Goal: Task Accomplishment & Management: Use online tool/utility

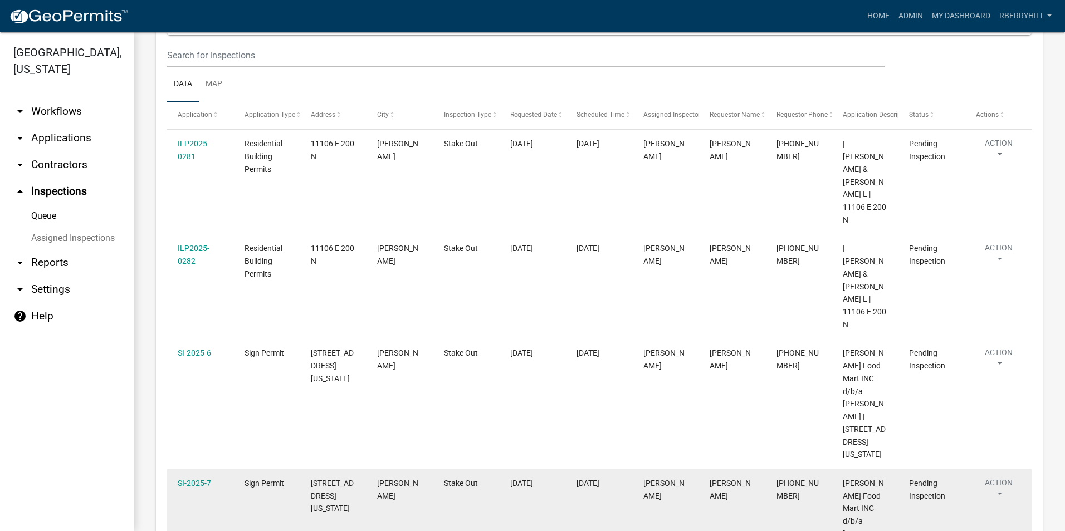
scroll to position [162, 0]
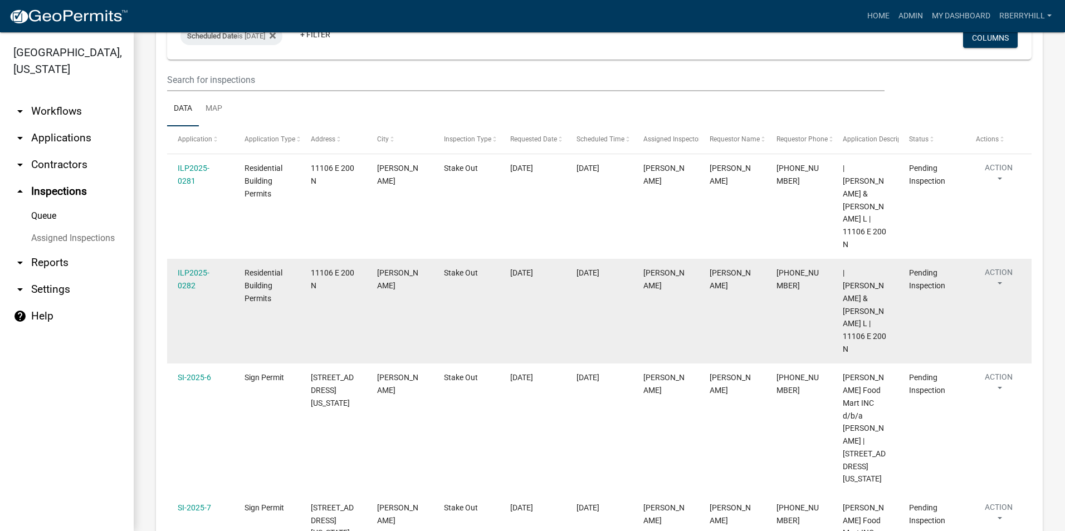
scroll to position [111, 0]
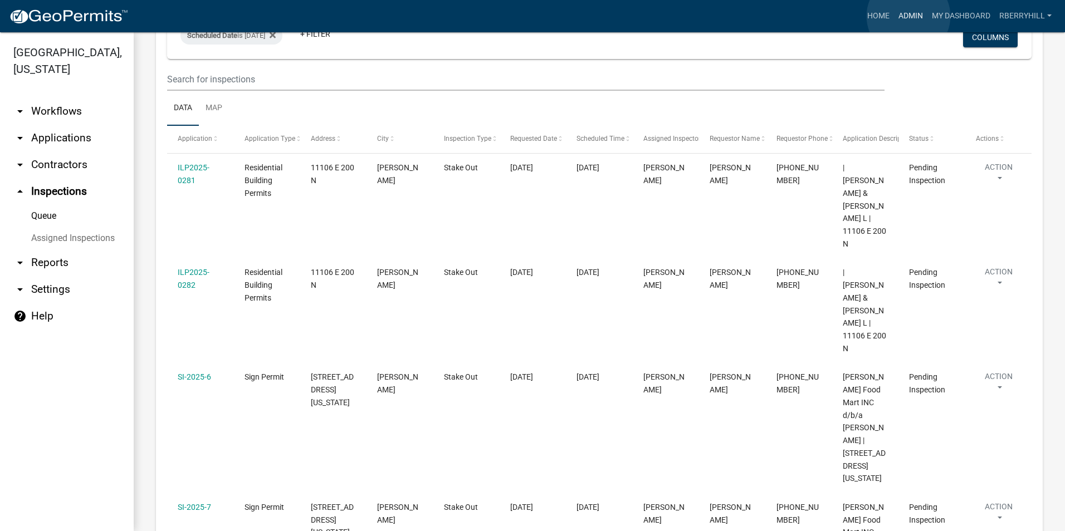
click at [908, 16] on link "Admin" at bounding box center [910, 16] width 33 height 21
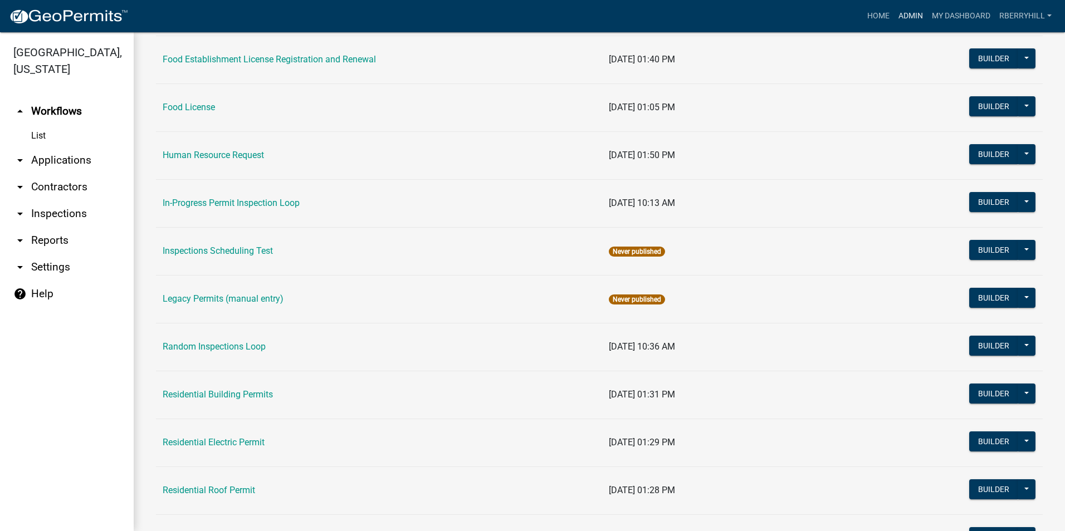
scroll to position [836, 0]
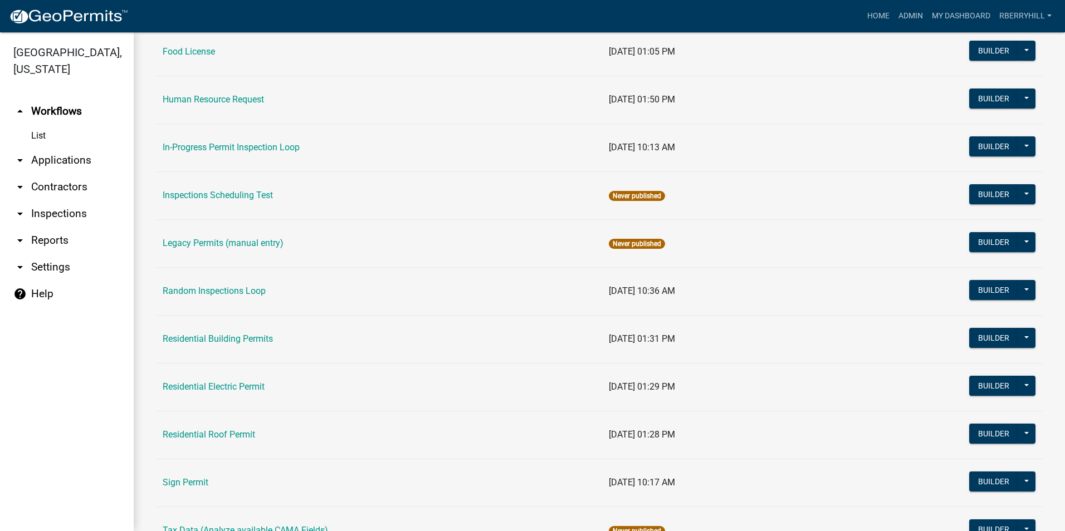
click at [213, 434] on link "Residential Roof Permit" at bounding box center [209, 434] width 92 height 11
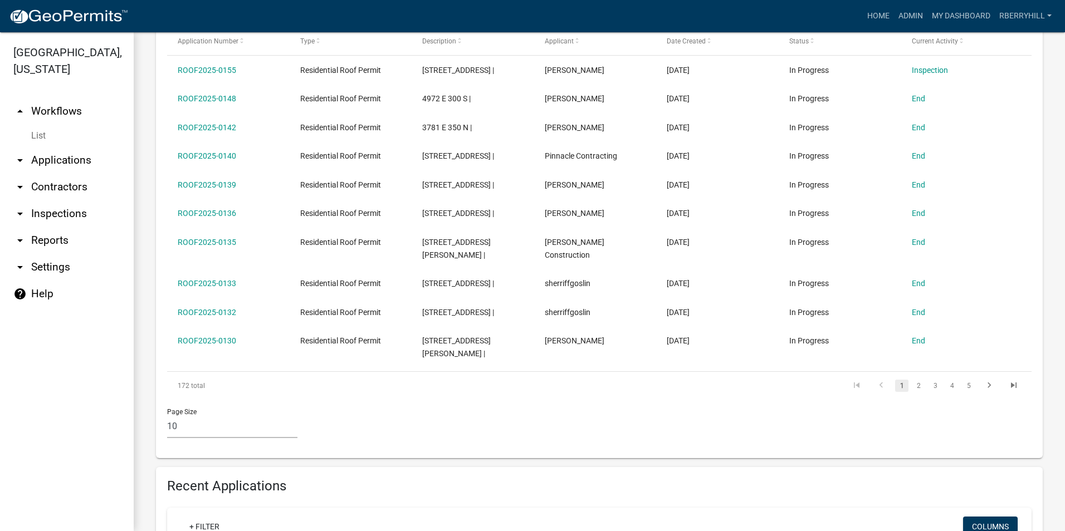
scroll to position [483, 0]
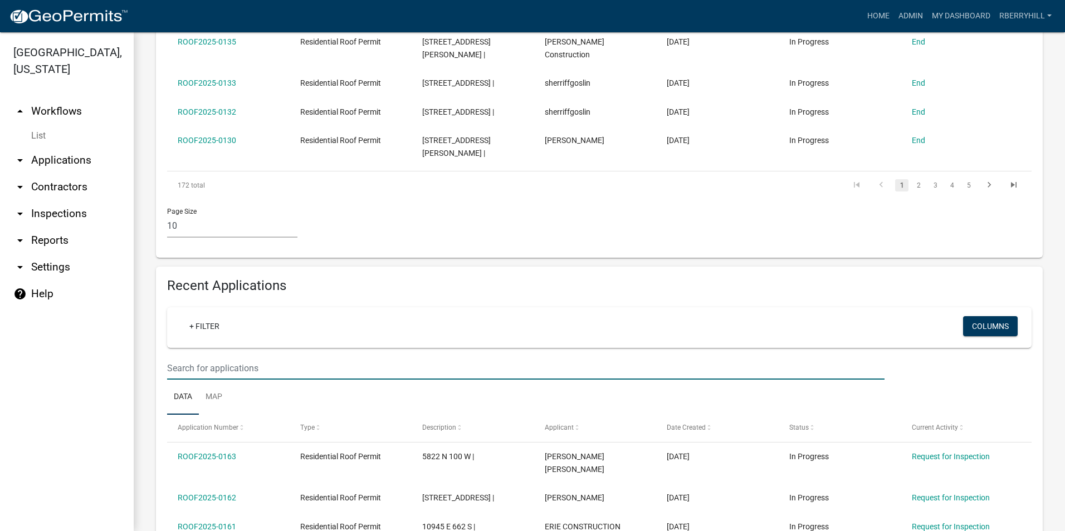
click at [173, 357] on input "text" at bounding box center [525, 368] width 717 height 23
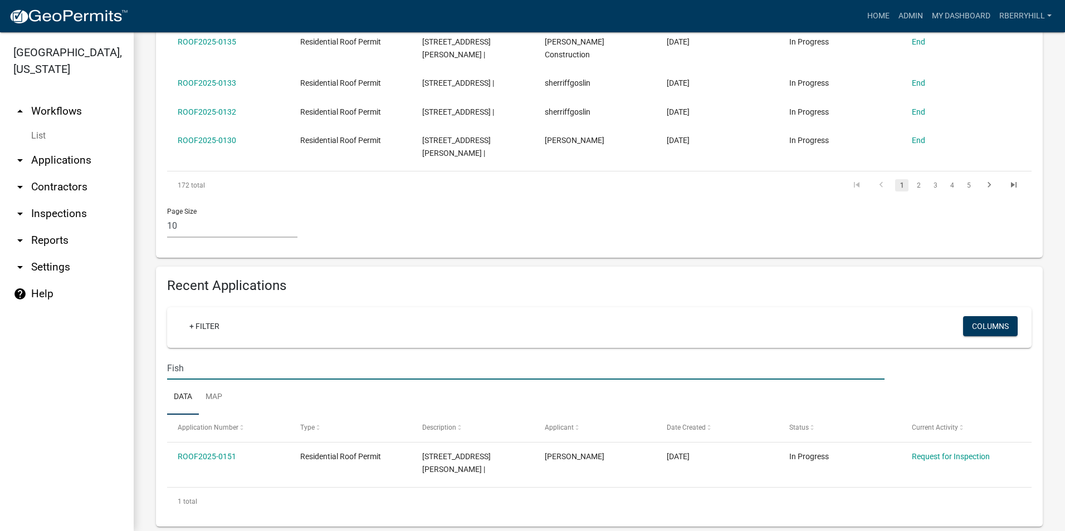
scroll to position [463, 0]
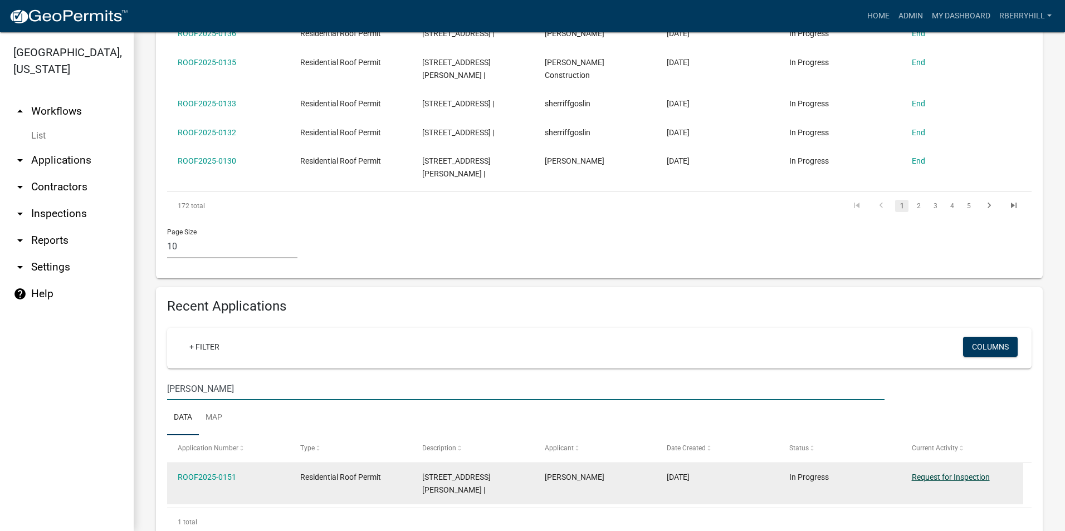
type input "Fisher"
click at [946, 473] on link "Request for Inspection" at bounding box center [951, 477] width 78 height 9
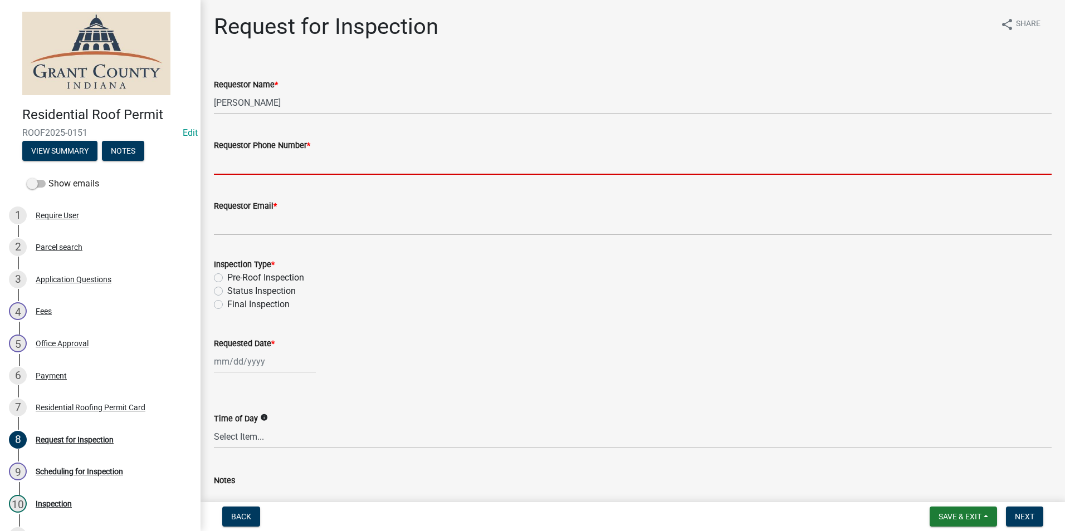
click at [252, 164] on input "Requestor Phone Number *" at bounding box center [633, 163] width 838 height 23
type input "7656684765"
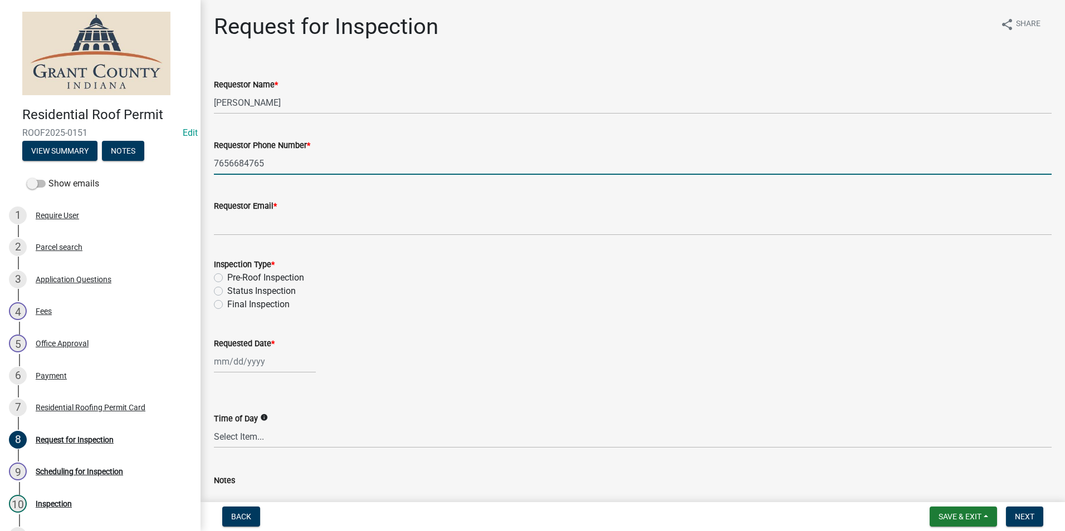
type input "rberryhill@grantcounty.in.gov"
type input "[DATE]"
select select "10"
select select "2025"
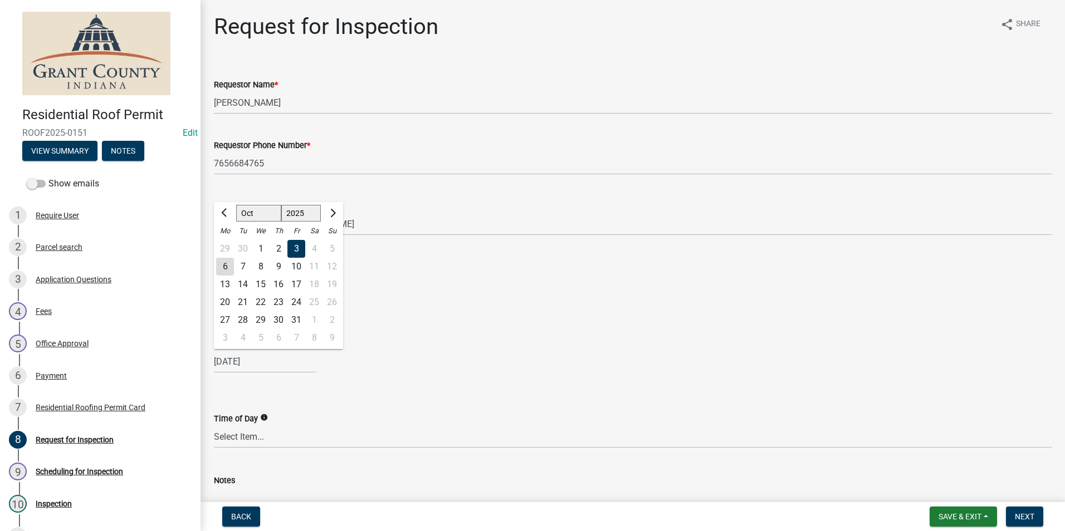
click at [222, 267] on div "6" at bounding box center [225, 267] width 18 height 18
type input "[DATE]"
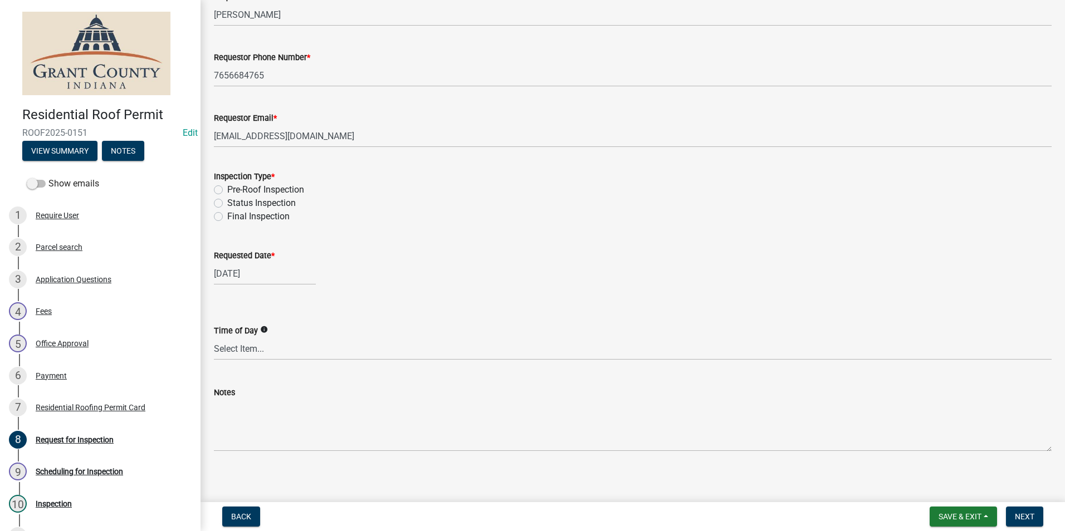
scroll to position [94, 0]
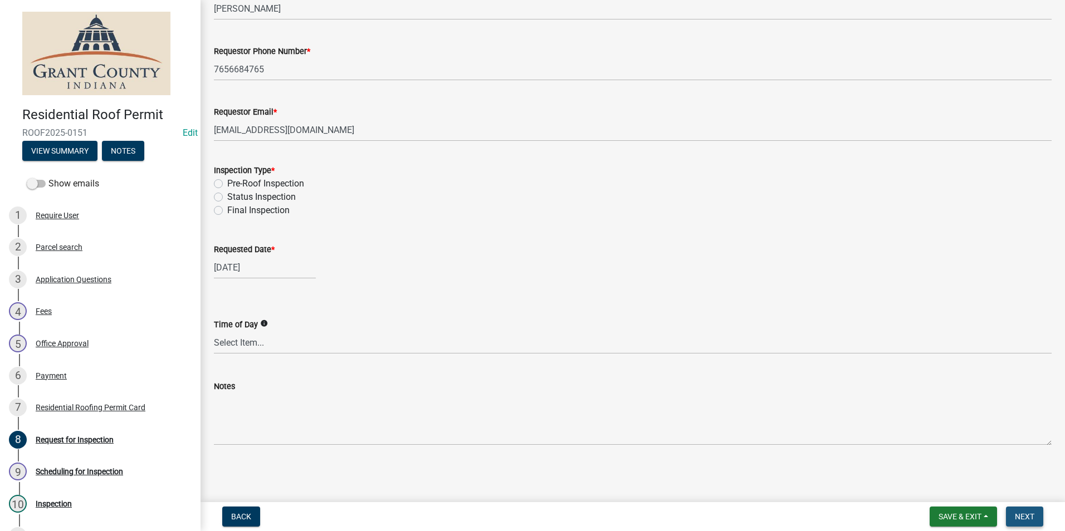
click at [1027, 520] on span "Next" at bounding box center [1024, 516] width 19 height 9
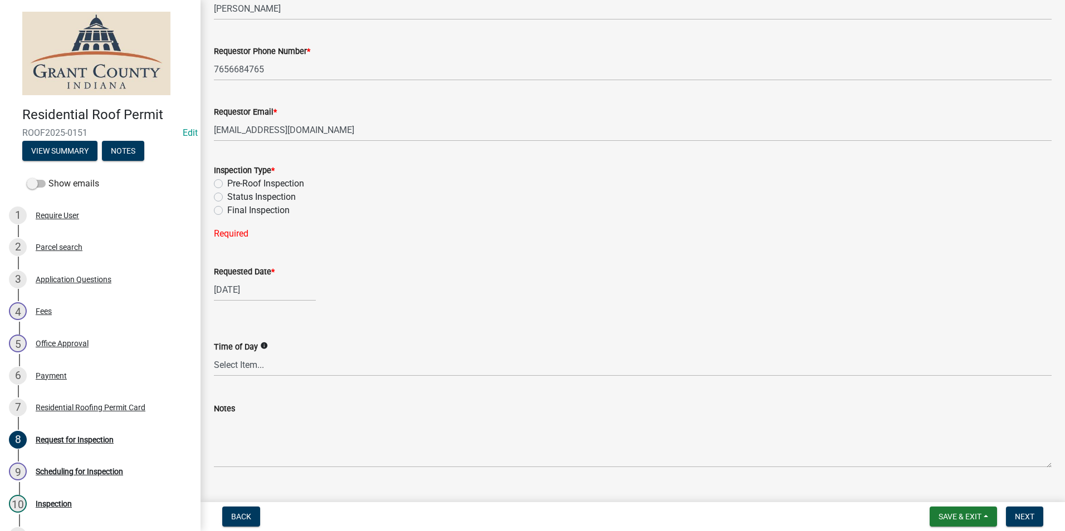
click at [227, 213] on label "Final Inspection" at bounding box center [258, 210] width 62 height 13
click at [227, 211] on input "Final Inspection" at bounding box center [230, 207] width 7 height 7
radio input "true"
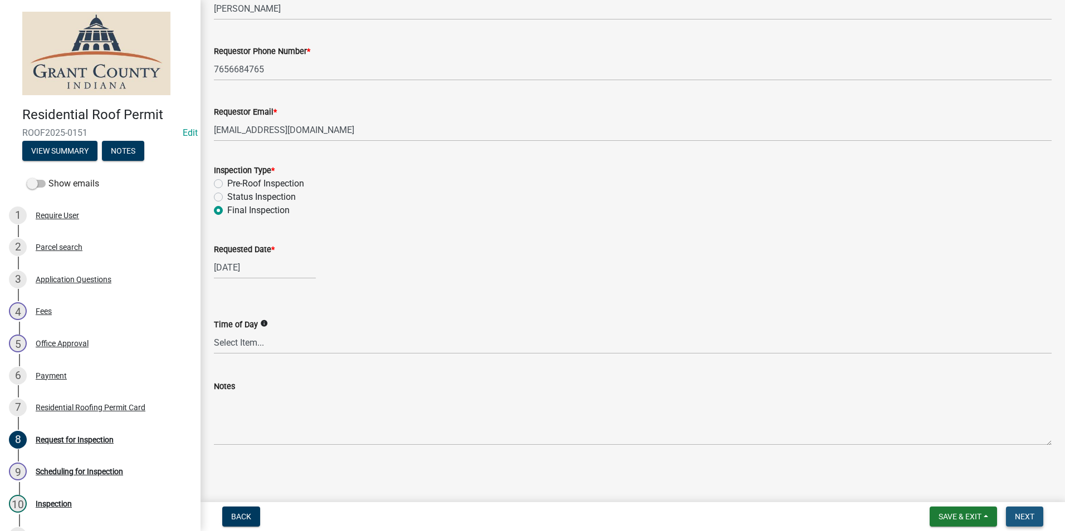
click at [1033, 520] on span "Next" at bounding box center [1024, 516] width 19 height 9
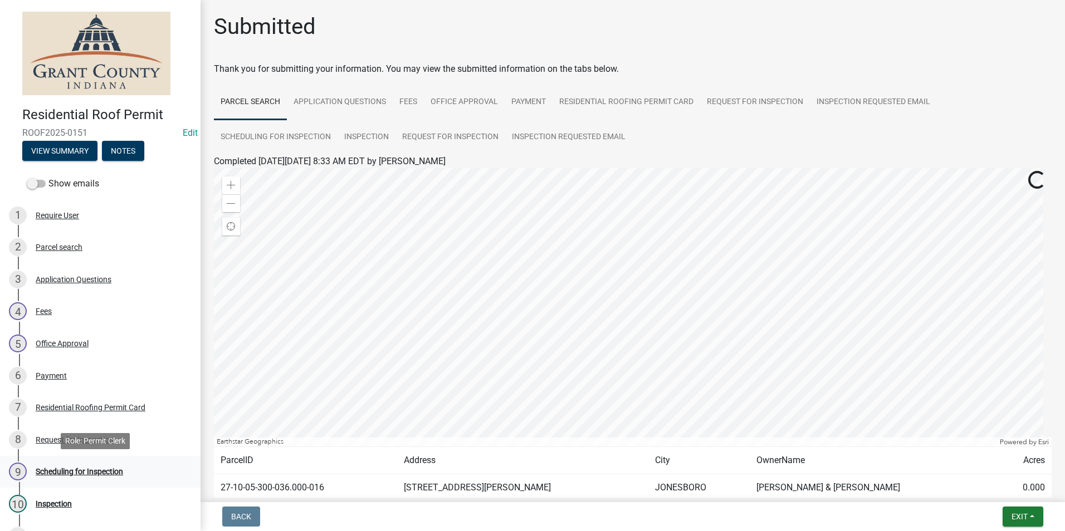
click at [113, 471] on div "Scheduling for Inspection" at bounding box center [79, 472] width 87 height 8
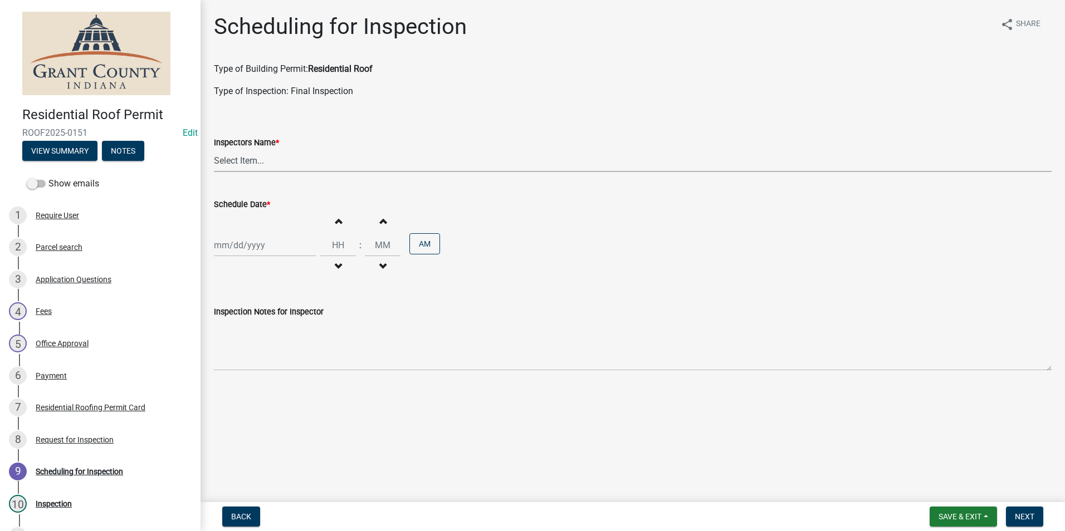
click at [238, 157] on select "Select Item... rberryhill (Randy Berryhill) tsholloway (Tammy Holloway) jecouch…" at bounding box center [633, 160] width 838 height 23
select select "d7f9a44a-d2ea-4d3c-83b3-1aa71c950bd5"
click at [214, 149] on select "Select Item... rberryhill (Randy Berryhill) tsholloway (Tammy Holloway) jecouch…" at bounding box center [633, 160] width 838 height 23
click at [250, 248] on div at bounding box center [265, 245] width 102 height 23
select select "10"
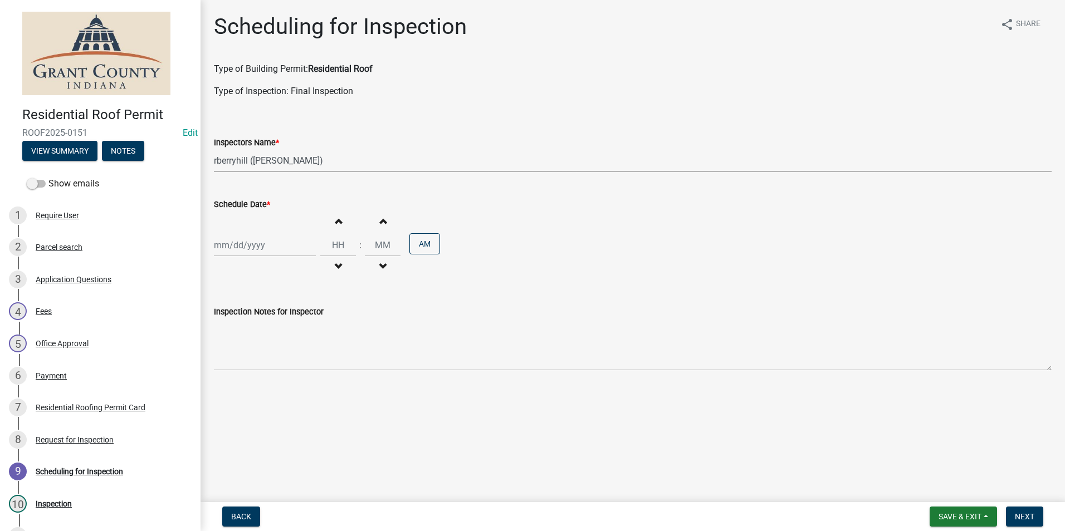
select select "2025"
click at [224, 323] on div "6" at bounding box center [225, 323] width 18 height 18
type input "[DATE]"
click at [1019, 515] on span "Next" at bounding box center [1024, 516] width 19 height 9
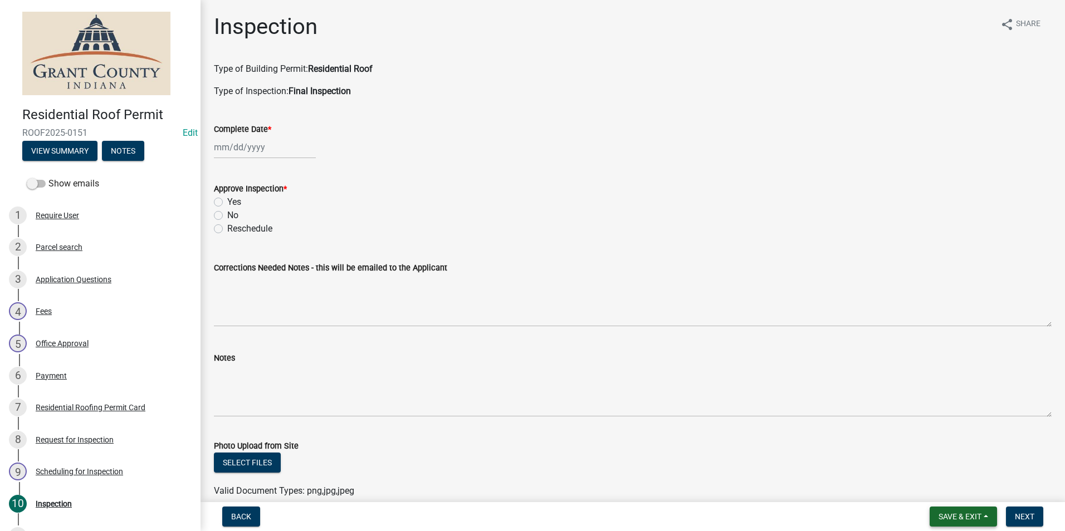
click at [988, 520] on button "Save & Exit" at bounding box center [963, 517] width 67 height 20
click at [973, 494] on button "Save & Exit" at bounding box center [952, 488] width 89 height 27
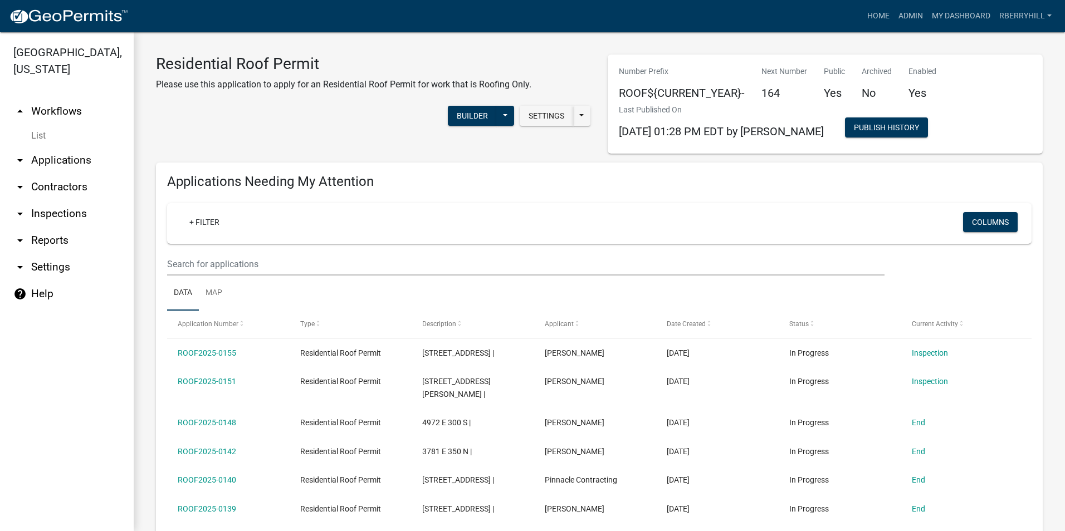
click at [57, 201] on link "arrow_drop_down Inspections" at bounding box center [67, 214] width 134 height 27
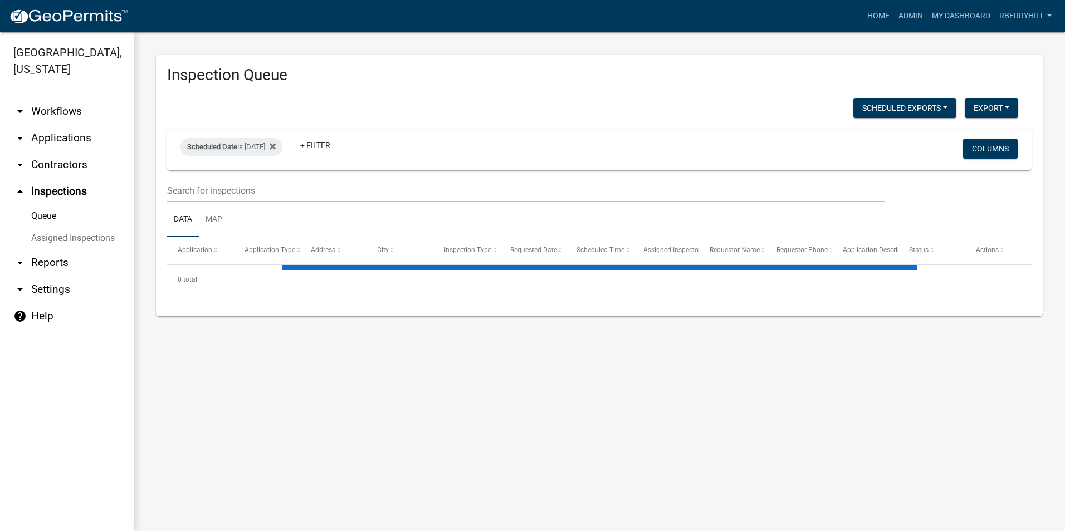
select select "1: 25"
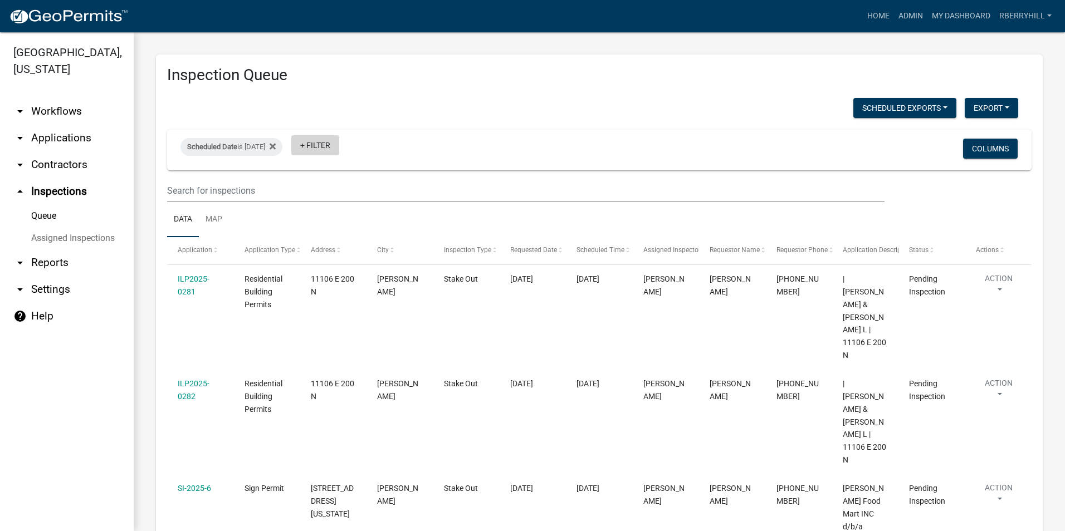
click at [339, 144] on link "+ Filter" at bounding box center [315, 145] width 48 height 20
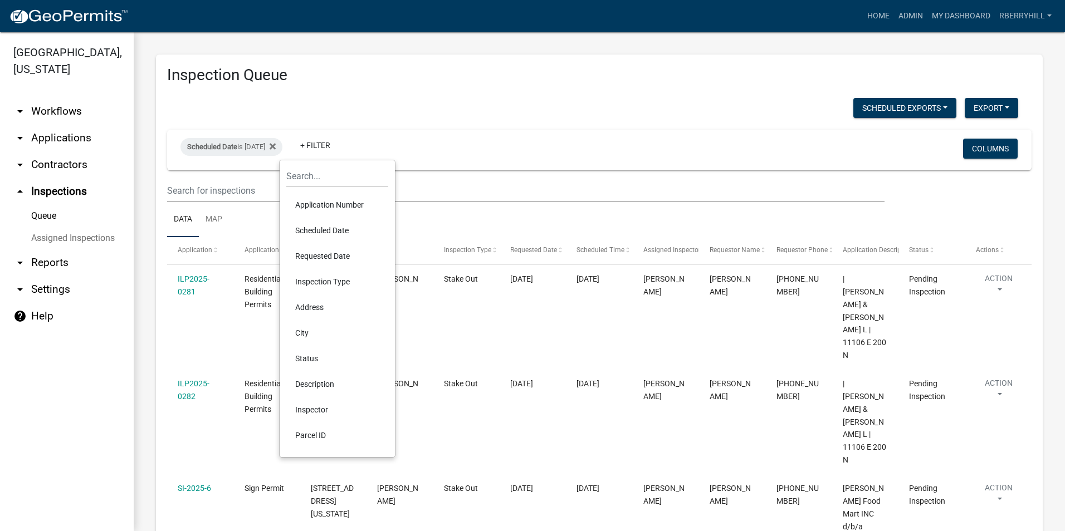
click at [337, 230] on li "Scheduled Date" at bounding box center [337, 231] width 102 height 26
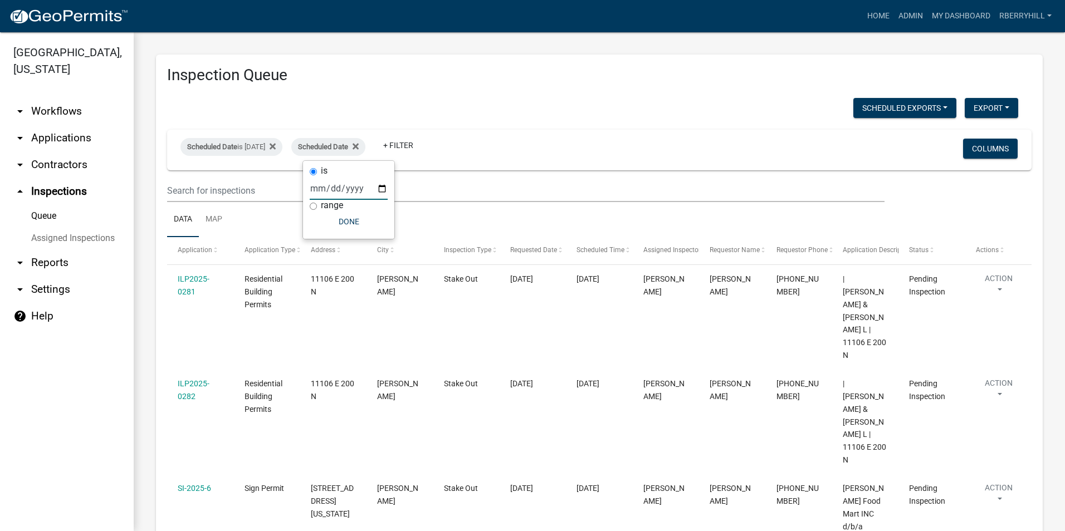
click at [379, 189] on input "date" at bounding box center [349, 188] width 78 height 23
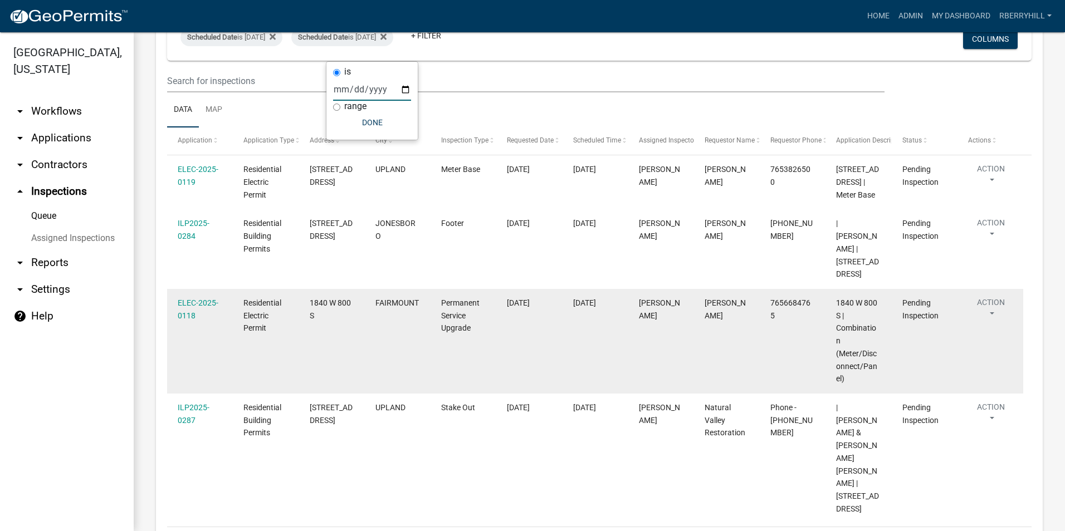
scroll to position [115, 0]
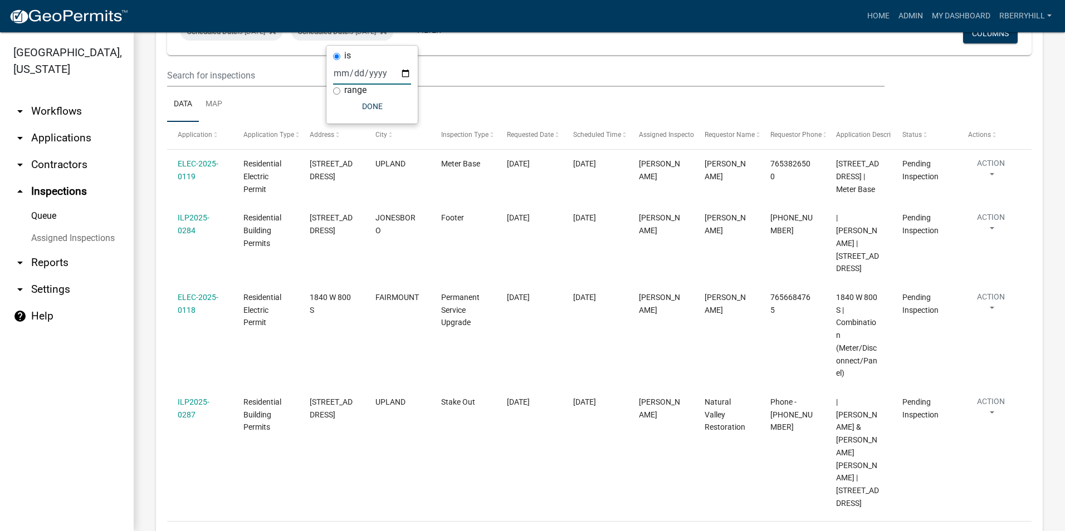
click at [407, 74] on input "2025-10-07" at bounding box center [372, 73] width 78 height 23
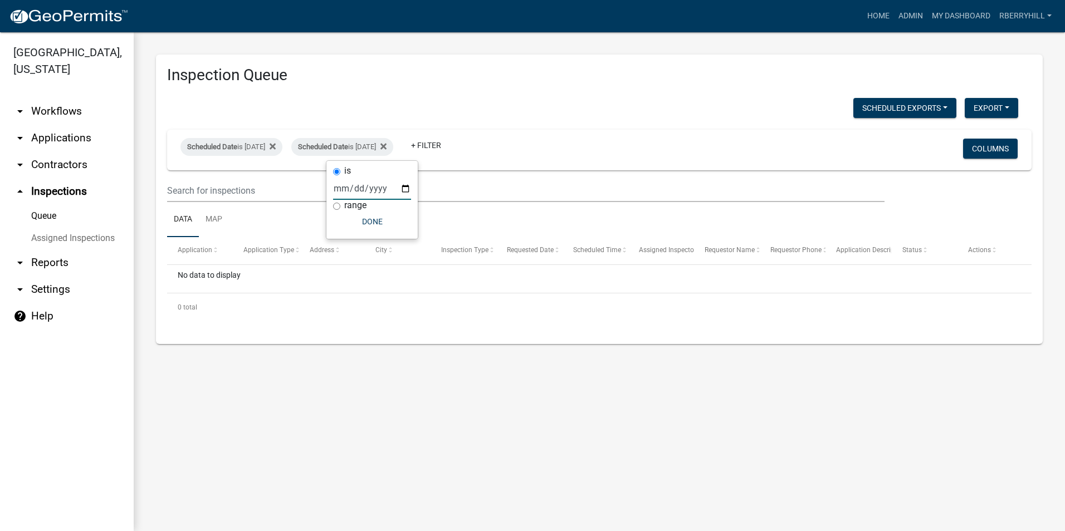
scroll to position [0, 0]
click at [404, 190] on input "2025-10-08" at bounding box center [372, 188] width 78 height 23
click at [405, 188] on input "2025-10-09" at bounding box center [372, 188] width 78 height 23
type input "2025-10-10"
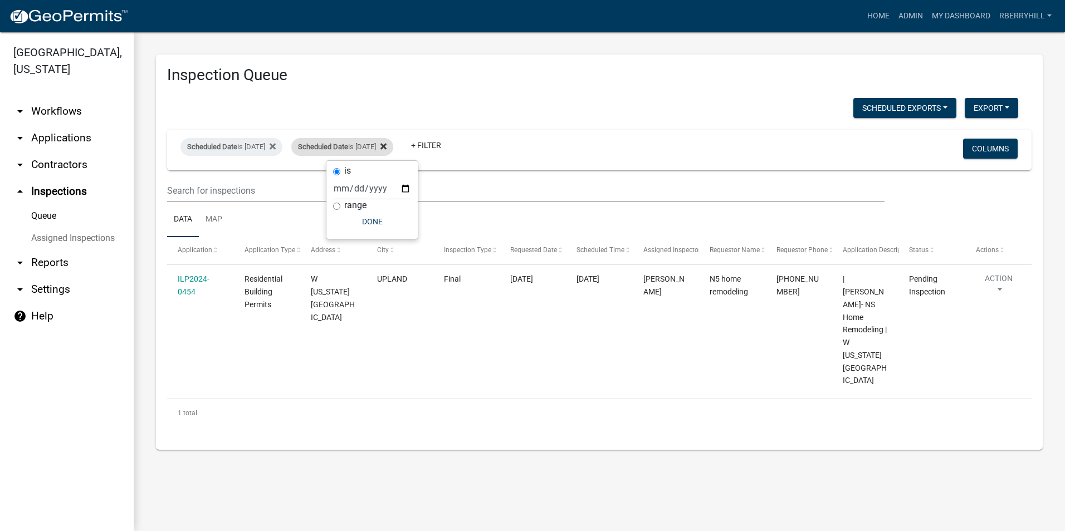
click at [387, 149] on icon at bounding box center [383, 146] width 6 height 6
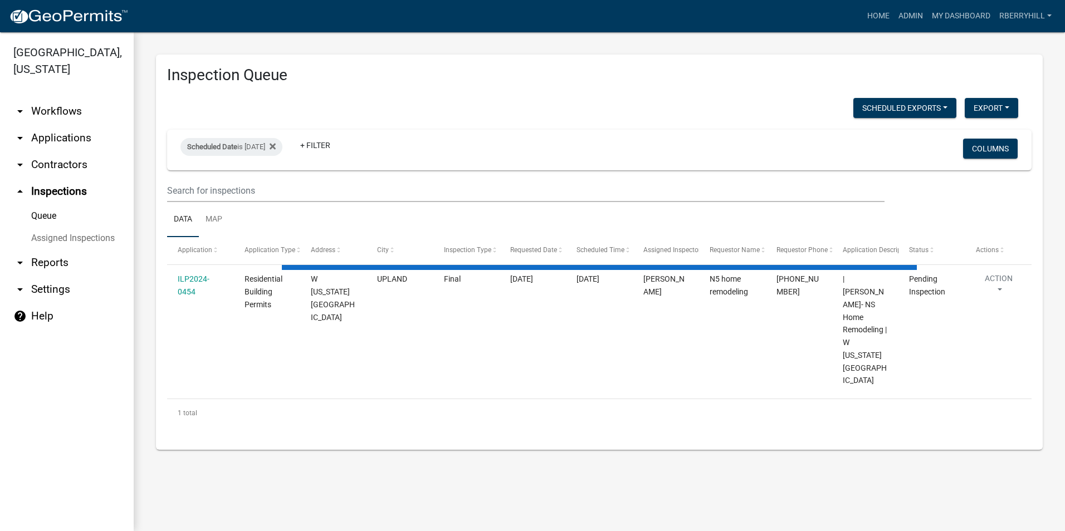
select select "1: 25"
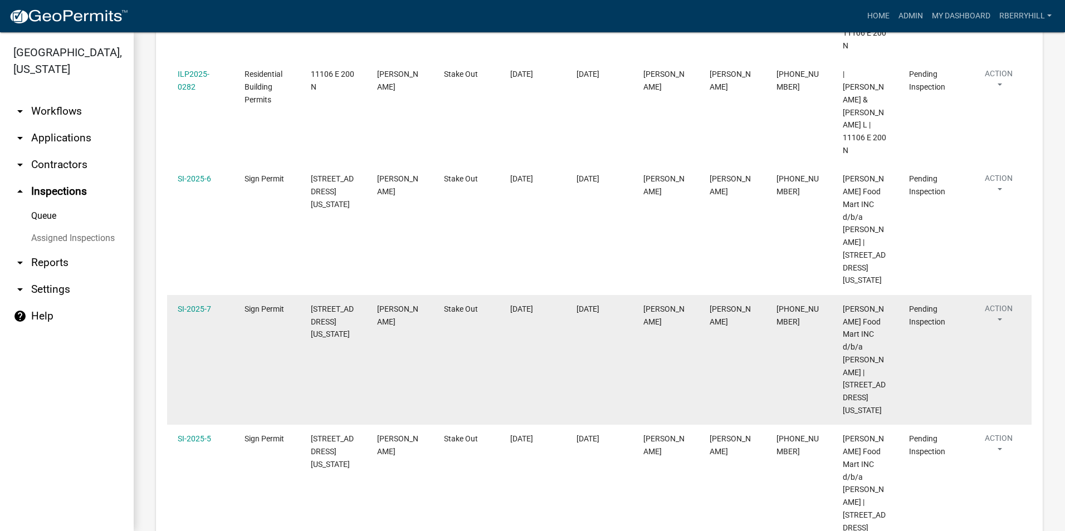
scroll to position [255, 0]
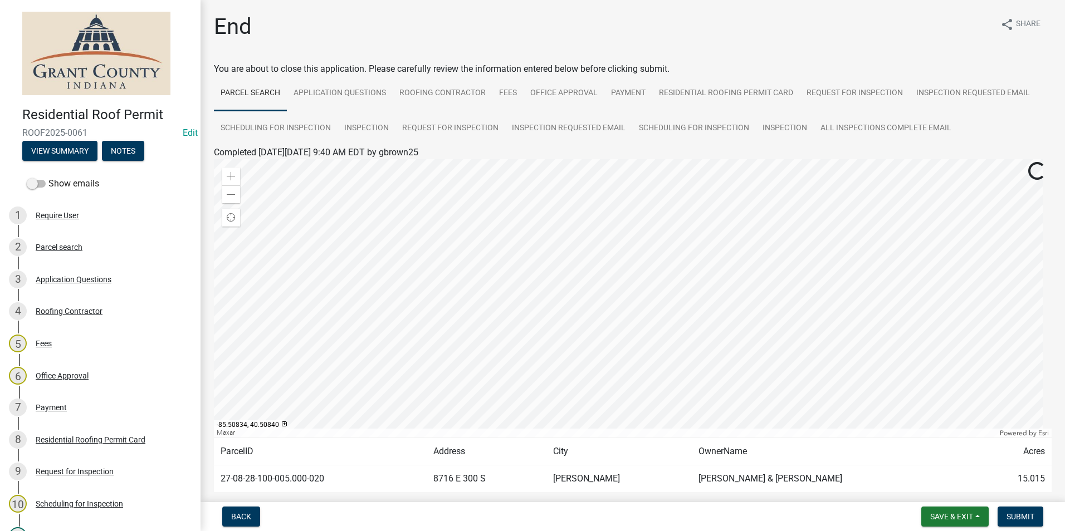
click at [623, 267] on div at bounding box center [633, 298] width 838 height 279
click at [74, 248] on div "Parcel search" at bounding box center [59, 247] width 47 height 8
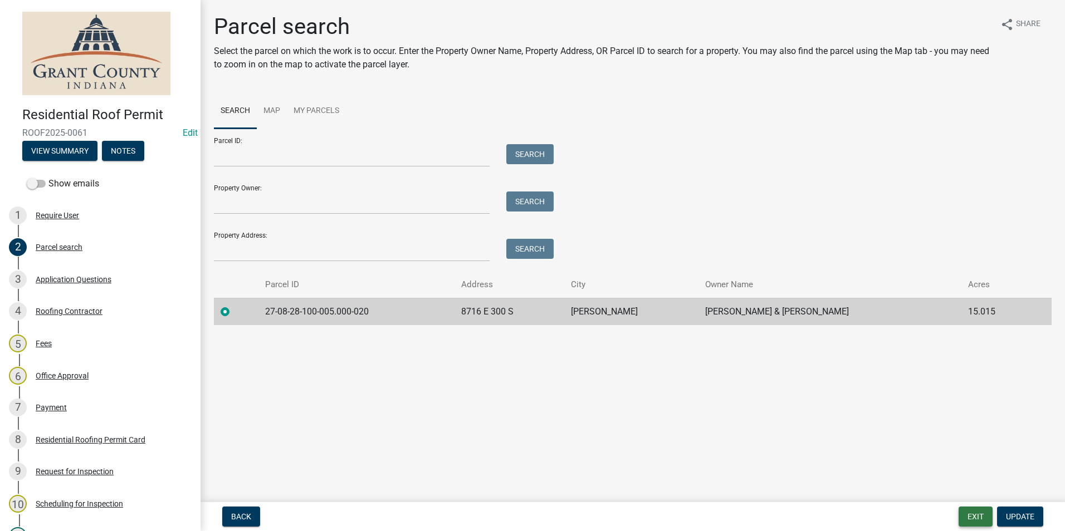
click at [981, 516] on button "Exit" at bounding box center [976, 517] width 34 height 20
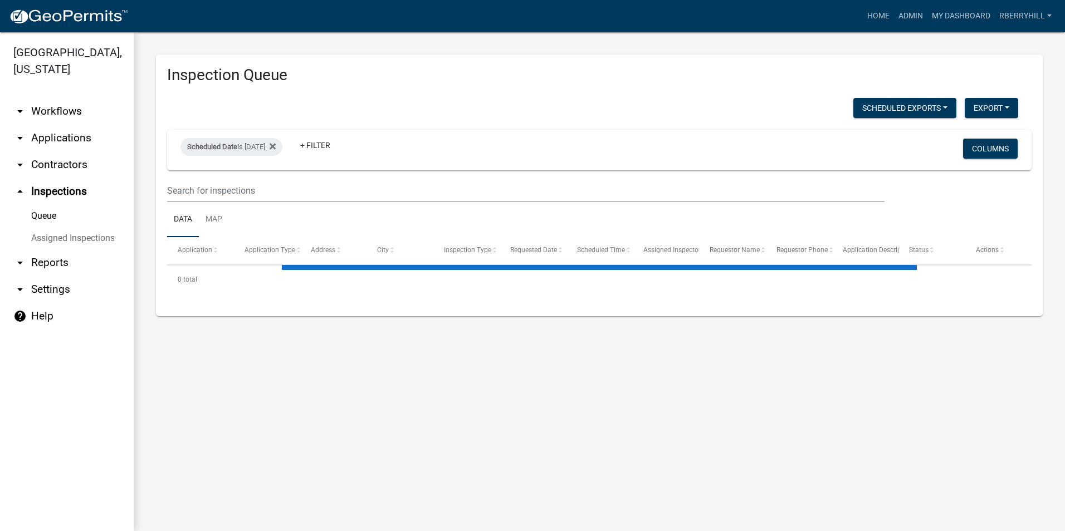
select select "1: 25"
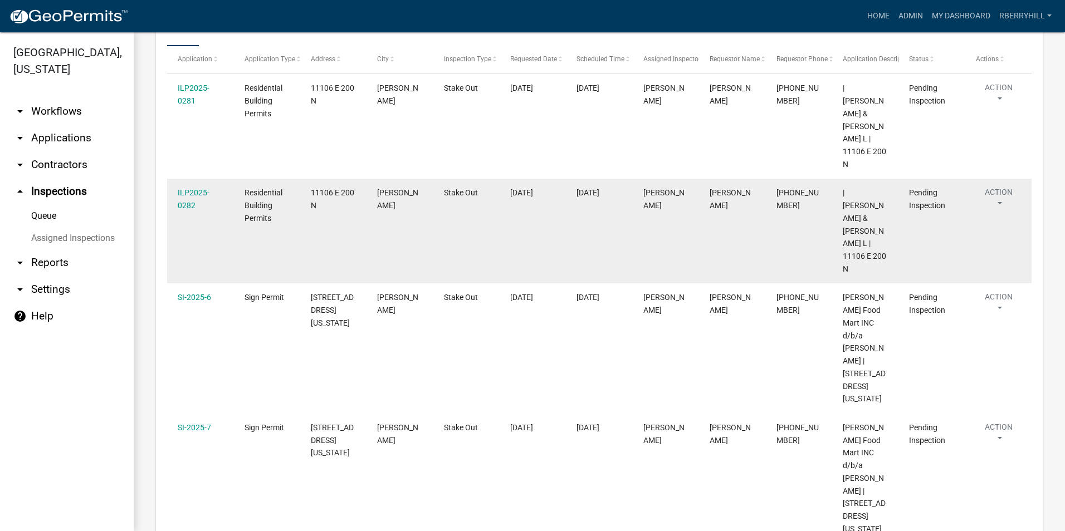
scroll to position [88, 0]
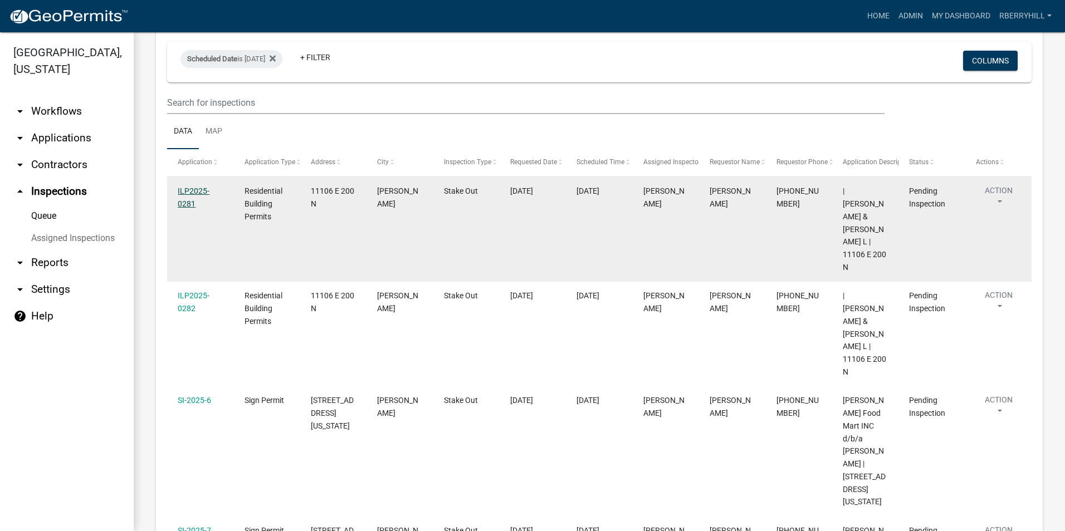
click at [186, 190] on link "ILP2025-0281" at bounding box center [194, 198] width 32 height 22
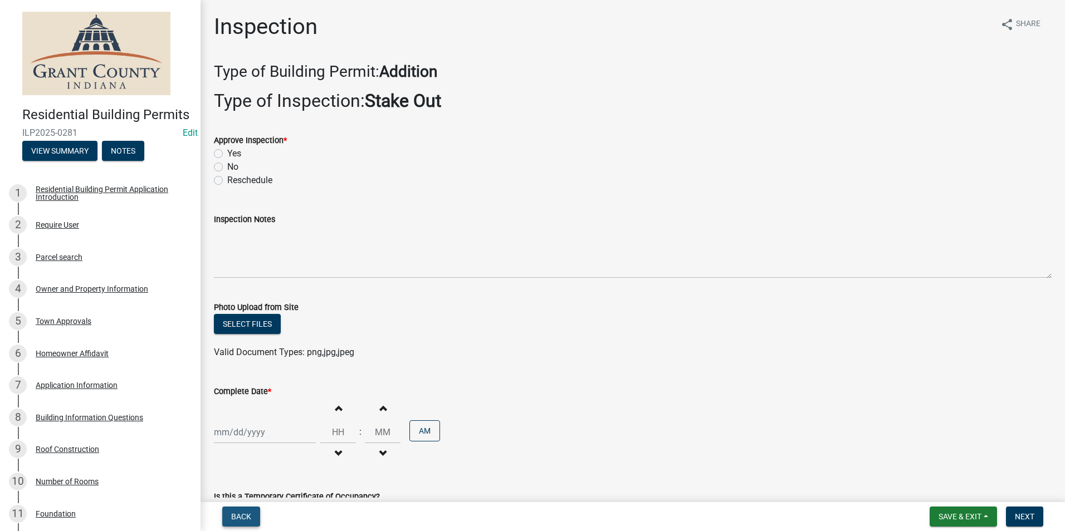
click at [248, 519] on span "Back" at bounding box center [241, 516] width 20 height 9
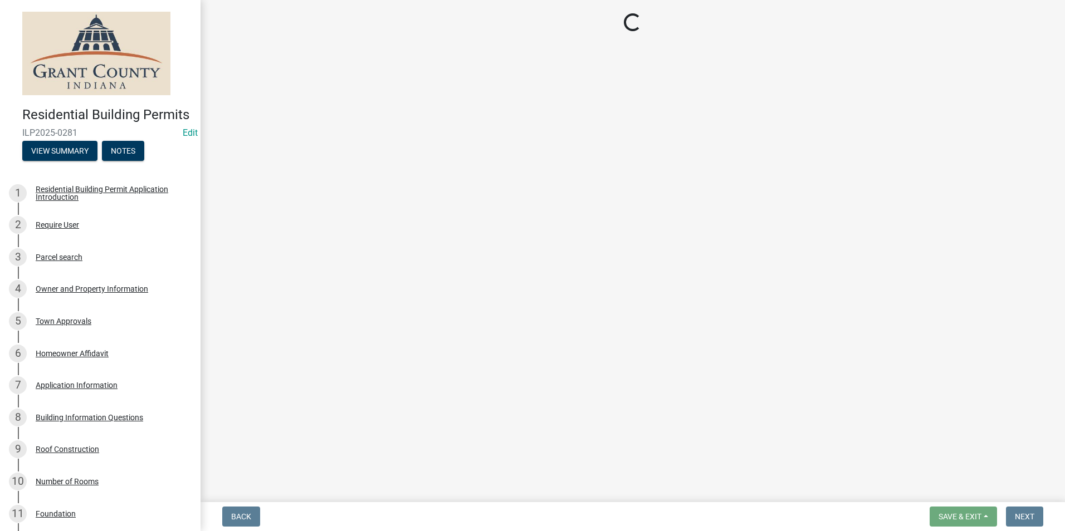
select select "d7f9a44a-d2ea-4d3c-83b3-1aa71c950bd5"
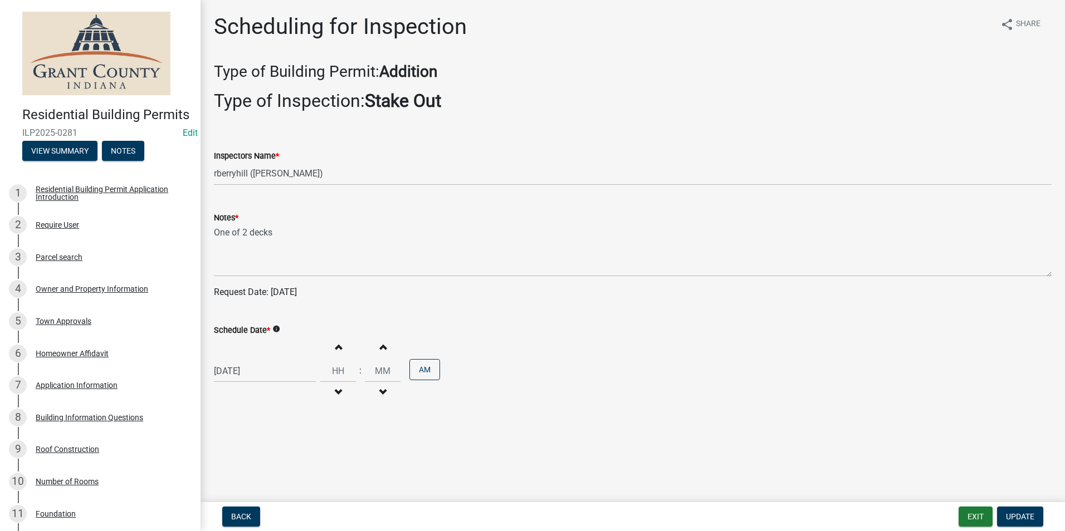
select select "10"
select select "2025"
click at [228, 371] on div "10/06/2025 Jan Feb Mar Apr May Jun Jul Aug Sep Oct Nov Dec 1525 1526 1527 1528 …" at bounding box center [265, 371] width 102 height 23
click at [260, 259] on div "1" at bounding box center [261, 259] width 18 height 18
type input "10/01/2025"
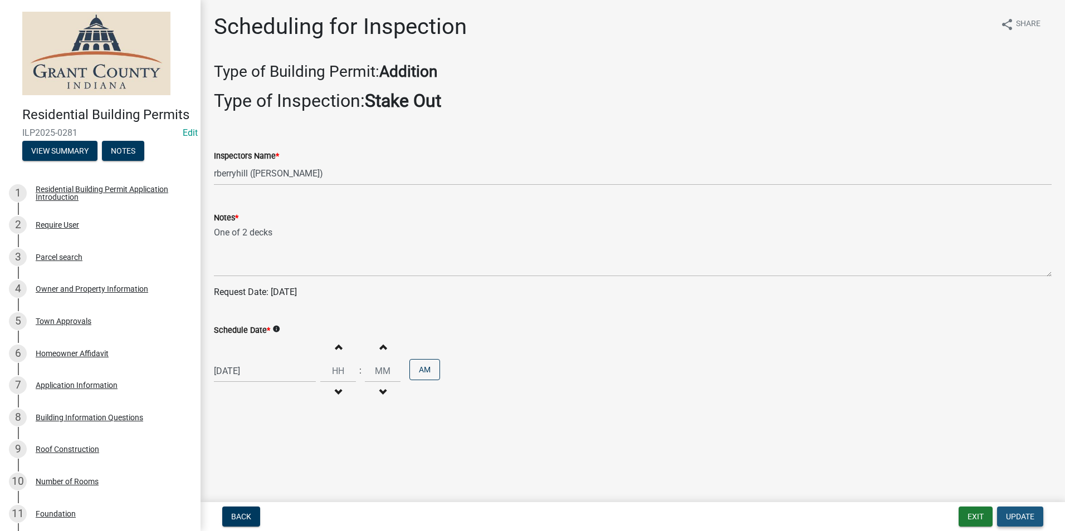
click at [1008, 511] on button "Update" at bounding box center [1020, 517] width 46 height 20
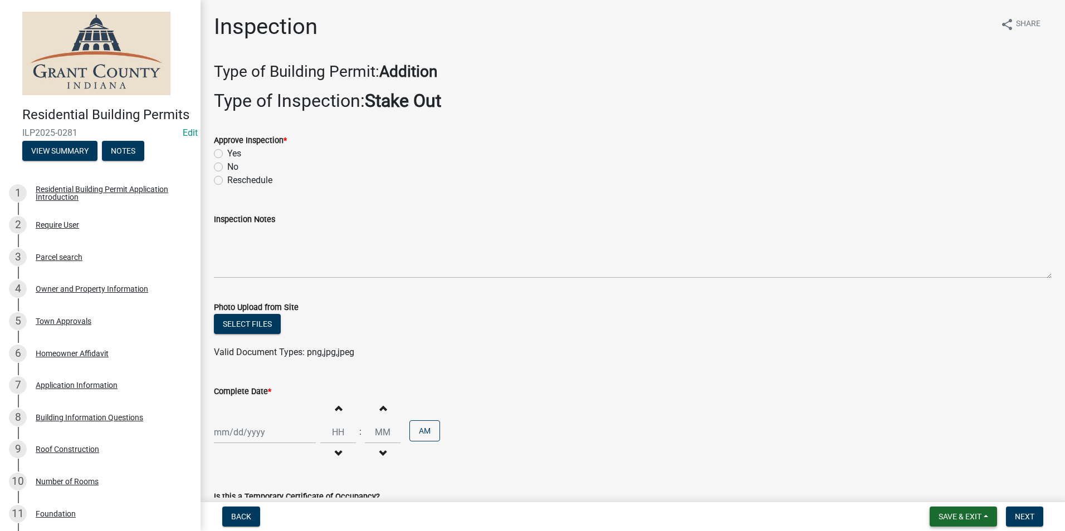
click at [973, 514] on span "Save & Exit" at bounding box center [960, 516] width 43 height 9
click at [966, 487] on button "Save & Exit" at bounding box center [952, 488] width 89 height 27
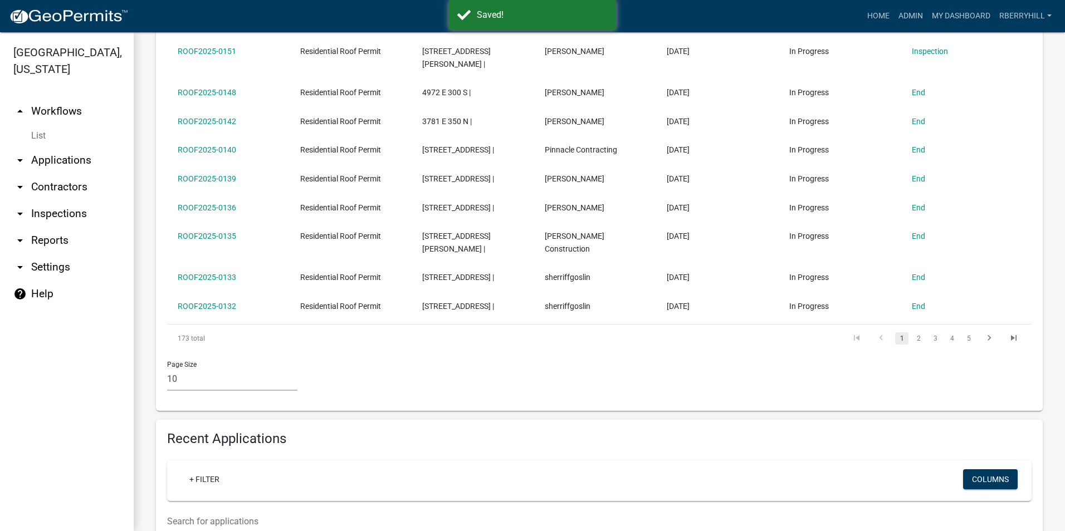
scroll to position [501, 0]
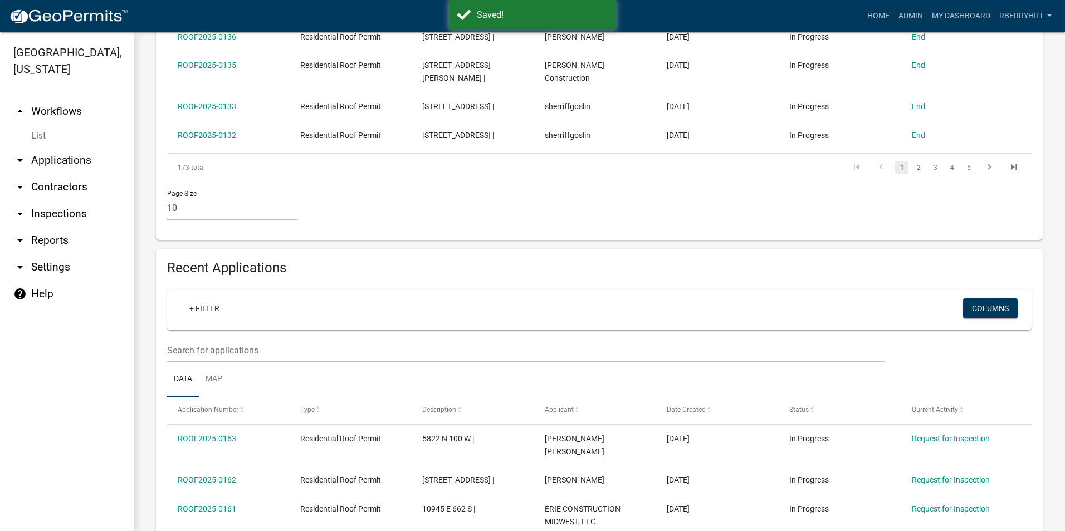
click at [80, 201] on link "arrow_drop_down Inspections" at bounding box center [67, 214] width 134 height 27
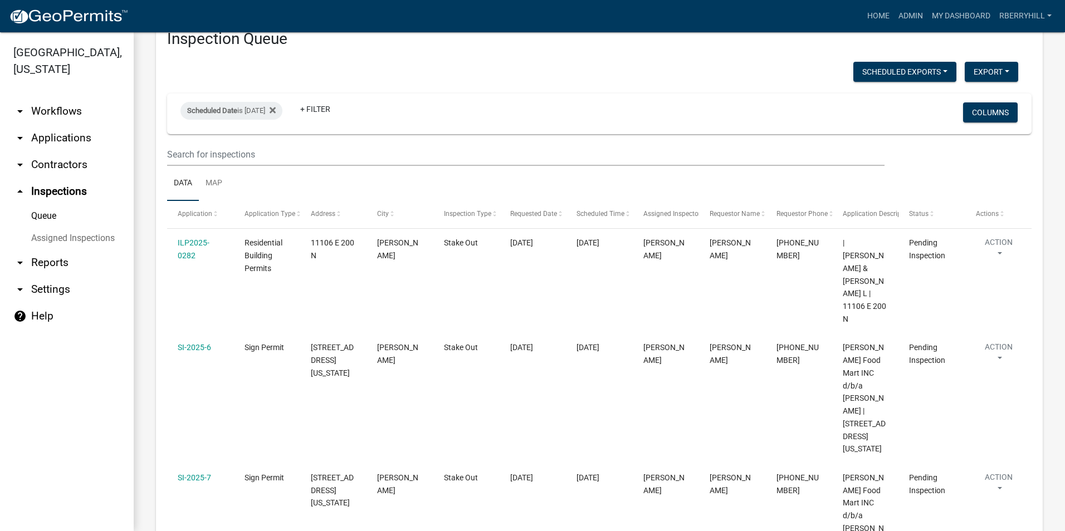
scroll to position [56, 0]
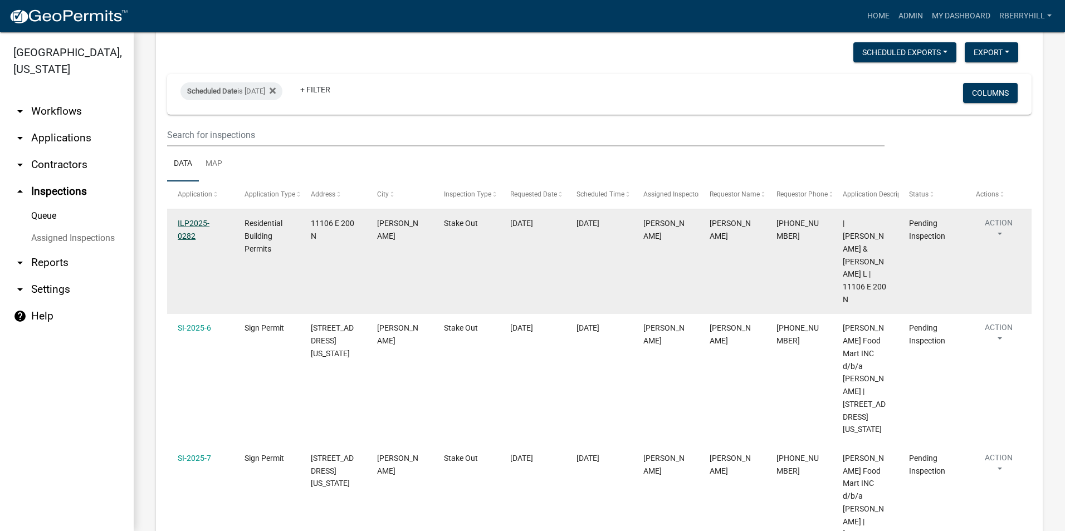
click at [186, 221] on link "ILP2025-0282" at bounding box center [194, 230] width 32 height 22
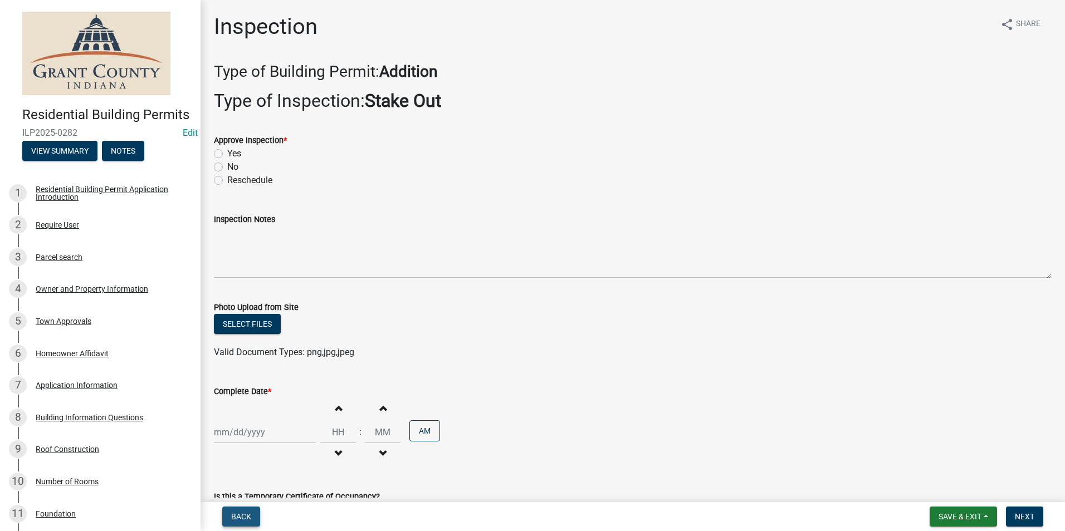
click at [237, 519] on span "Back" at bounding box center [241, 516] width 20 height 9
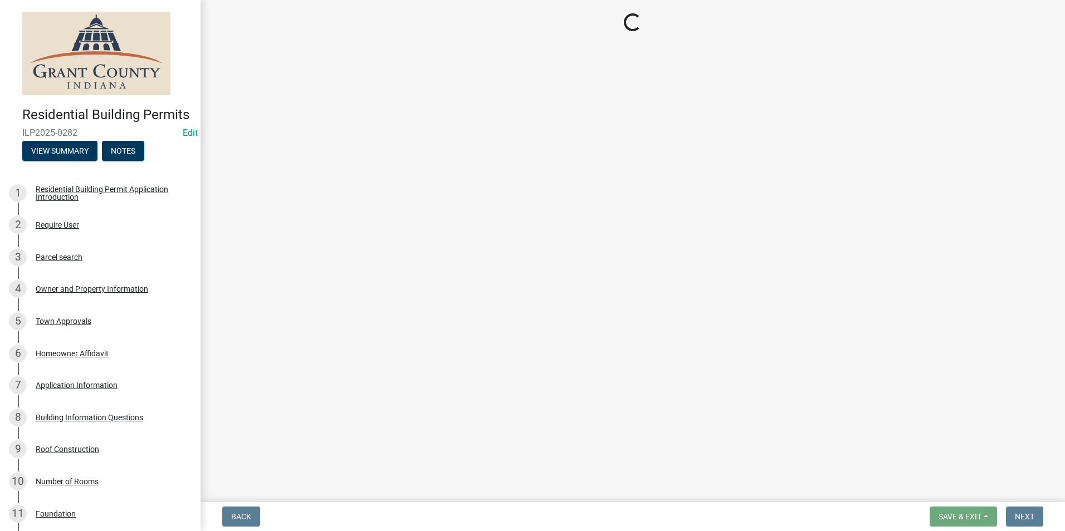
select select "d7f9a44a-d2ea-4d3c-83b3-1aa71c950bd5"
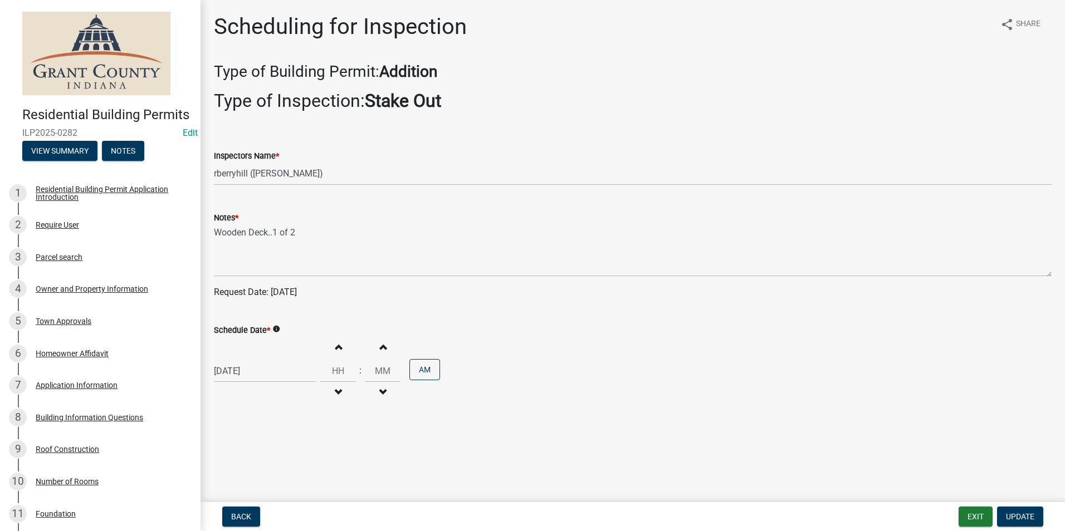
click at [240, 371] on div "[DATE]" at bounding box center [265, 371] width 102 height 23
select select "10"
select select "2025"
click at [260, 259] on div "1" at bounding box center [261, 259] width 18 height 18
type input "10/01/2025"
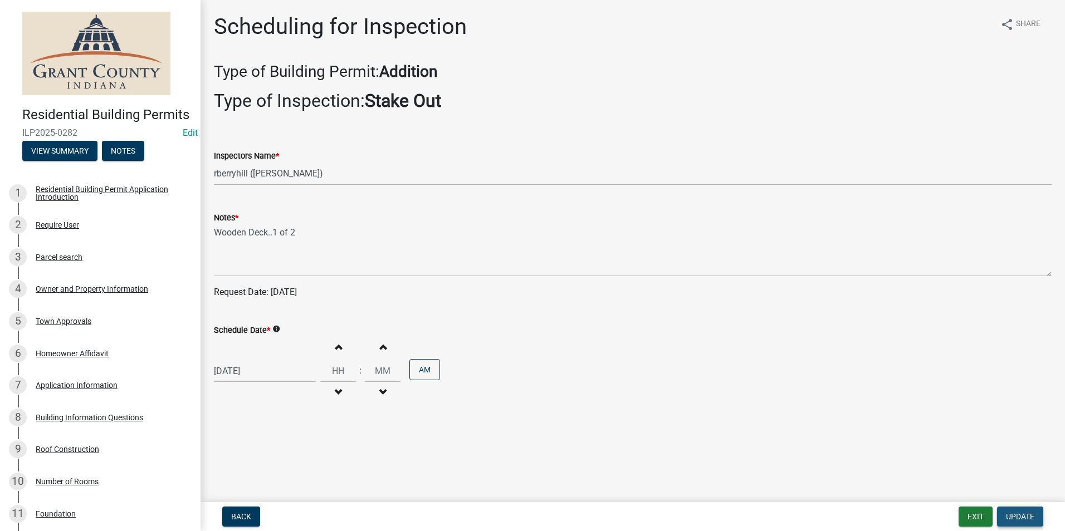
click at [1031, 516] on span "Update" at bounding box center [1020, 516] width 28 height 9
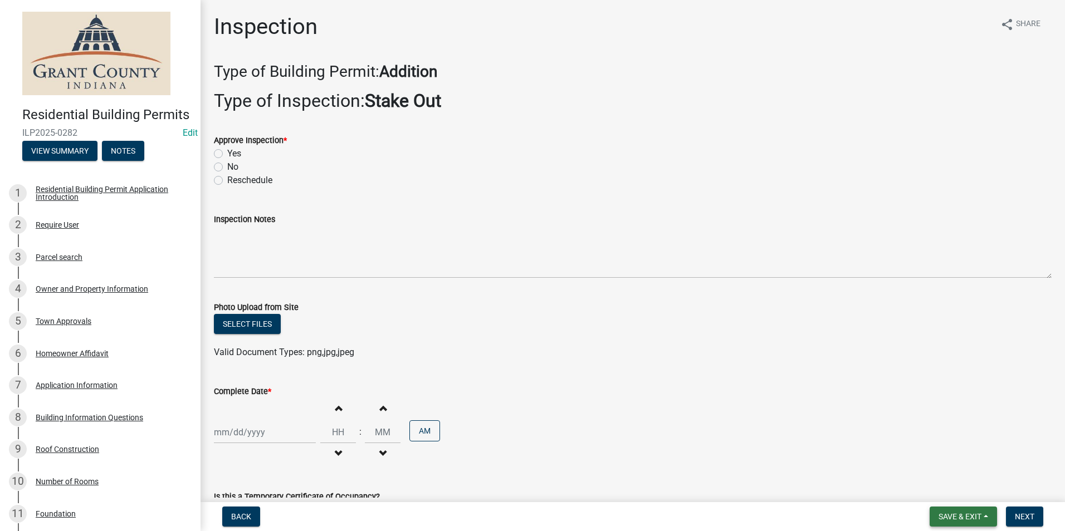
click at [974, 518] on span "Save & Exit" at bounding box center [960, 516] width 43 height 9
click at [962, 489] on button "Save & Exit" at bounding box center [952, 488] width 89 height 27
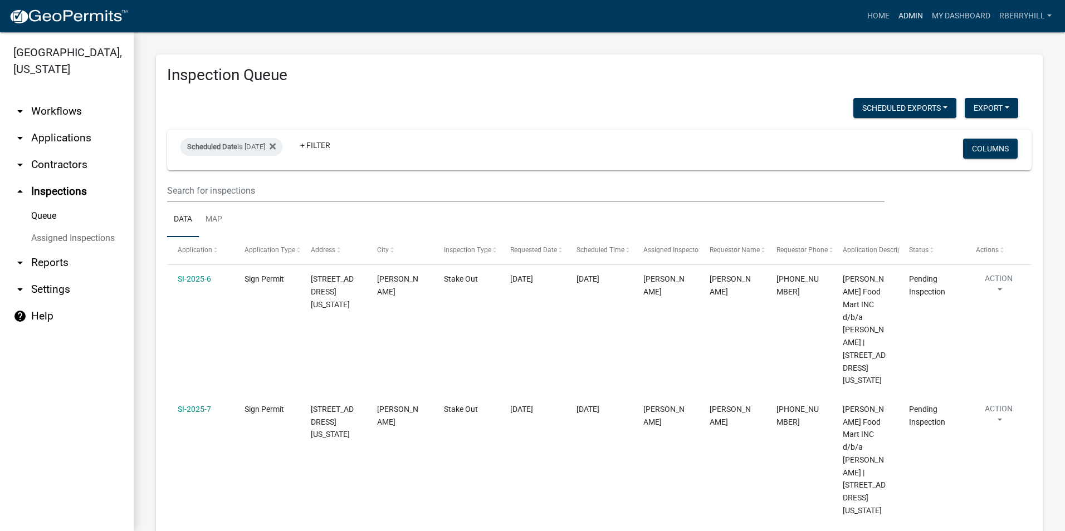
click at [908, 16] on link "Admin" at bounding box center [910, 16] width 33 height 21
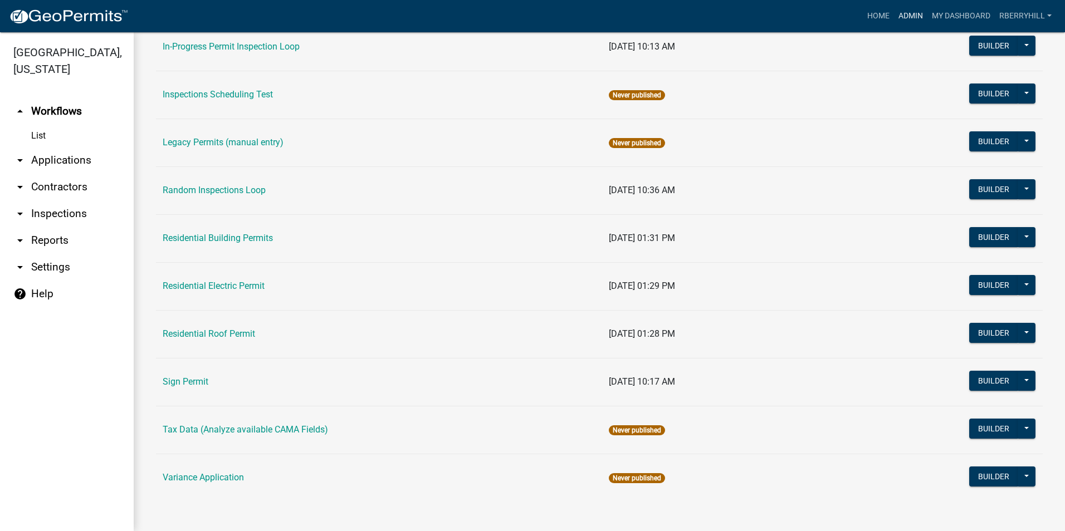
scroll to position [938, 0]
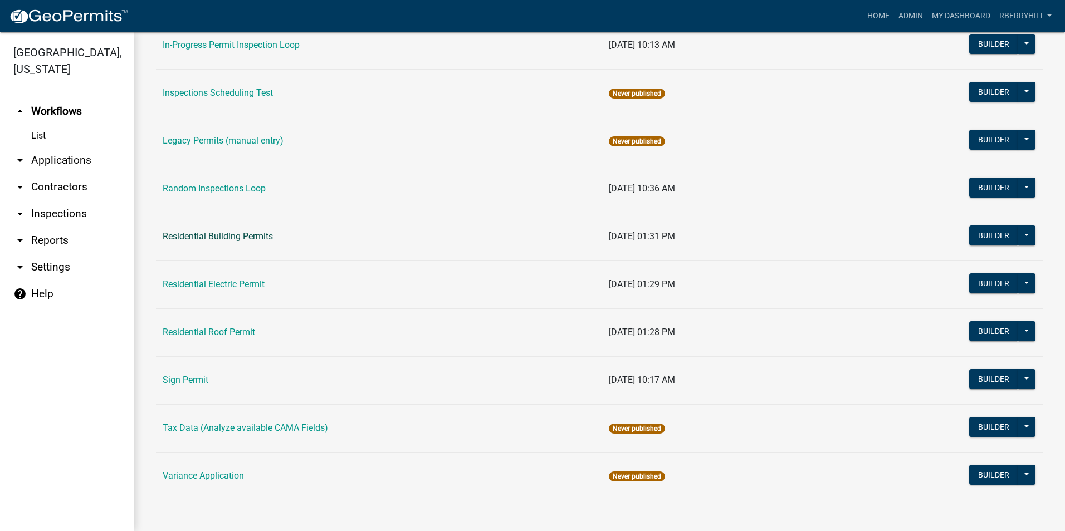
click at [211, 237] on link "Residential Building Permits" at bounding box center [218, 236] width 110 height 11
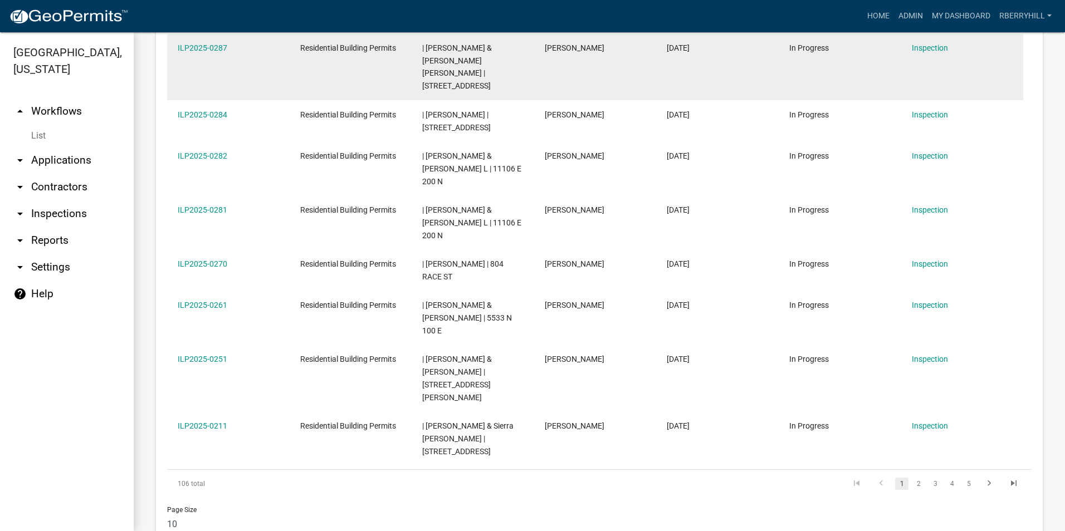
scroll to position [501, 0]
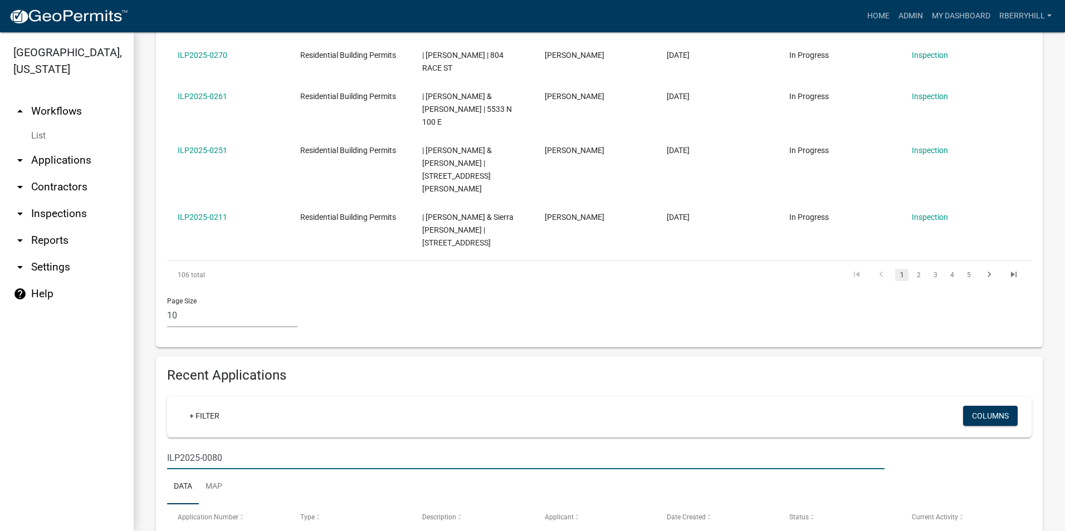
scroll to position [649, 0]
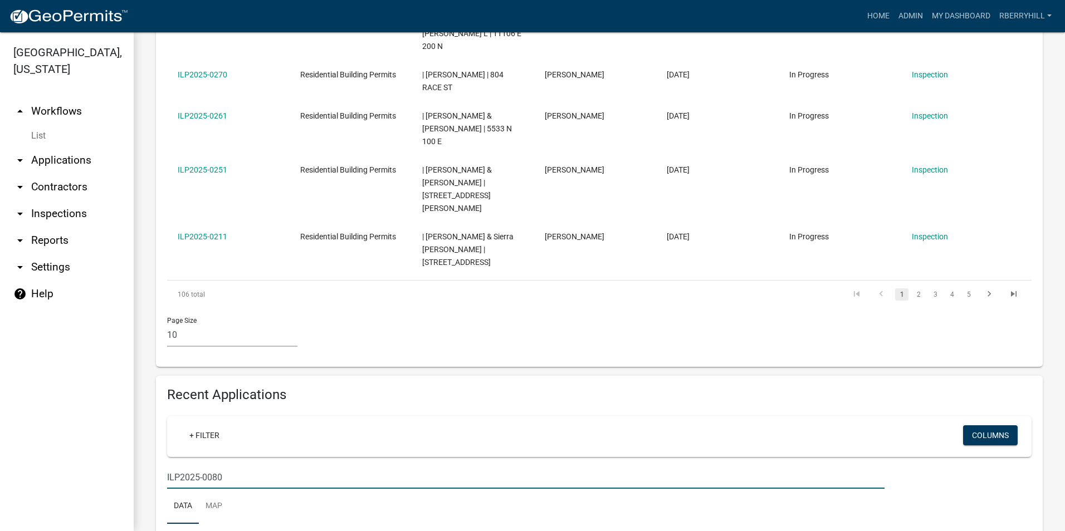
type input "ILP2025-0080"
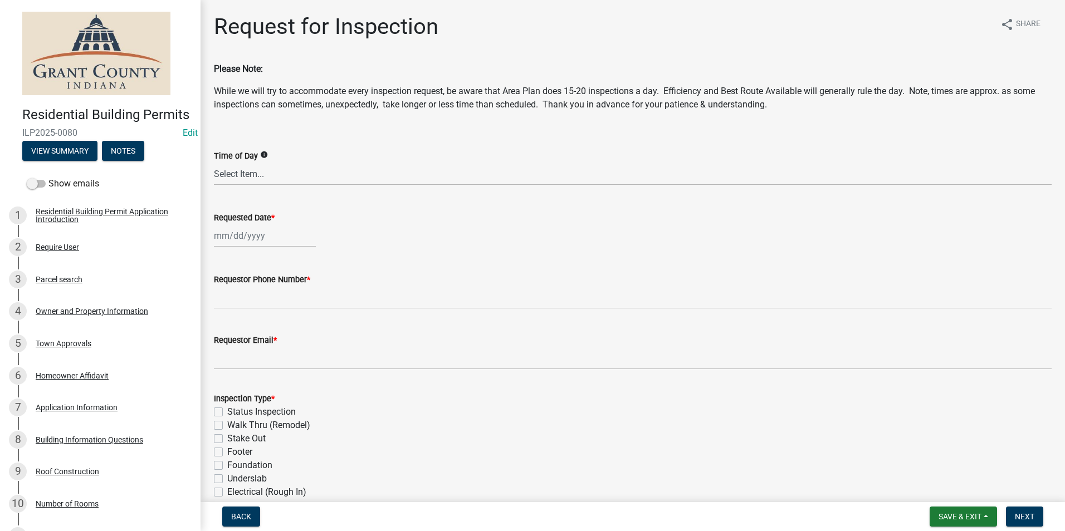
click at [253, 236] on div at bounding box center [265, 235] width 102 height 23
select select "10"
select select "2025"
click at [224, 312] on div "6" at bounding box center [225, 313] width 18 height 18
type input "[DATE]"
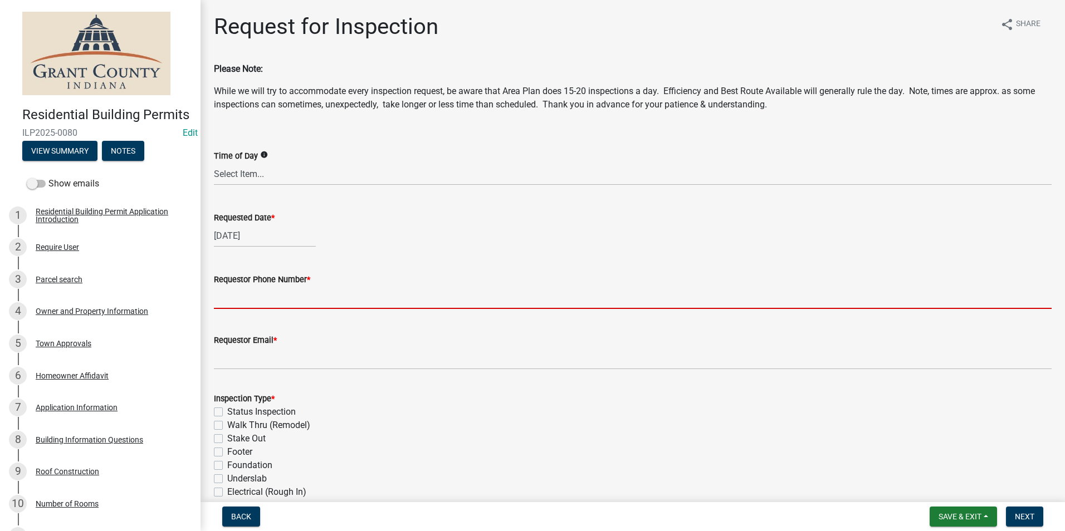
click at [256, 299] on input "Requestor Phone Number *" at bounding box center [633, 297] width 838 height 23
type input "7656684765"
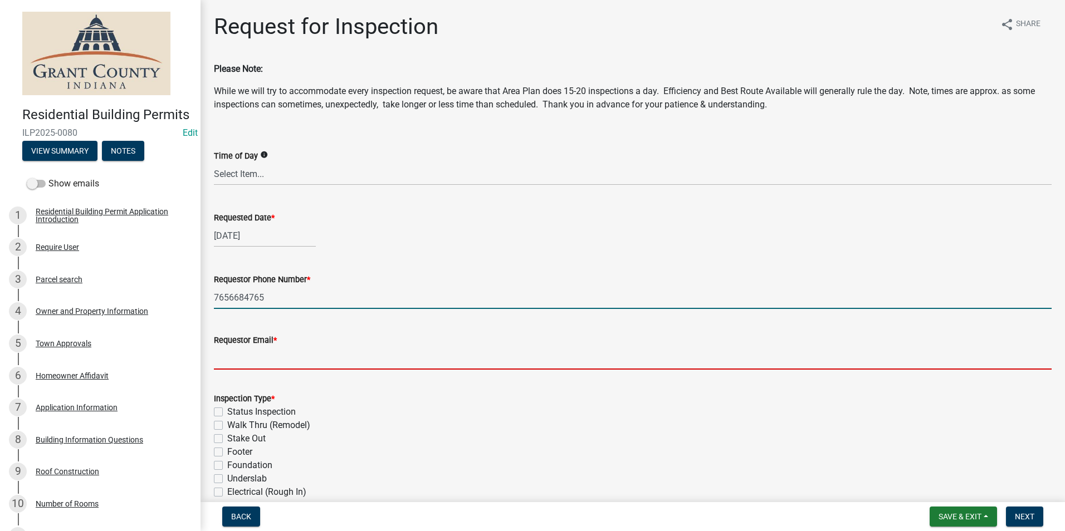
type input "rberryhill@grantcounty.in.gov"
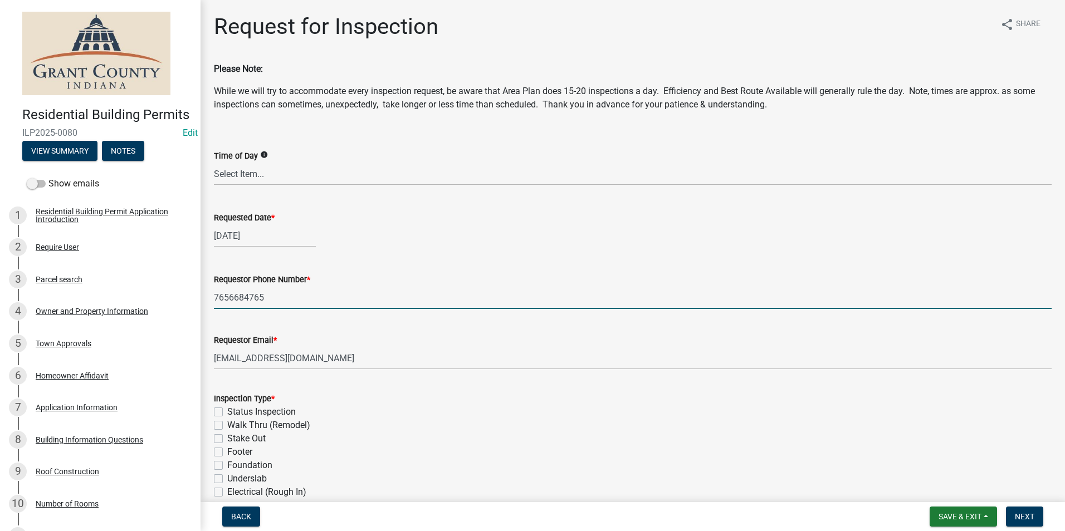
click at [227, 414] on label "Status Inspection" at bounding box center [261, 411] width 69 height 13
click at [227, 413] on input "Status Inspection" at bounding box center [230, 408] width 7 height 7
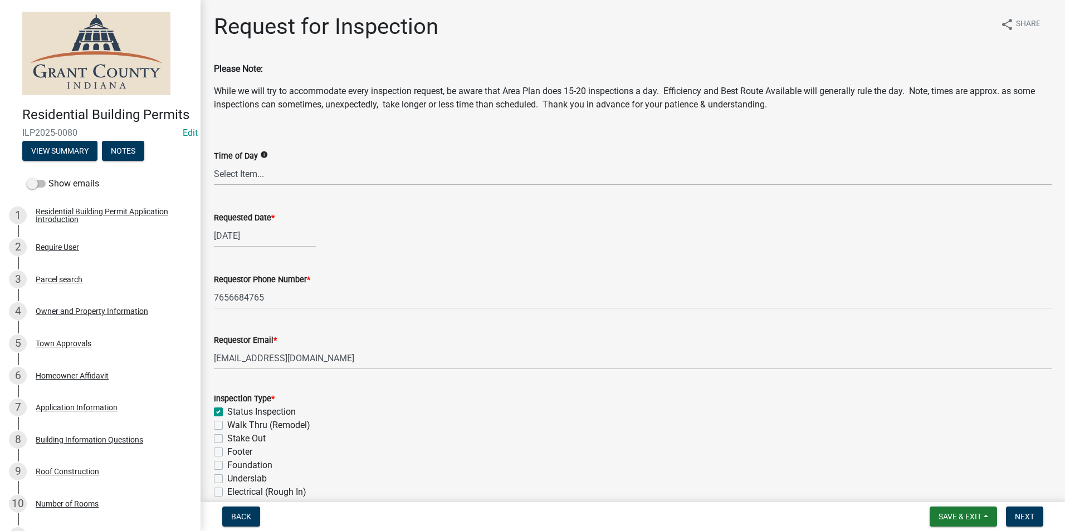
checkbox input "true"
checkbox input "false"
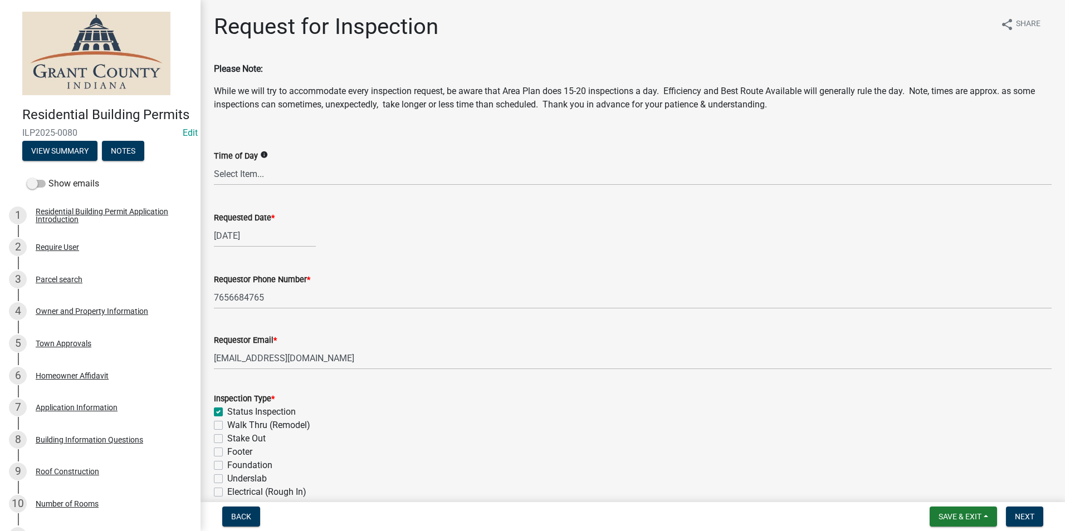
checkbox input "false"
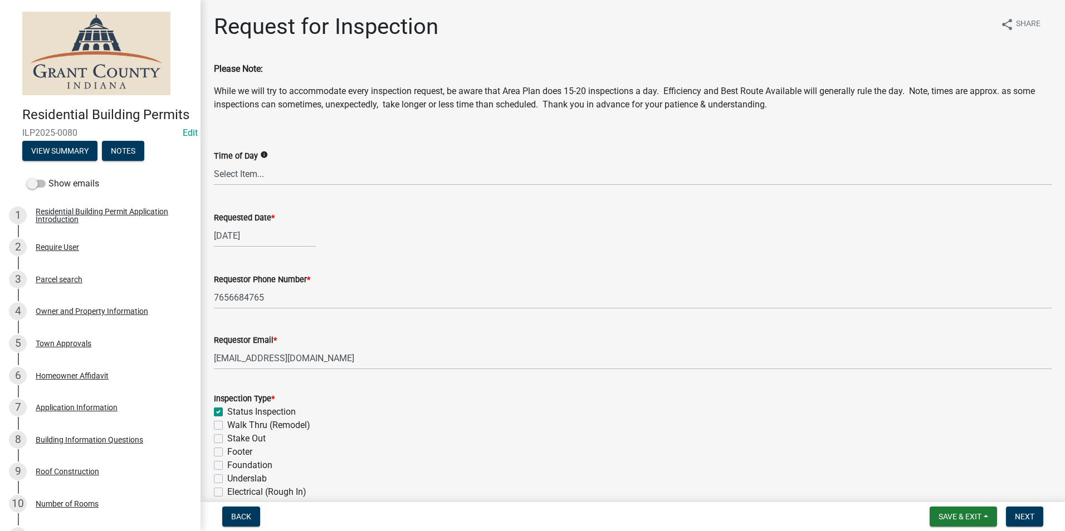
checkbox input "false"
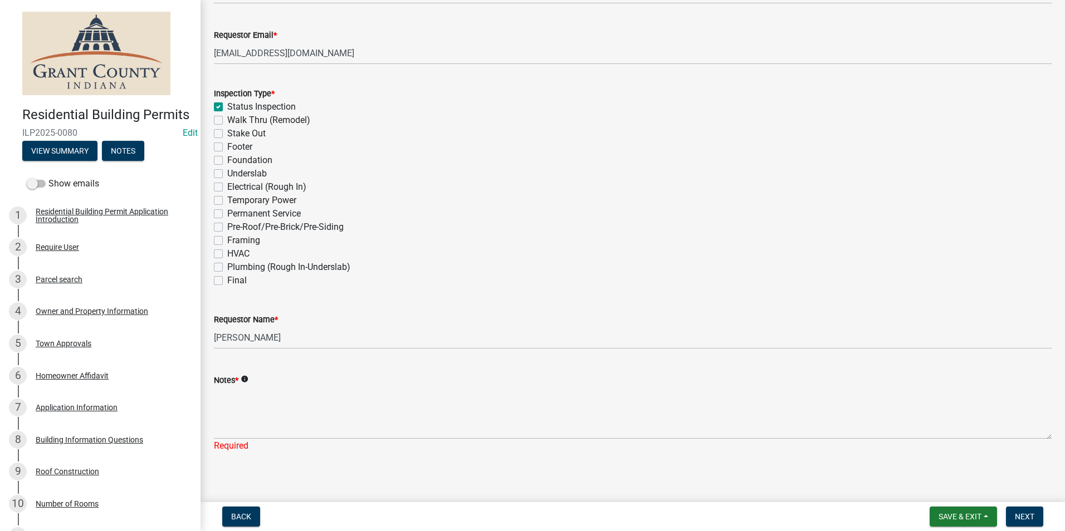
scroll to position [312, 0]
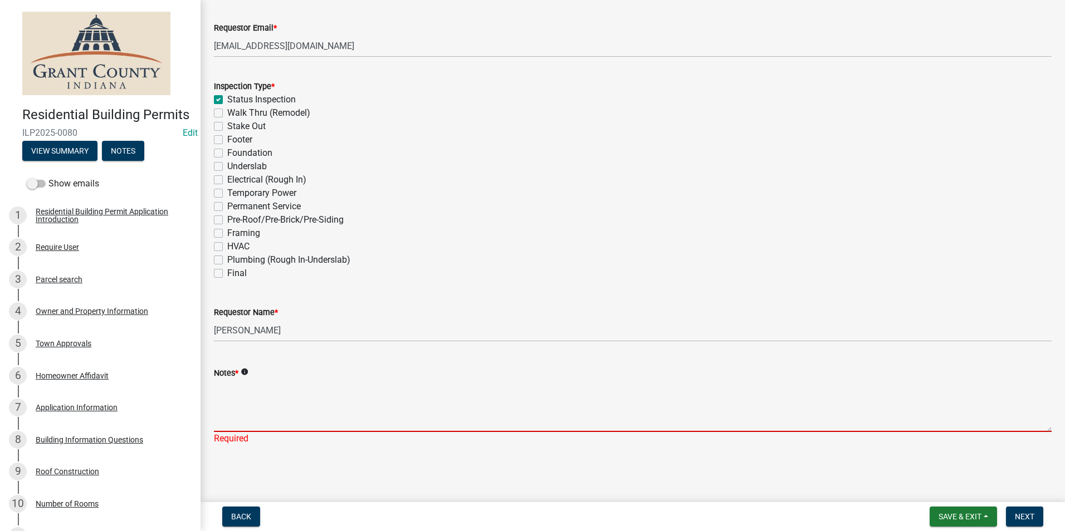
click at [236, 400] on textarea "Notes *" at bounding box center [633, 406] width 838 height 52
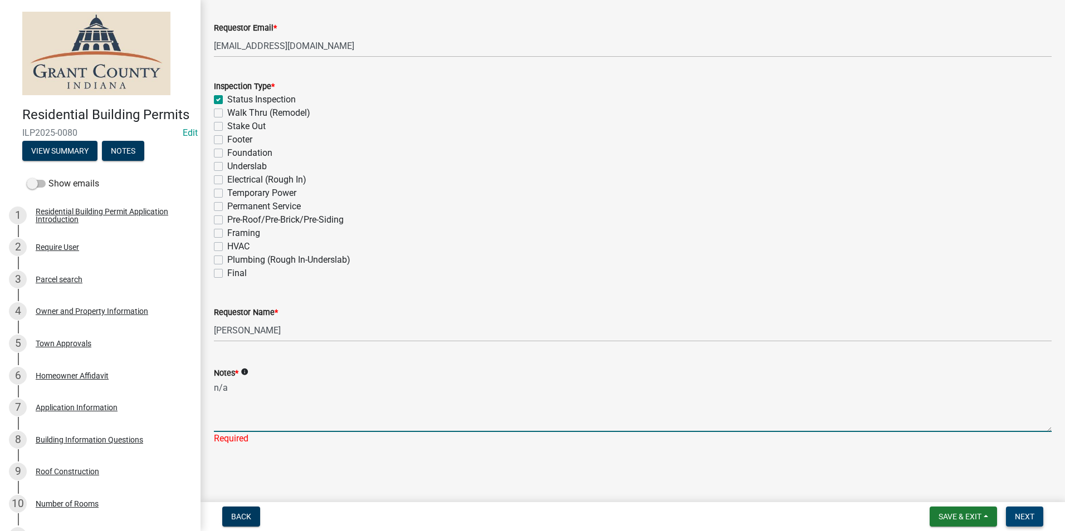
type textarea "n/a"
click at [1030, 517] on span "Next" at bounding box center [1024, 516] width 19 height 9
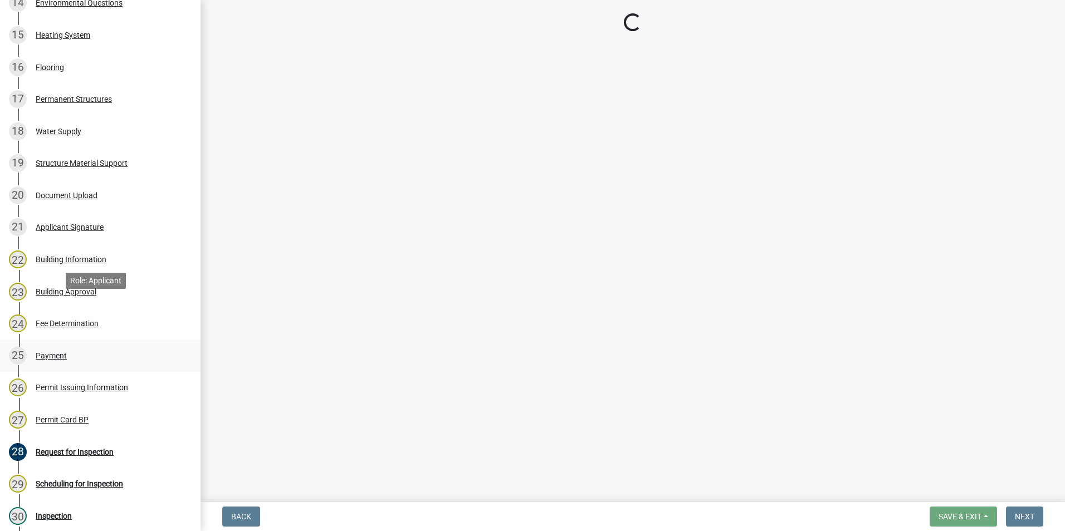
scroll to position [668, 0]
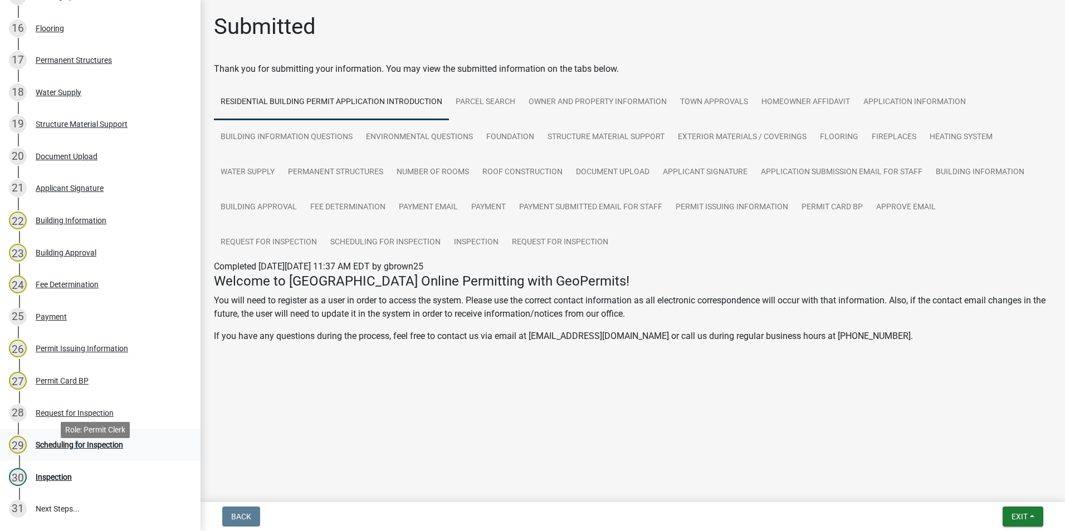
click at [75, 449] on div "Scheduling for Inspection" at bounding box center [79, 445] width 87 height 8
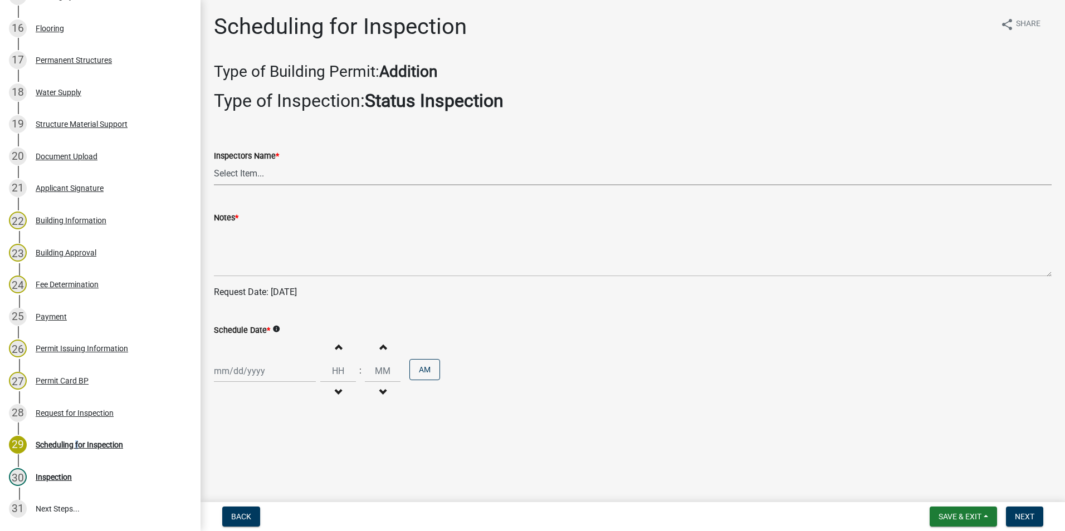
click at [247, 173] on select "Select Item... rberryhill (Randy Berryhill) tsholloway (Tammy Holloway) jecouch…" at bounding box center [633, 174] width 838 height 23
select select "d7f9a44a-d2ea-4d3c-83b3-1aa71c950bd5"
click at [214, 163] on select "Select Item... rberryhill (Randy Berryhill) tsholloway (Tammy Holloway) jecouch…" at bounding box center [633, 174] width 838 height 23
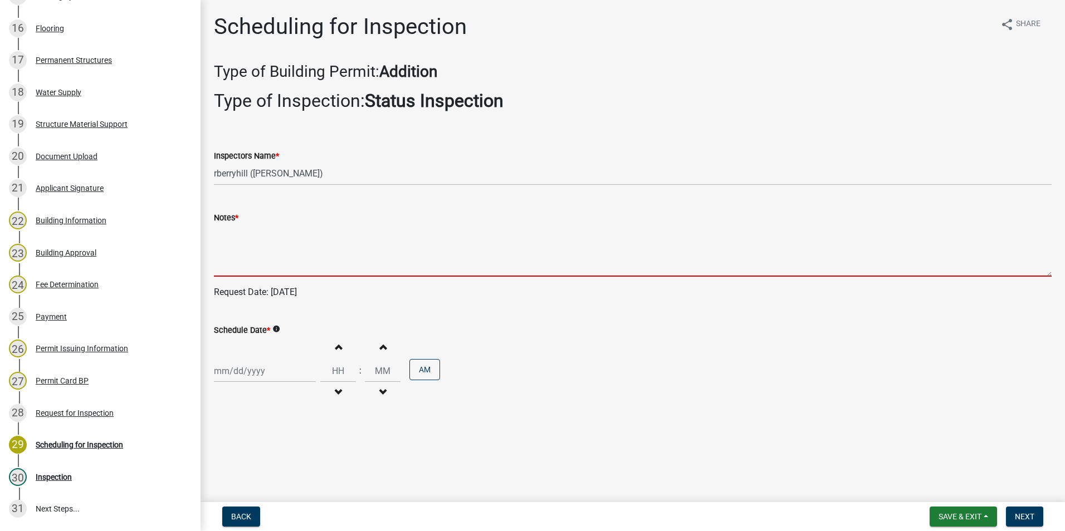
click at [223, 244] on textarea "Notes *" at bounding box center [633, 250] width 838 height 52
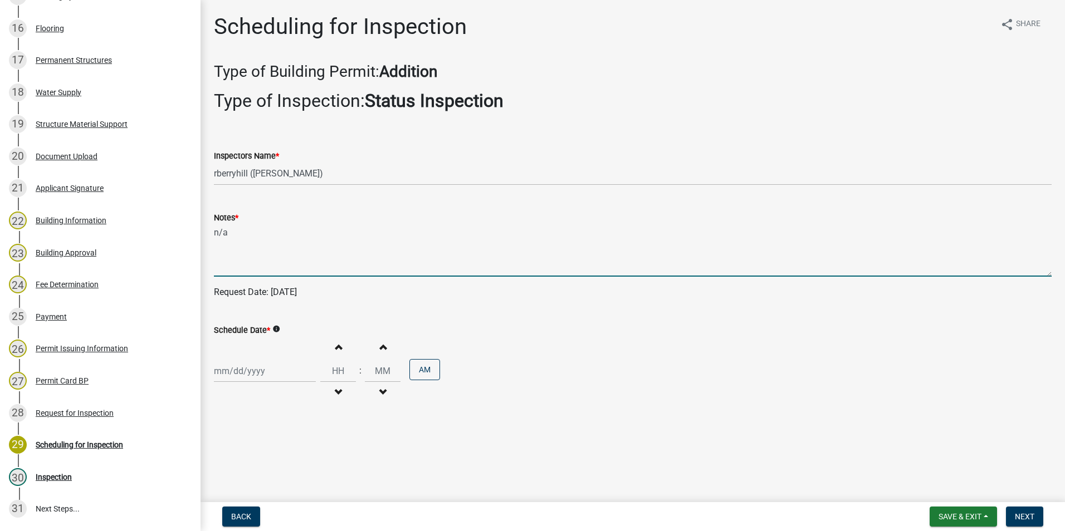
type textarea "n/a"
click at [236, 372] on div at bounding box center [265, 371] width 102 height 23
select select "10"
select select "2025"
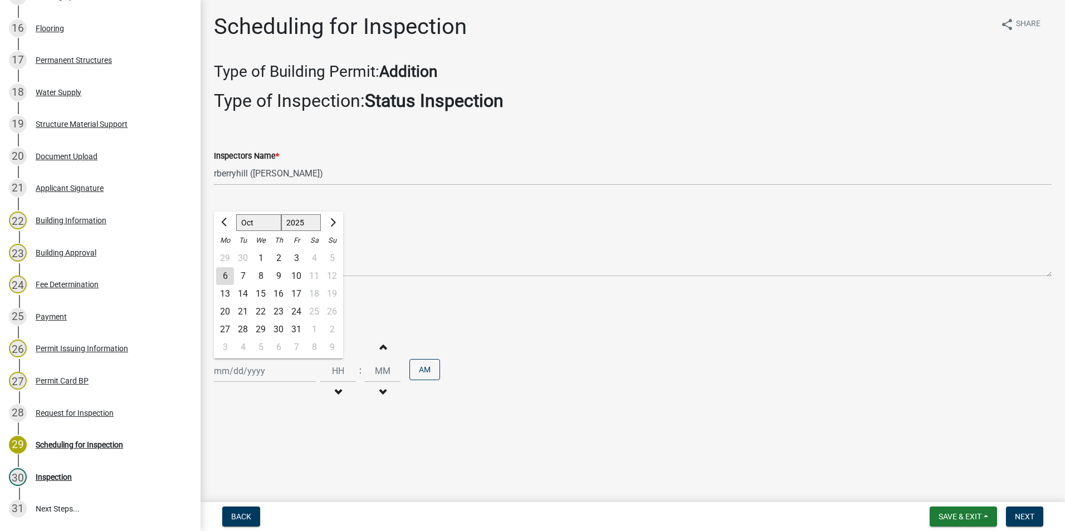
drag, startPoint x: 226, startPoint y: 277, endPoint x: 302, endPoint y: 308, distance: 82.4
click at [227, 277] on div "6" at bounding box center [225, 276] width 18 height 18
type input "[DATE]"
click at [1022, 516] on span "Next" at bounding box center [1024, 516] width 19 height 9
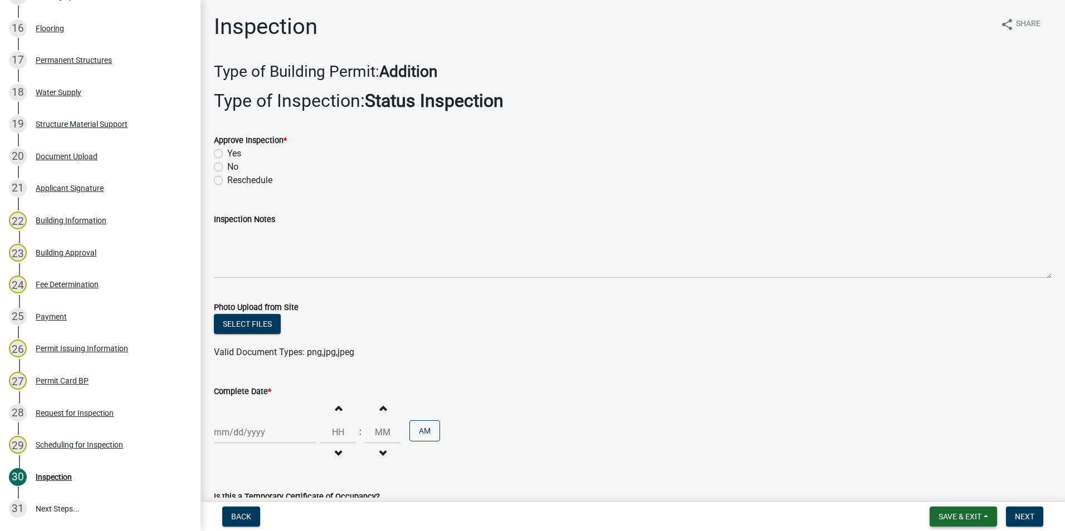
click at [955, 514] on span "Save & Exit" at bounding box center [960, 516] width 43 height 9
click at [946, 487] on button "Save & Exit" at bounding box center [952, 488] width 89 height 27
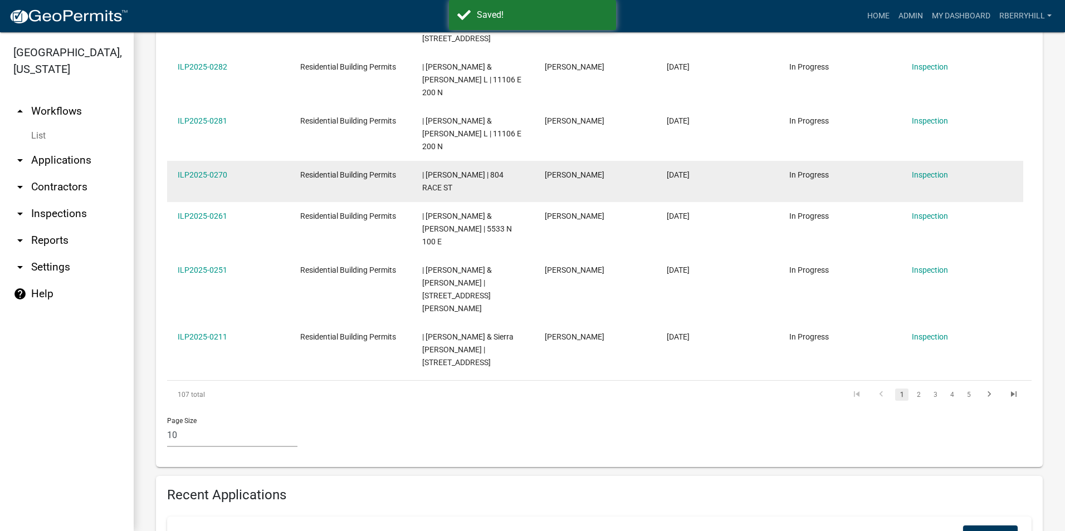
scroll to position [668, 0]
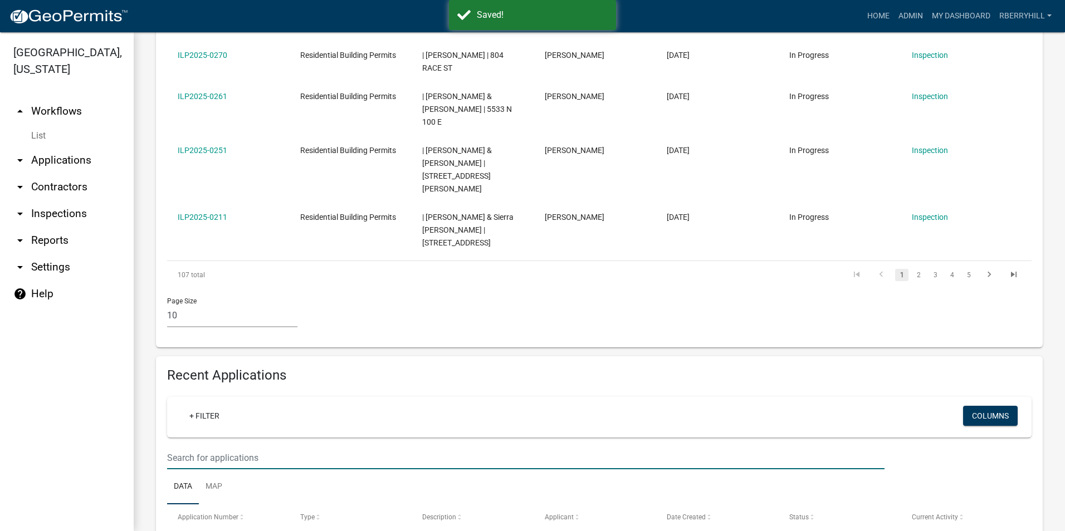
click at [177, 447] on input "text" at bounding box center [525, 458] width 717 height 23
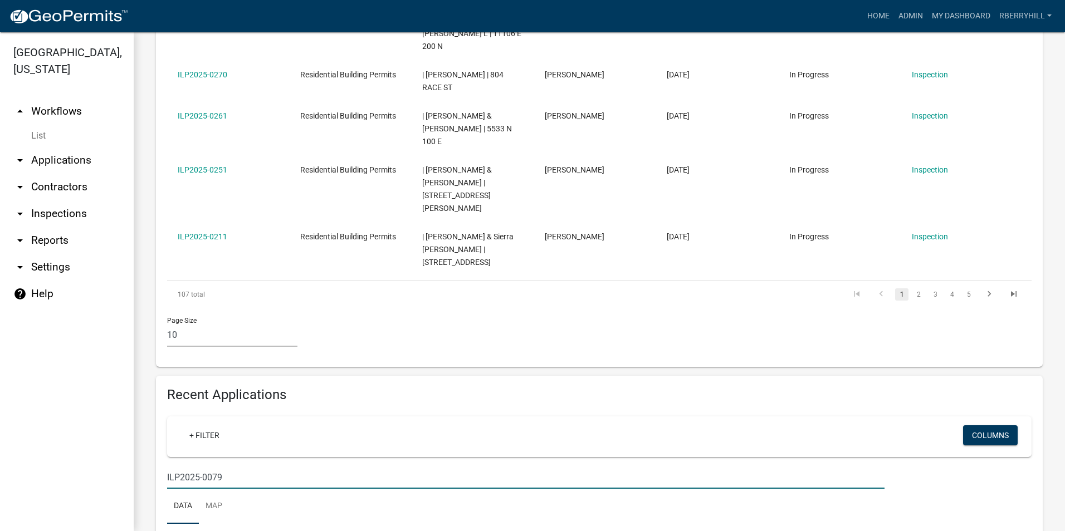
type input "ILP2025-0079"
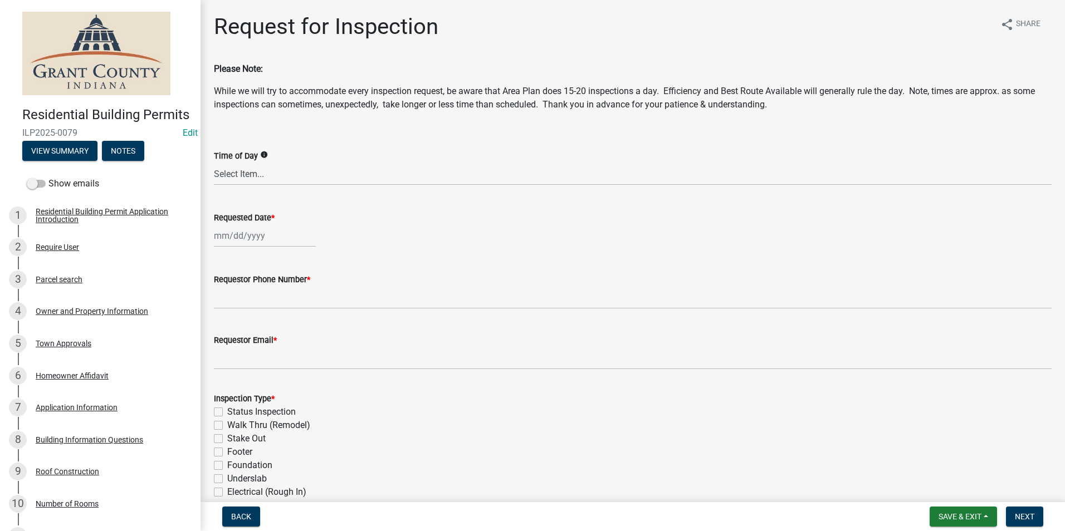
select select "10"
select select "2025"
click at [238, 236] on div "Jan Feb Mar Apr May Jun Jul Aug Sep Oct Nov Dec 1525 1526 1527 1528 1529 1530 1…" at bounding box center [265, 235] width 102 height 23
click at [223, 309] on div "6" at bounding box center [225, 313] width 18 height 18
type input "[DATE]"
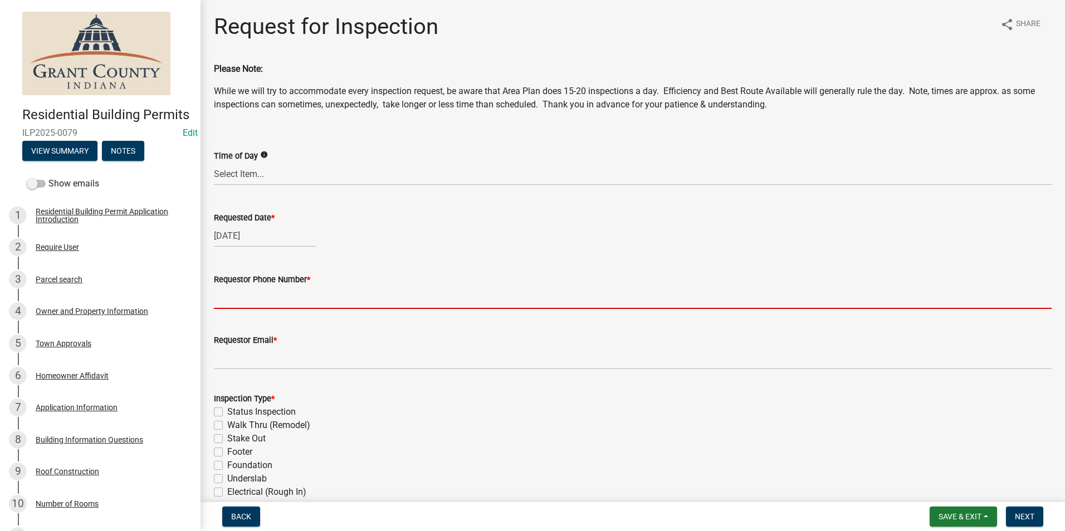
click at [236, 300] on input "Requestor Phone Number *" at bounding box center [633, 297] width 838 height 23
type input "7656684765"
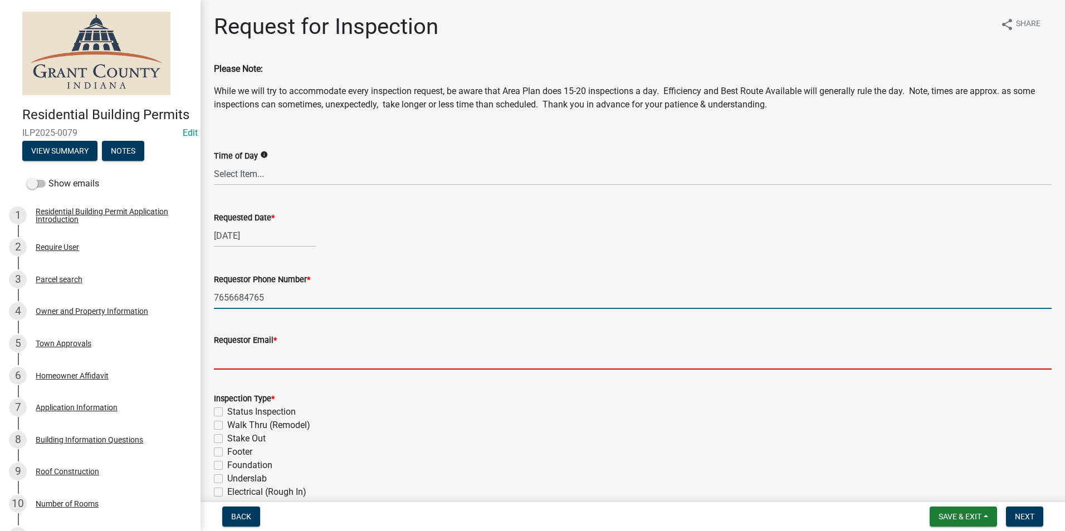
type input "rberryhill@grantcounty.in.gov"
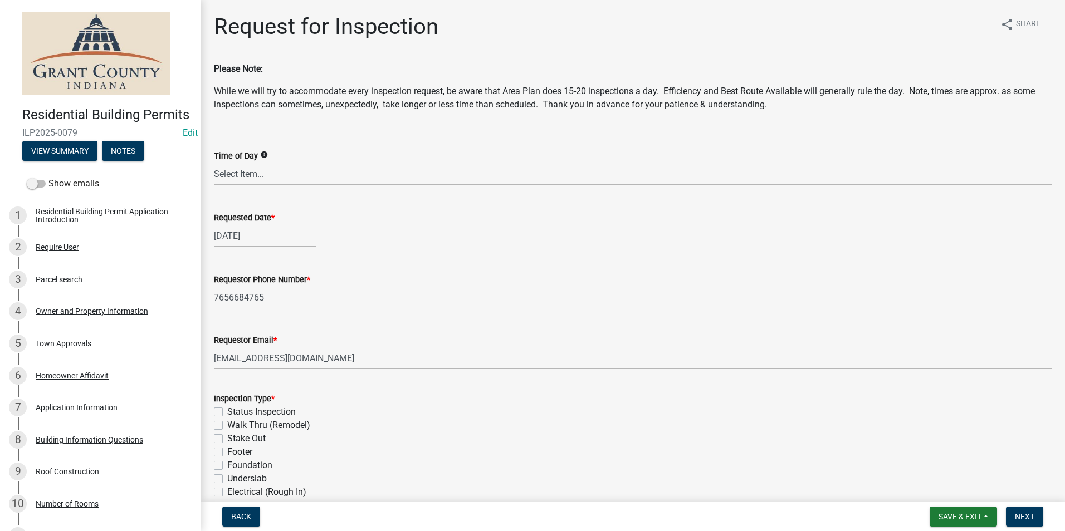
click at [227, 412] on label "Status Inspection" at bounding box center [261, 411] width 69 height 13
click at [227, 412] on input "Status Inspection" at bounding box center [230, 408] width 7 height 7
checkbox input "true"
checkbox input "false"
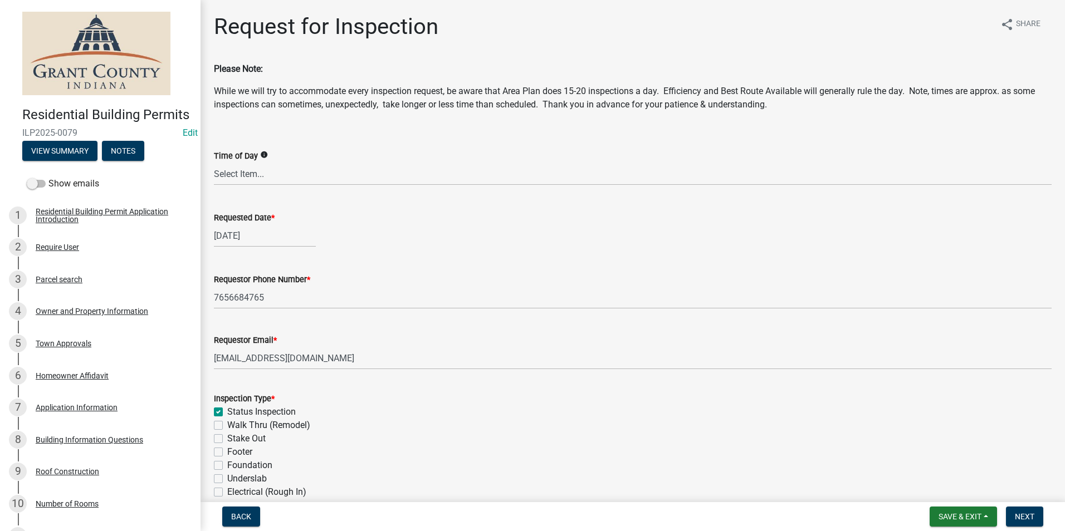
checkbox input "false"
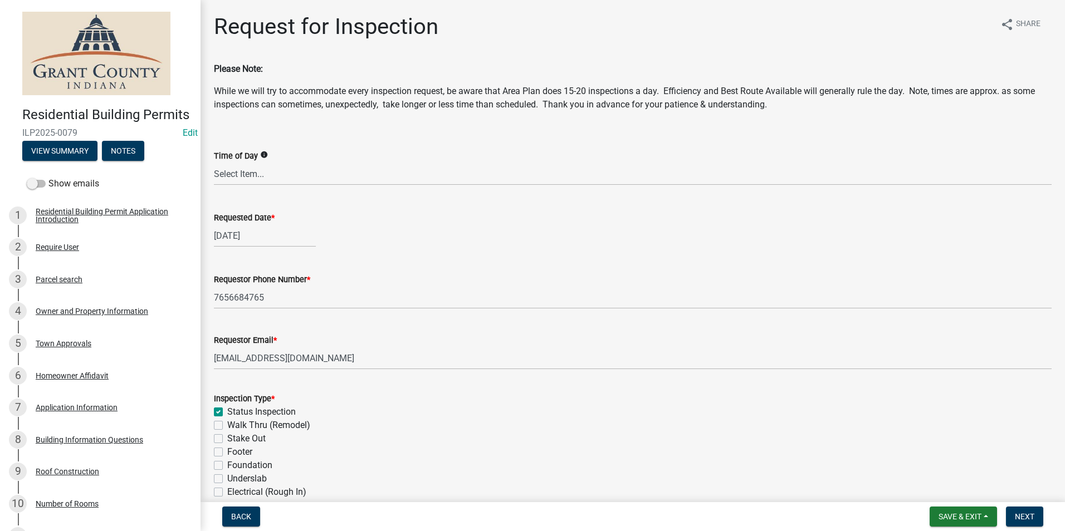
checkbox input "false"
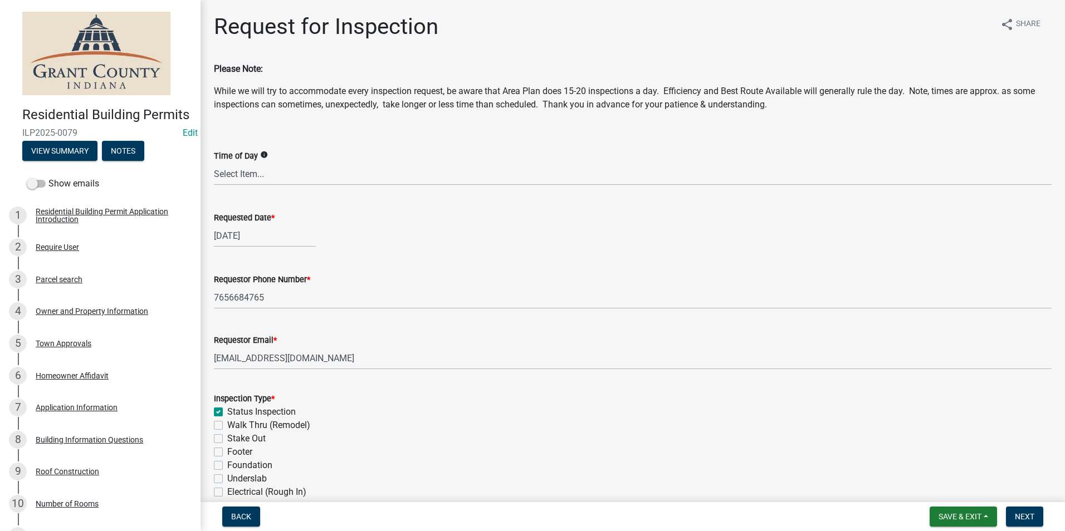
checkbox input "false"
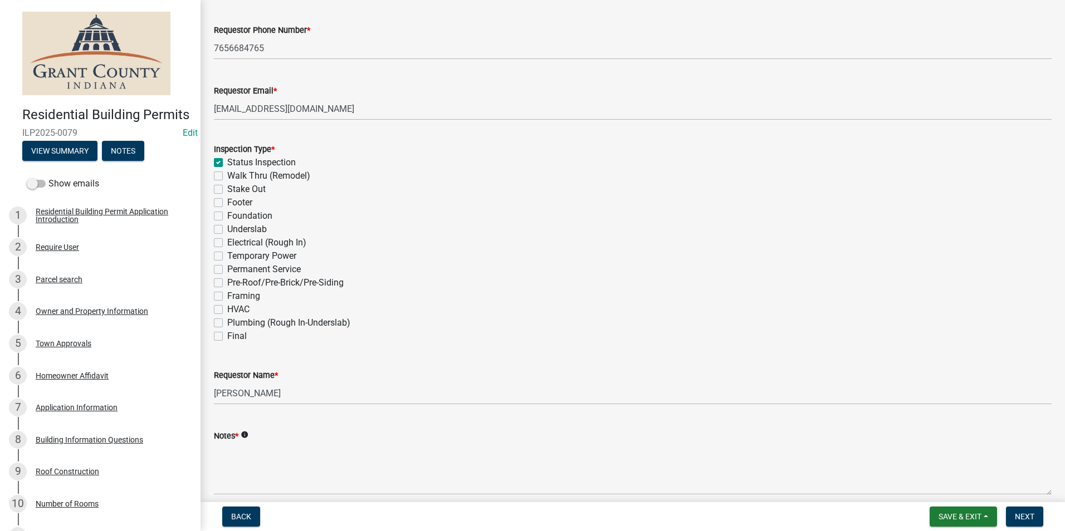
scroll to position [279, 0]
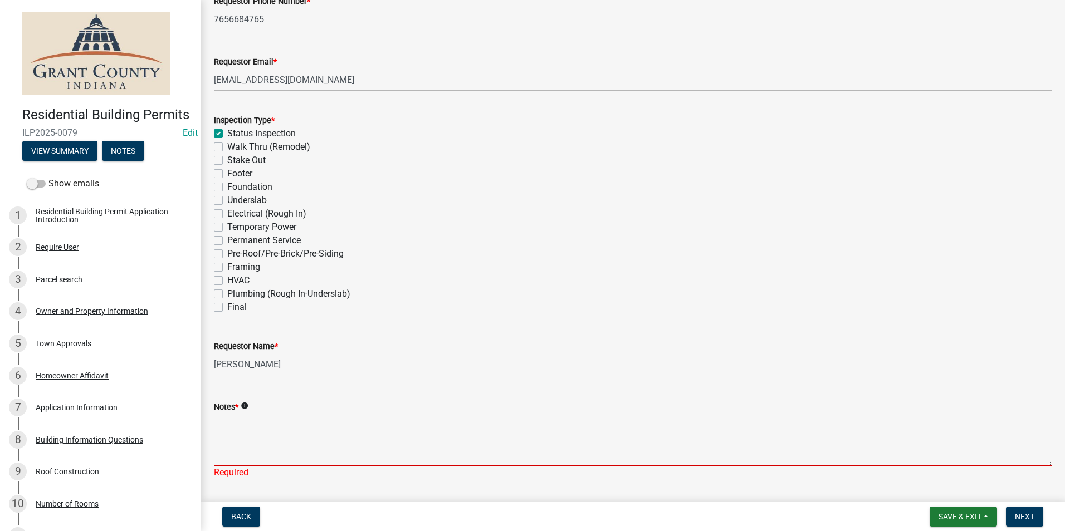
click at [223, 440] on textarea "Notes *" at bounding box center [633, 440] width 838 height 52
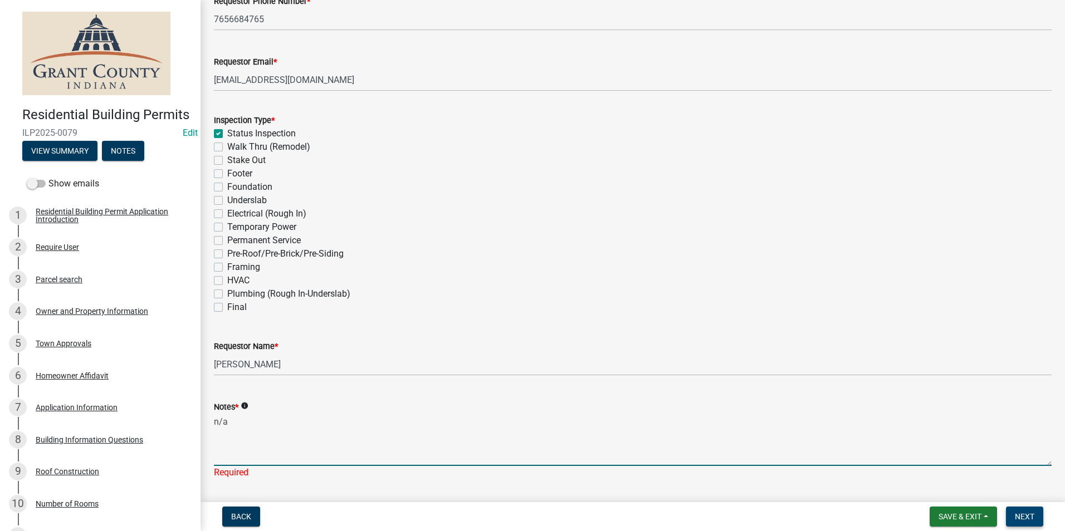
type textarea "n/a"
click at [1026, 517] on span "Next" at bounding box center [1024, 516] width 19 height 9
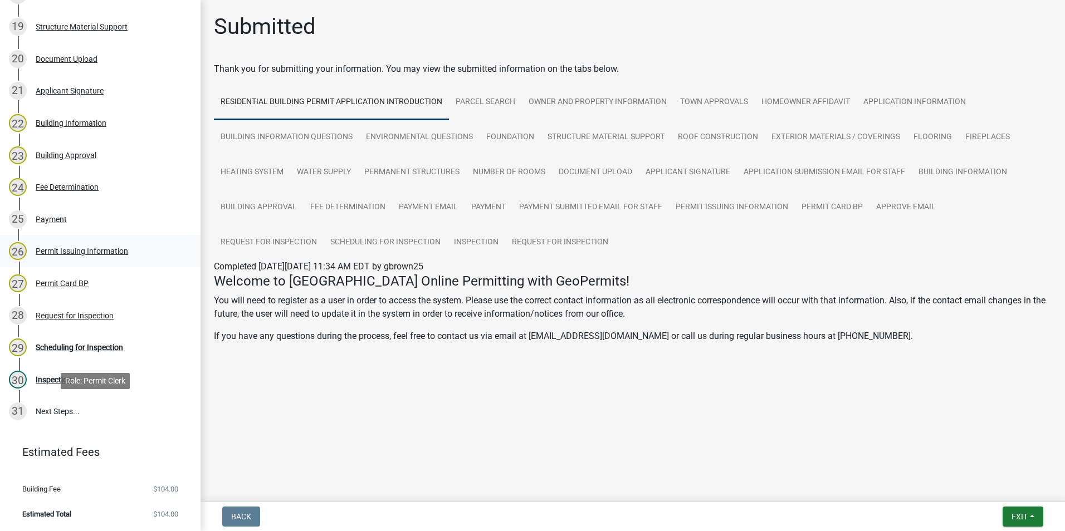
scroll to position [780, 0]
click at [96, 347] on div "Scheduling for Inspection" at bounding box center [79, 348] width 87 height 8
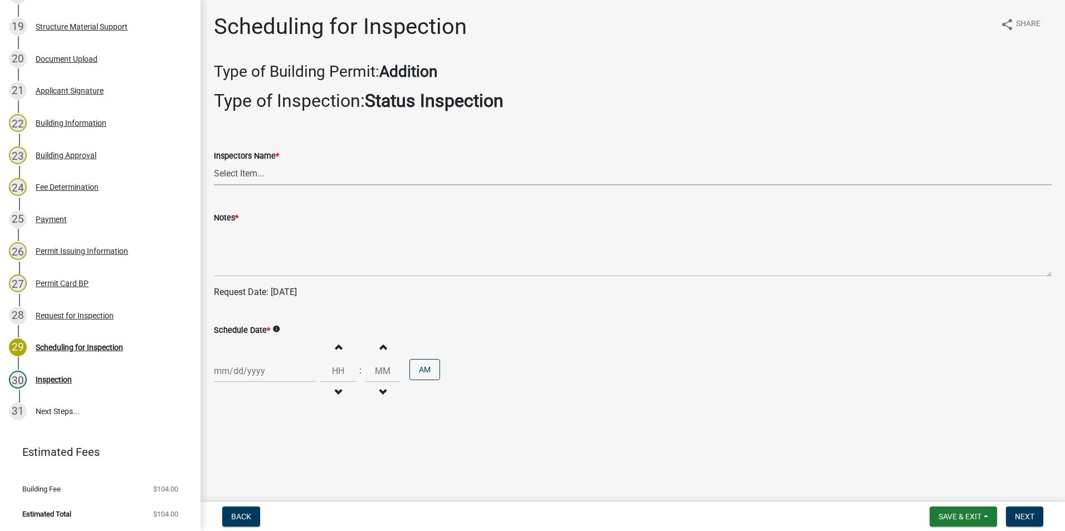
click at [235, 172] on select "Select Item... rberryhill (Randy Berryhill) tsholloway (Tammy Holloway) jecouch…" at bounding box center [633, 174] width 838 height 23
select select "d7f9a44a-d2ea-4d3c-83b3-1aa71c950bd5"
click at [214, 163] on select "Select Item... rberryhill (Randy Berryhill) tsholloway (Tammy Holloway) jecouch…" at bounding box center [633, 174] width 838 height 23
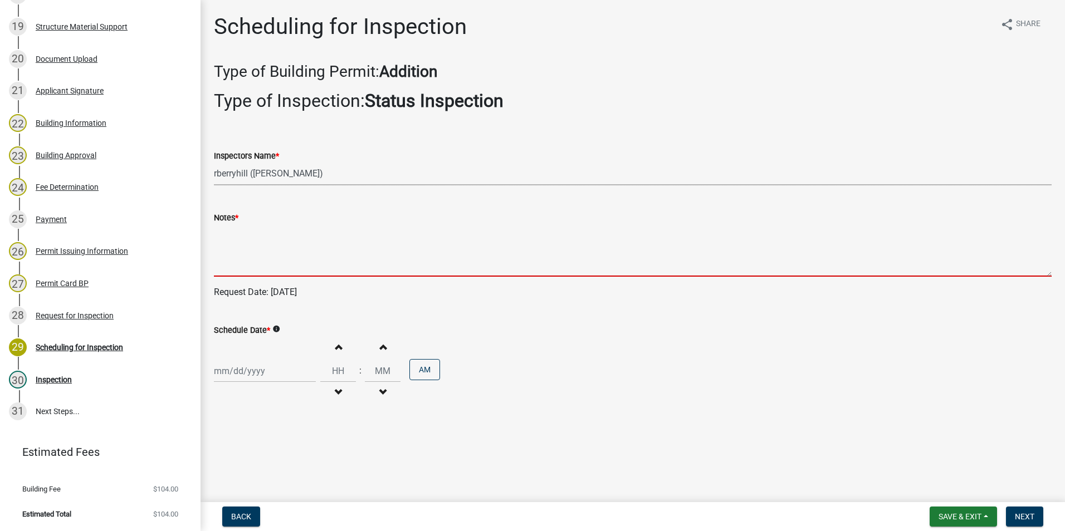
click at [233, 256] on textarea "Notes *" at bounding box center [633, 250] width 838 height 52
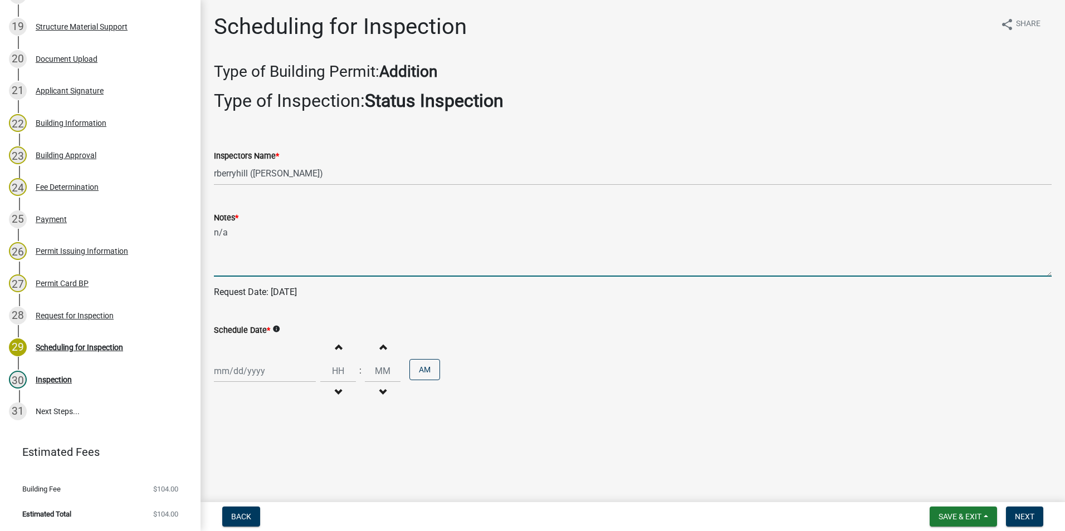
type textarea "n/a"
select select "10"
select select "2025"
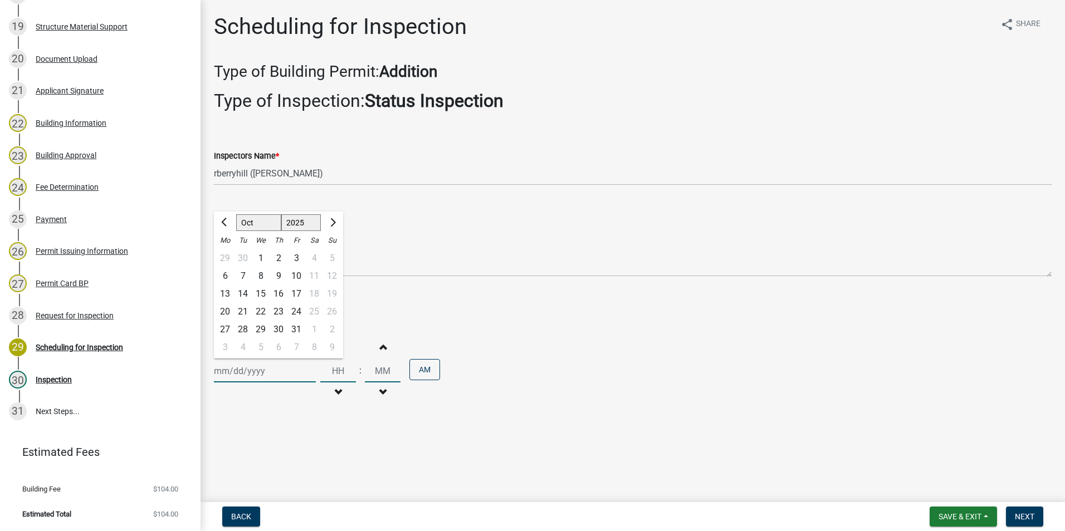
drag, startPoint x: 257, startPoint y: 371, endPoint x: 260, endPoint y: 364, distance: 7.6
click at [257, 371] on div "Jan Feb Mar Apr May Jun Jul Aug Sep Oct Nov Dec 1525 1526 1527 1528 1529 1530 1…" at bounding box center [265, 371] width 102 height 23
click at [225, 272] on div "6" at bounding box center [225, 276] width 18 height 18
type input "[DATE]"
click at [1020, 517] on span "Next" at bounding box center [1024, 516] width 19 height 9
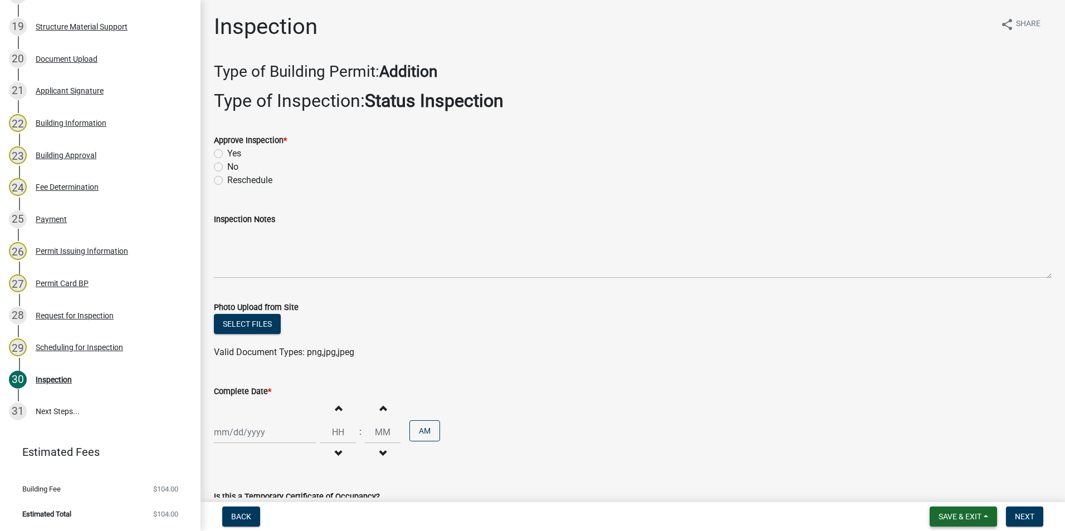
click at [945, 517] on span "Save & Exit" at bounding box center [960, 516] width 43 height 9
click at [941, 485] on button "Save & Exit" at bounding box center [952, 488] width 89 height 27
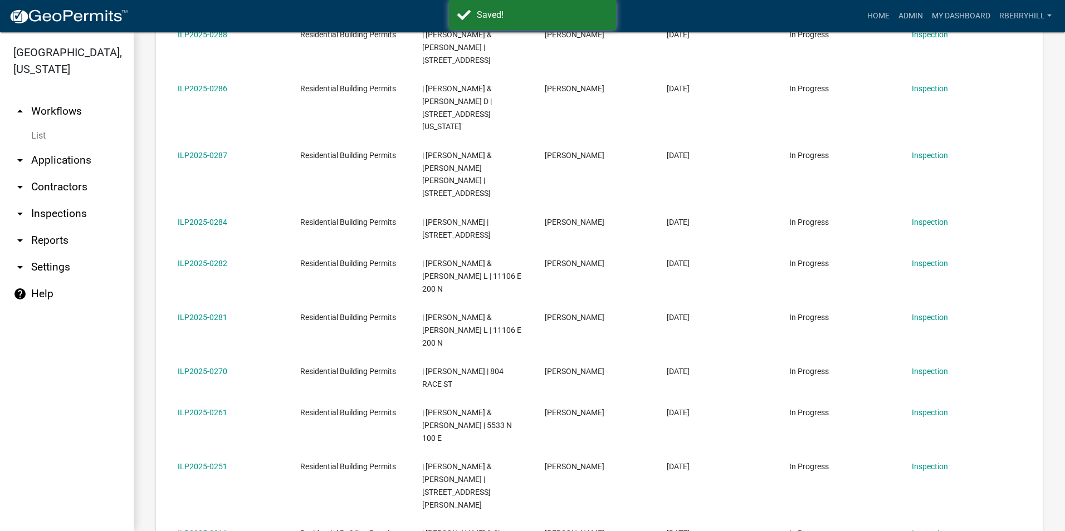
scroll to position [557, 0]
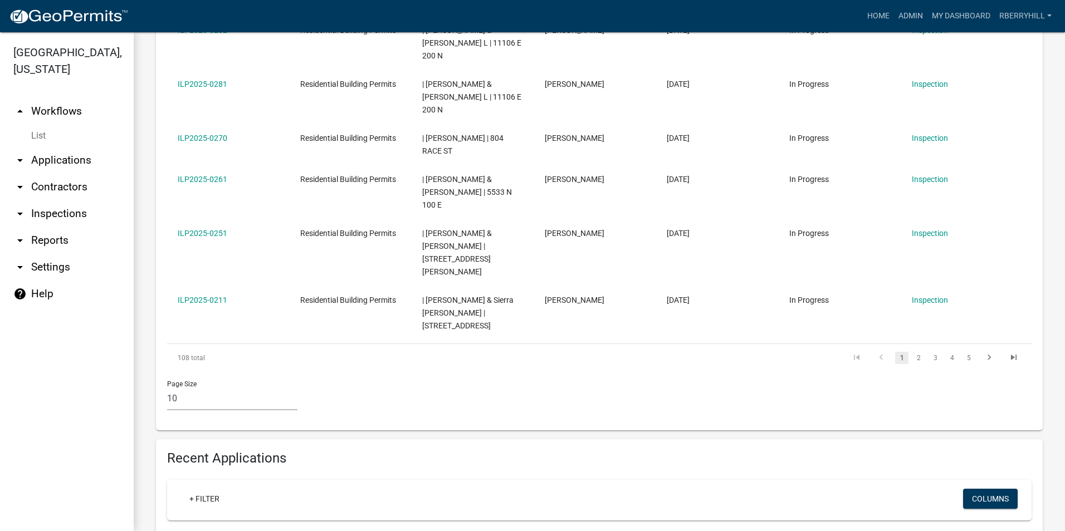
scroll to position [613, 0]
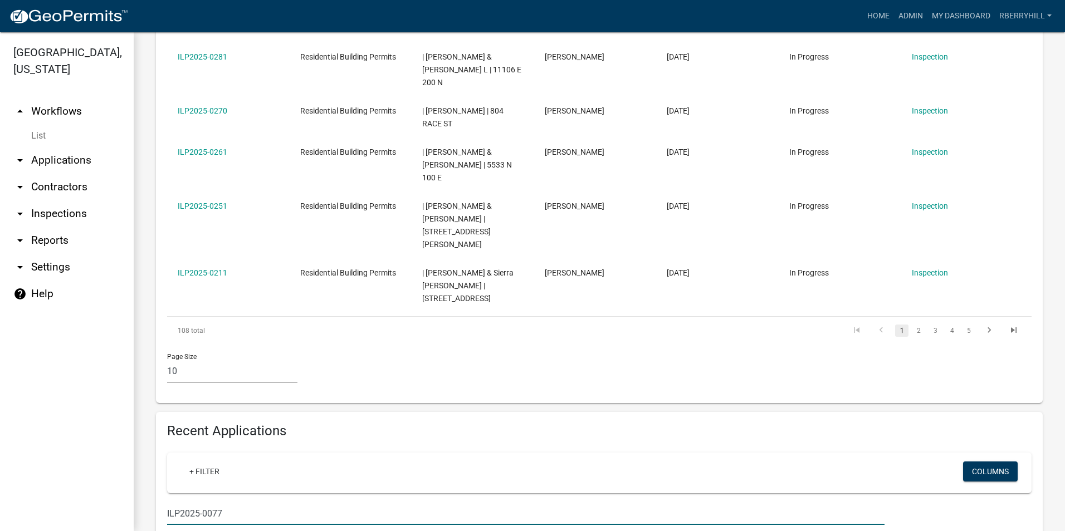
type input "ILP2025-0077"
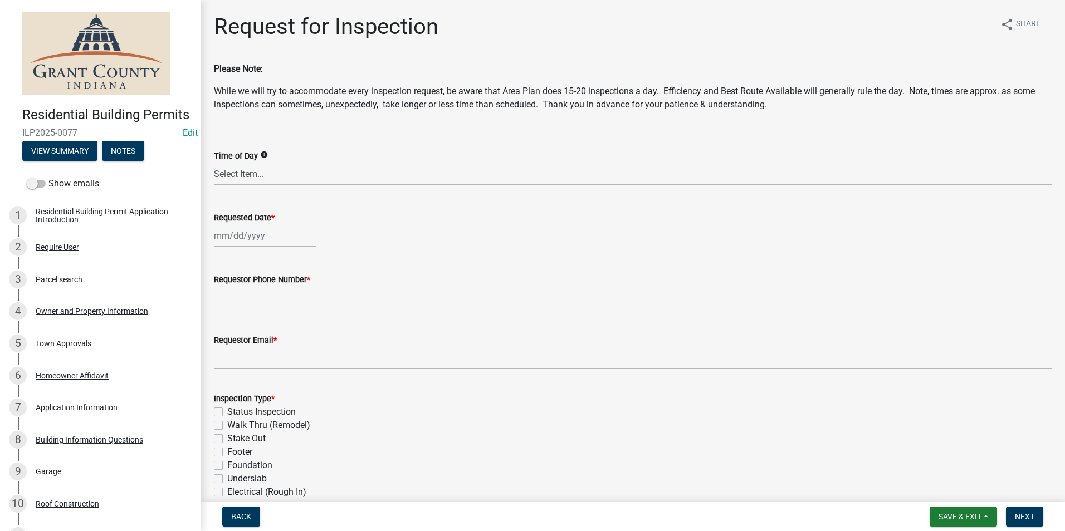
select select "10"
select select "2025"
click at [248, 233] on div "Jan Feb Mar Apr May Jun Jul Aug Sep Oct Nov Dec 1525 1526 1527 1528 1529 1530 1…" at bounding box center [265, 235] width 102 height 23
click at [222, 309] on div "6" at bounding box center [225, 313] width 18 height 18
type input "[DATE]"
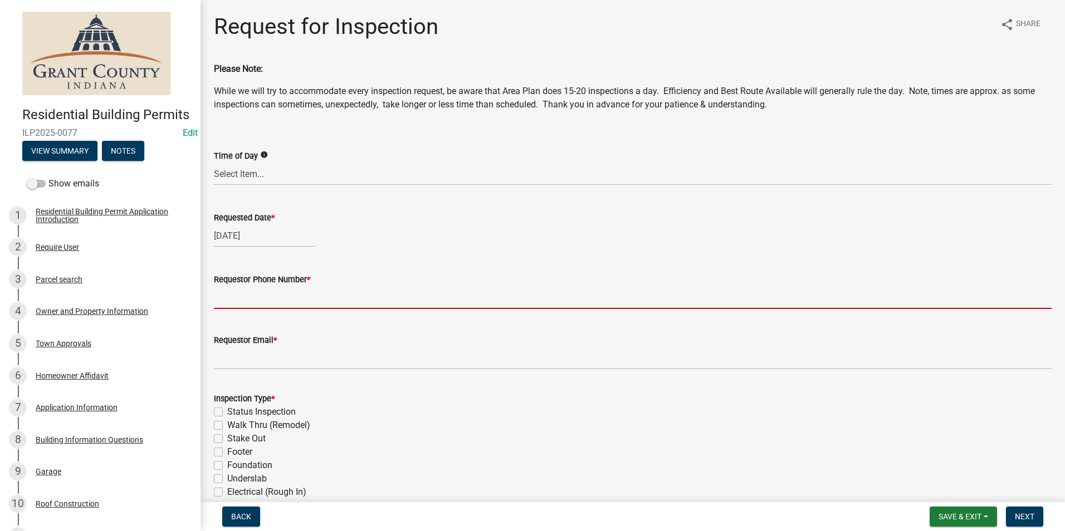
click at [231, 297] on input "Requestor Phone Number *" at bounding box center [633, 297] width 838 height 23
type input "7656684765"
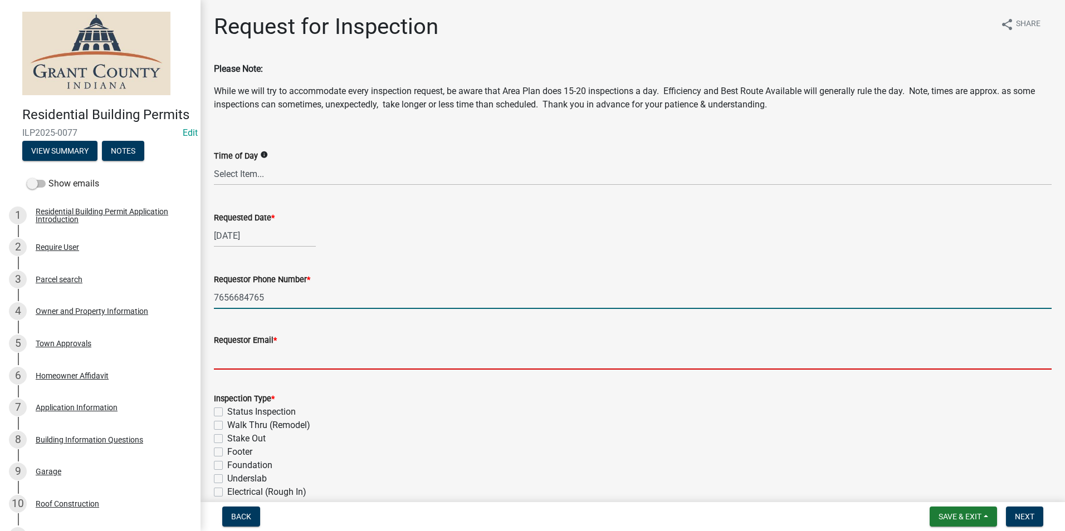
type input "rberryhill@grantcounty.in.gov"
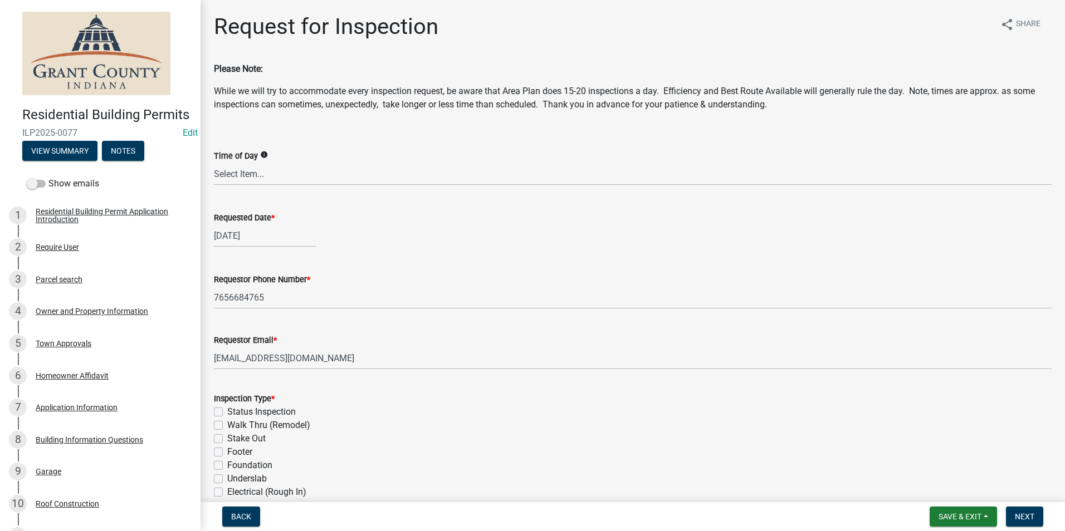
click at [227, 412] on label "Status Inspection" at bounding box center [261, 411] width 69 height 13
click at [227, 412] on input "Status Inspection" at bounding box center [230, 408] width 7 height 7
checkbox input "true"
checkbox input "false"
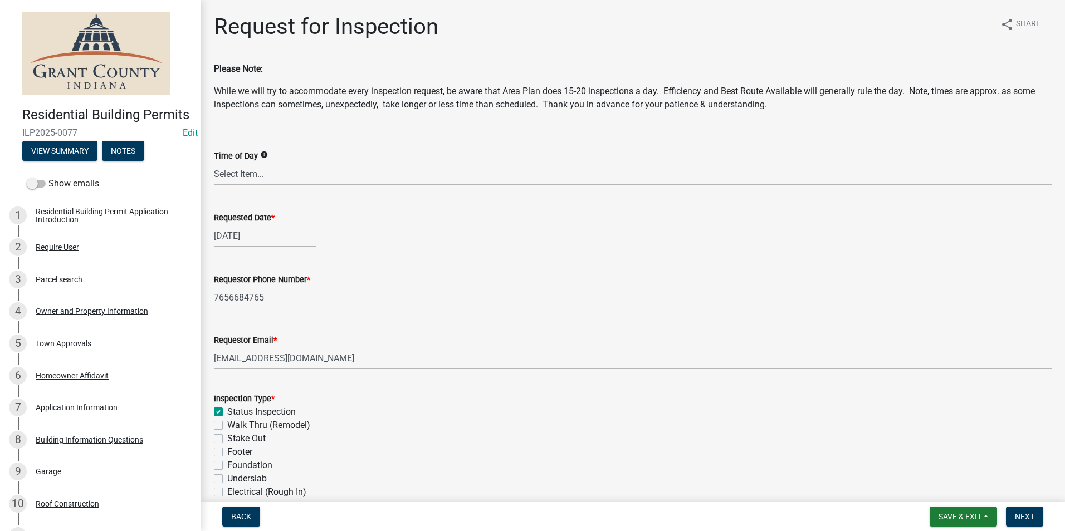
checkbox input "false"
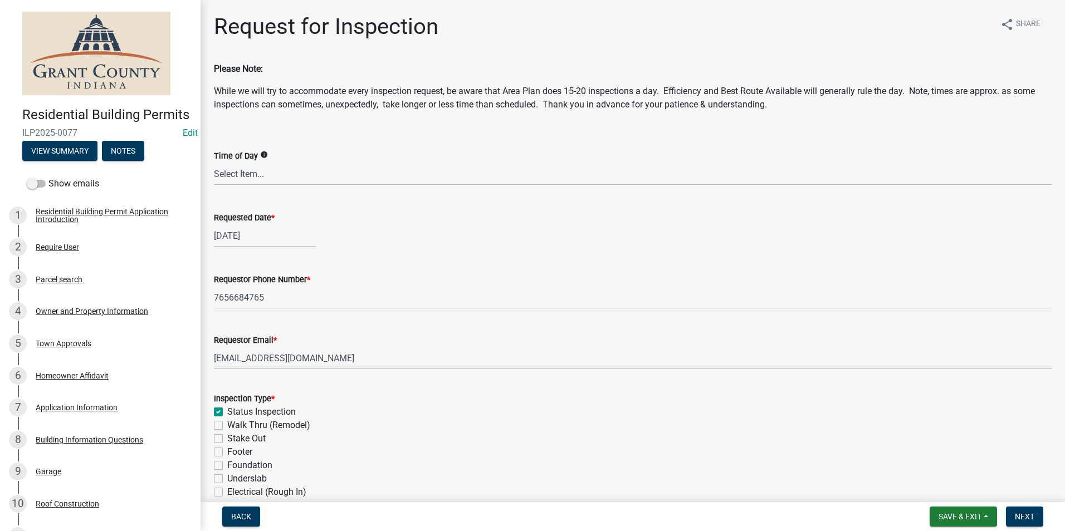
checkbox input "false"
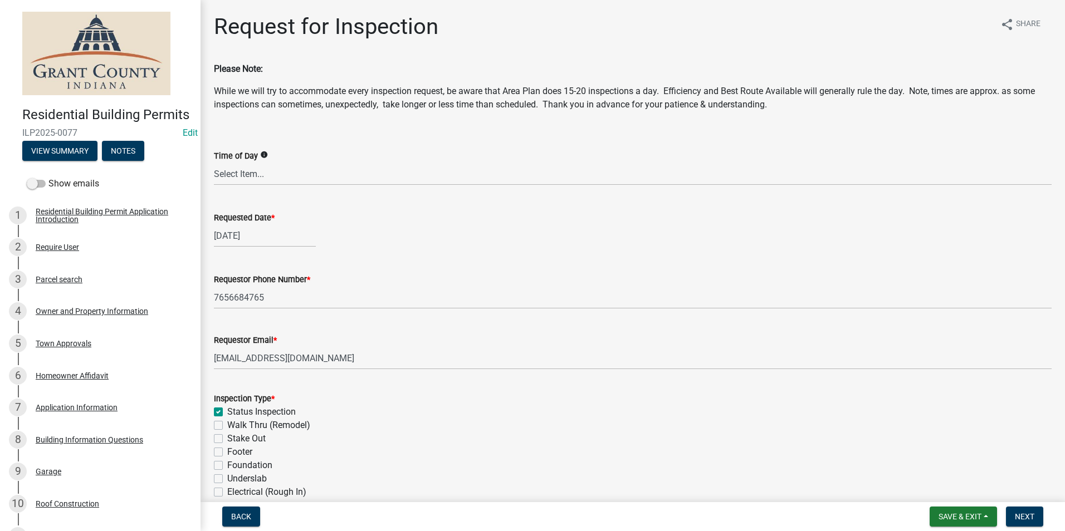
checkbox input "false"
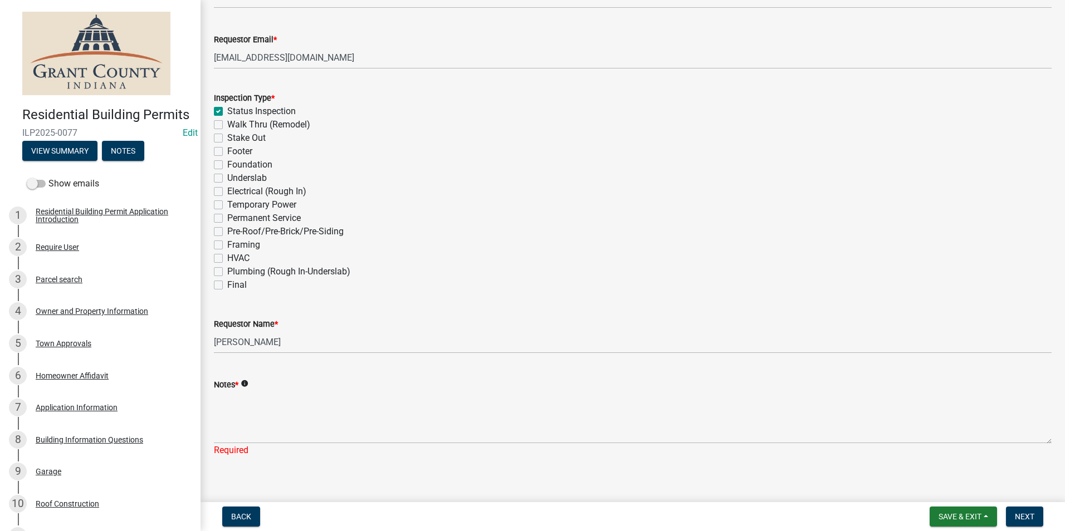
scroll to position [312, 0]
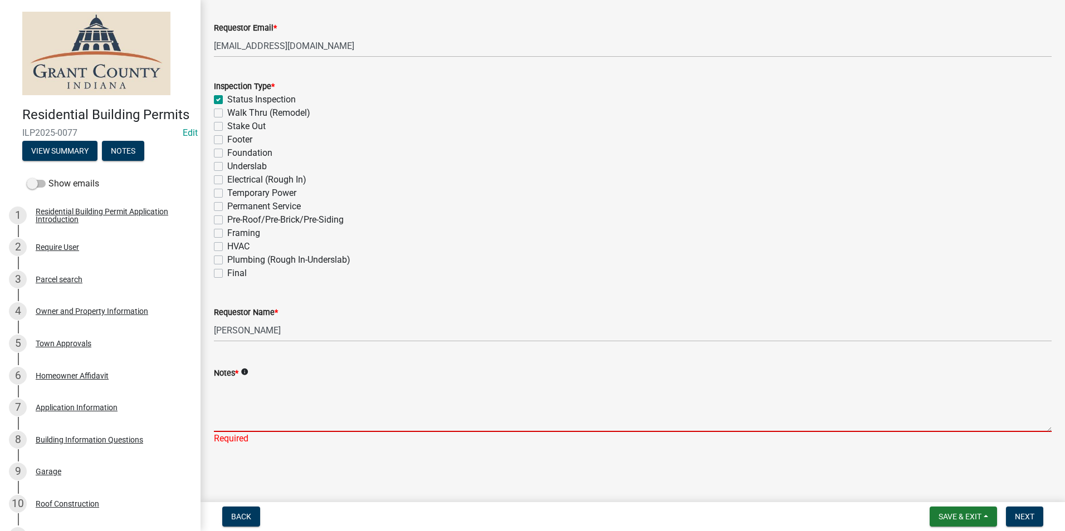
click at [233, 410] on textarea "Notes *" at bounding box center [633, 406] width 838 height 52
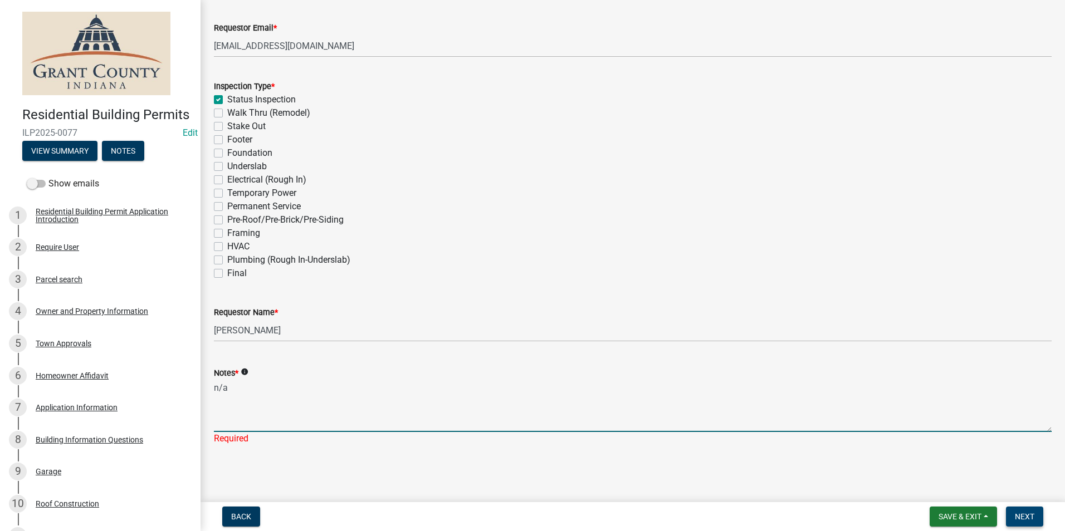
type textarea "n/a"
click at [1019, 515] on span "Next" at bounding box center [1024, 516] width 19 height 9
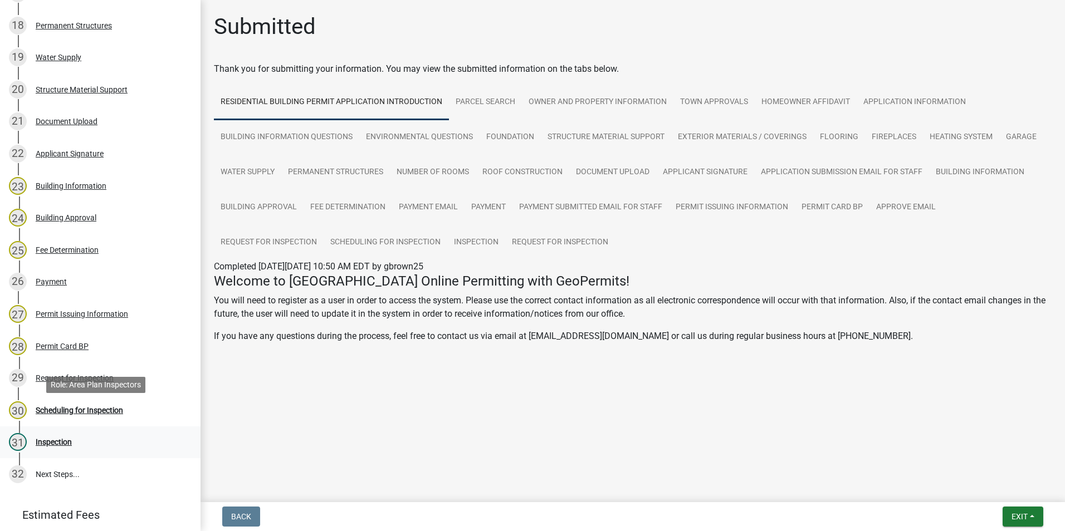
scroll to position [814, 0]
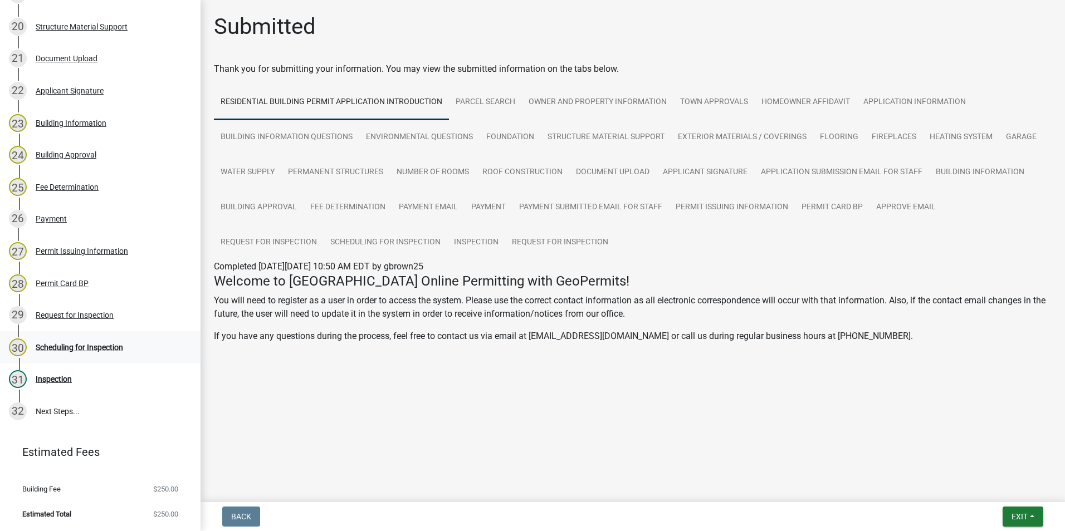
click at [102, 349] on div "Scheduling for Inspection" at bounding box center [79, 348] width 87 height 8
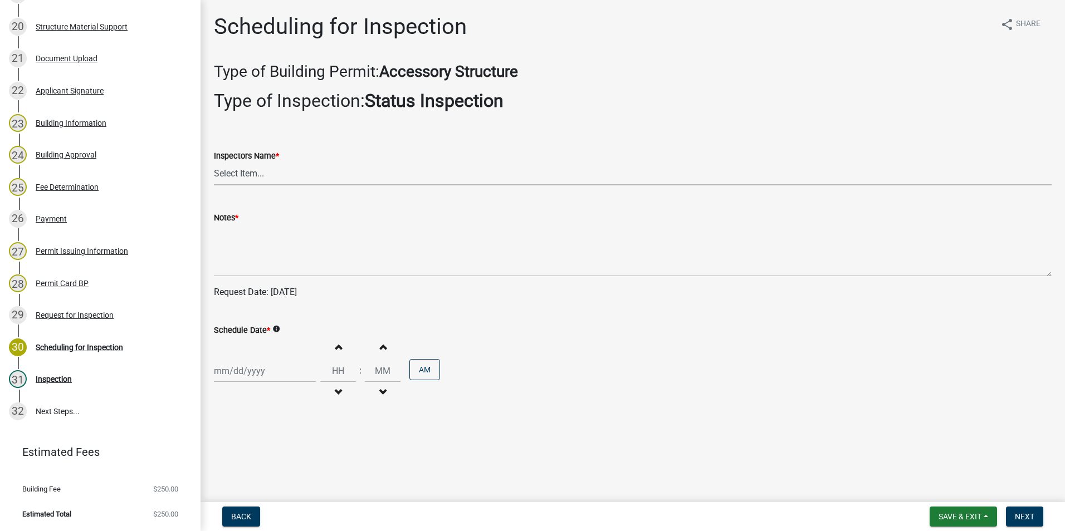
click at [248, 173] on select "Select Item... rberryhill (Randy Berryhill) tsholloway (Tammy Holloway) jecouch…" at bounding box center [633, 174] width 838 height 23
select select "d7f9a44a-d2ea-4d3c-83b3-1aa71c950bd5"
click at [214, 163] on select "Select Item... rberryhill (Randy Berryhill) tsholloway (Tammy Holloway) jecouch…" at bounding box center [633, 174] width 838 height 23
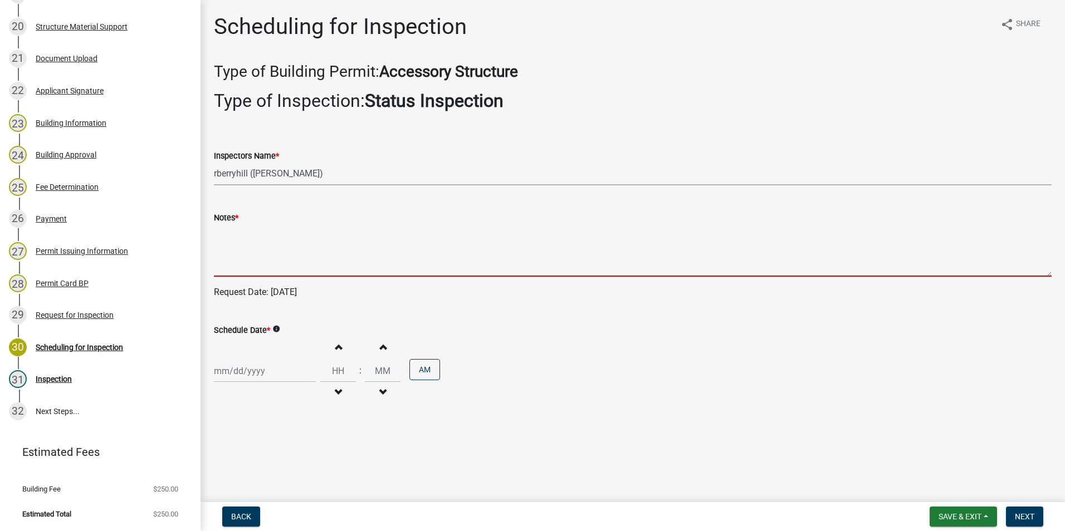
click at [238, 243] on textarea "Notes *" at bounding box center [633, 250] width 838 height 52
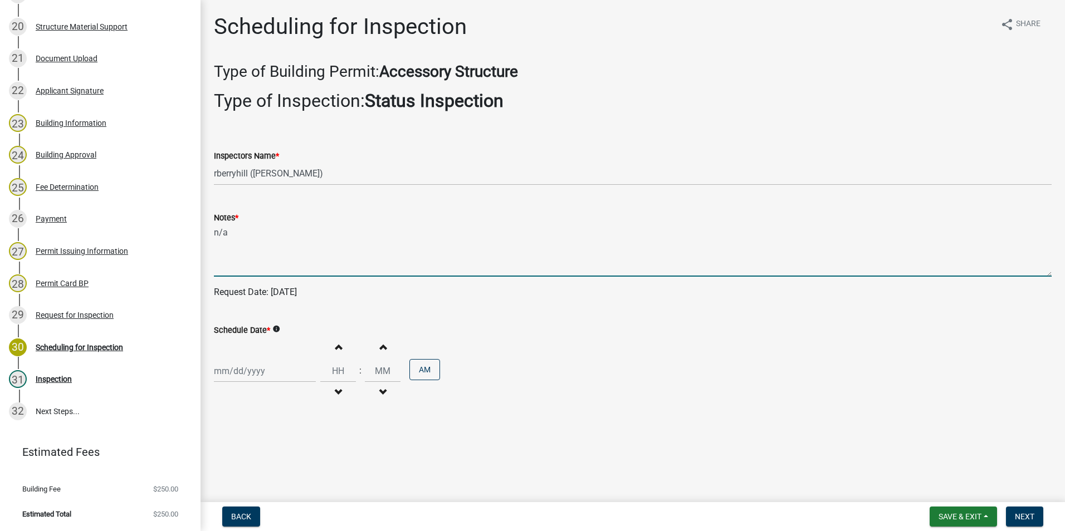
type textarea "n/a"
select select "10"
select select "2025"
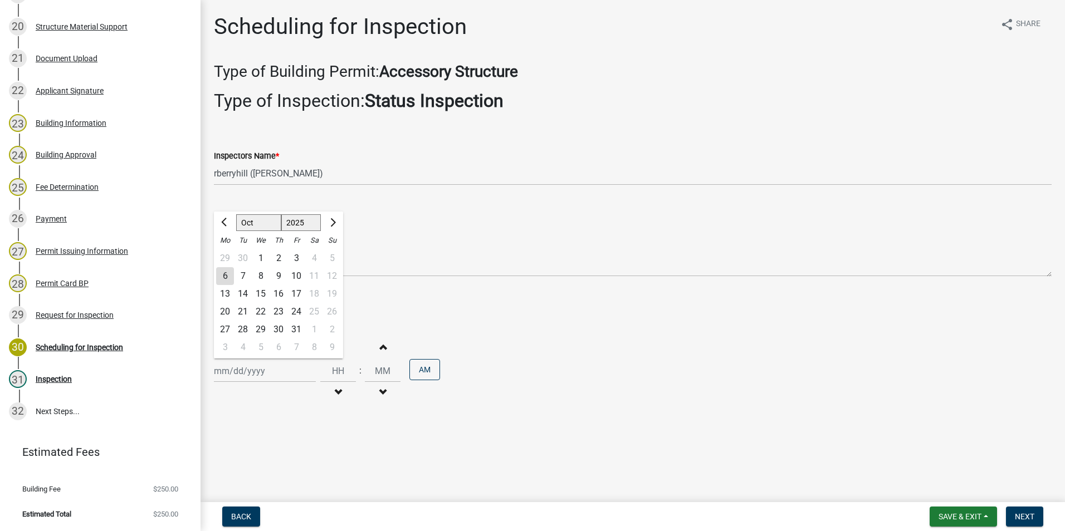
drag, startPoint x: 251, startPoint y: 370, endPoint x: 253, endPoint y: 360, distance: 10.2
click at [252, 370] on div "Jan Feb Mar Apr May Jun Jul Aug Sep Oct Nov Dec 1525 1526 1527 1528 1529 1530 1…" at bounding box center [265, 371] width 102 height 23
click at [226, 274] on div "6" at bounding box center [225, 276] width 18 height 18
type input "[DATE]"
click at [1025, 516] on span "Next" at bounding box center [1024, 516] width 19 height 9
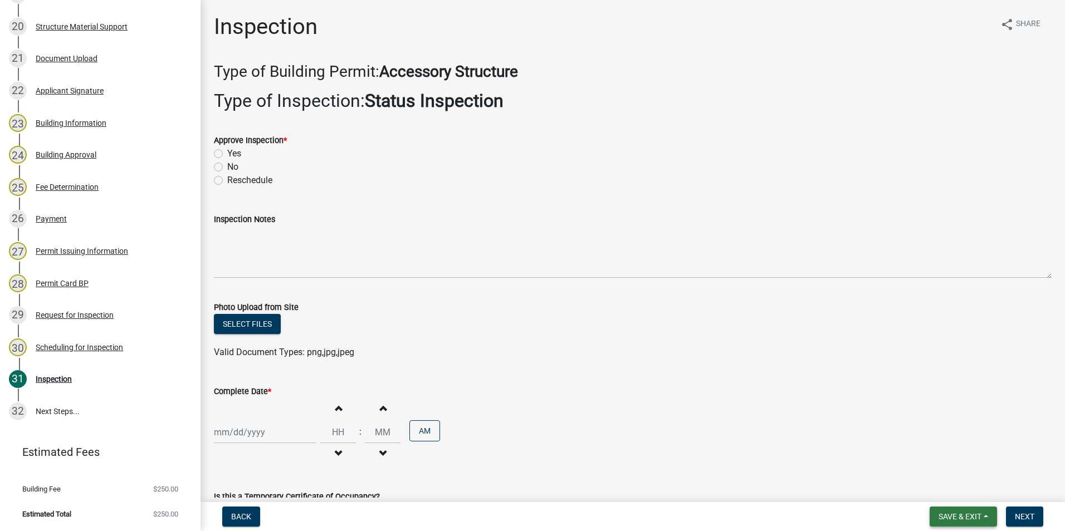
click at [966, 515] on span "Save & Exit" at bounding box center [960, 516] width 43 height 9
click at [960, 490] on button "Save & Exit" at bounding box center [952, 488] width 89 height 27
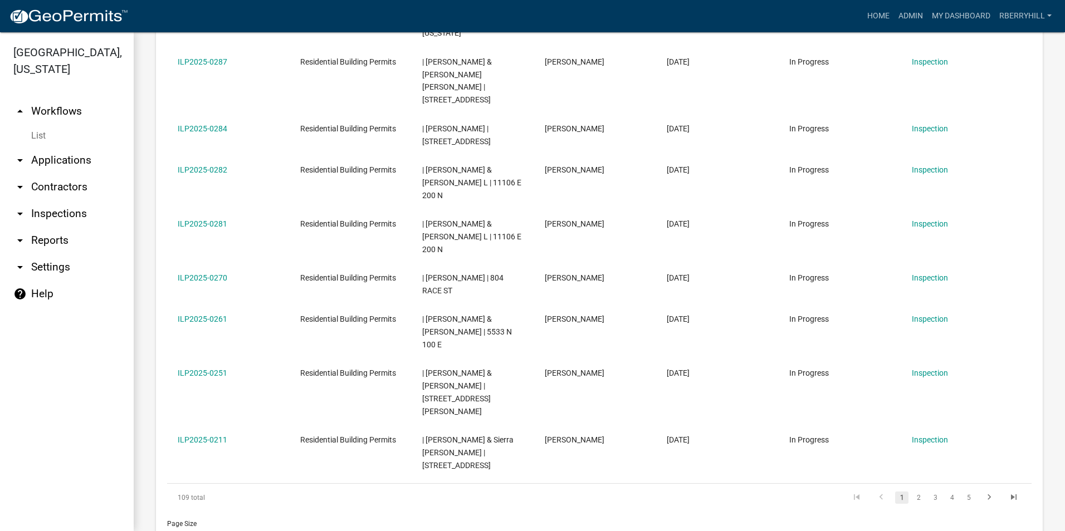
scroll to position [613, 0]
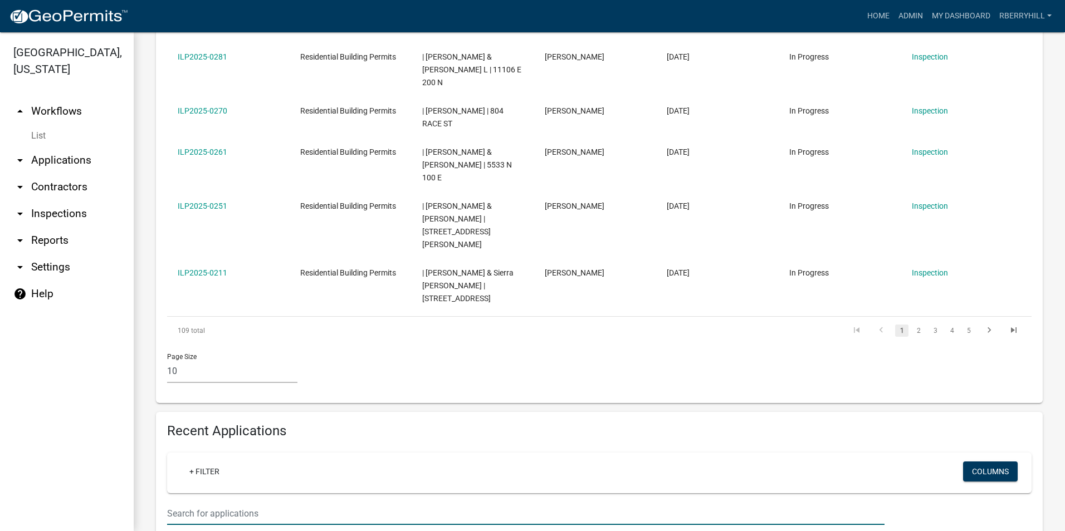
click at [175, 502] on input "text" at bounding box center [525, 513] width 717 height 23
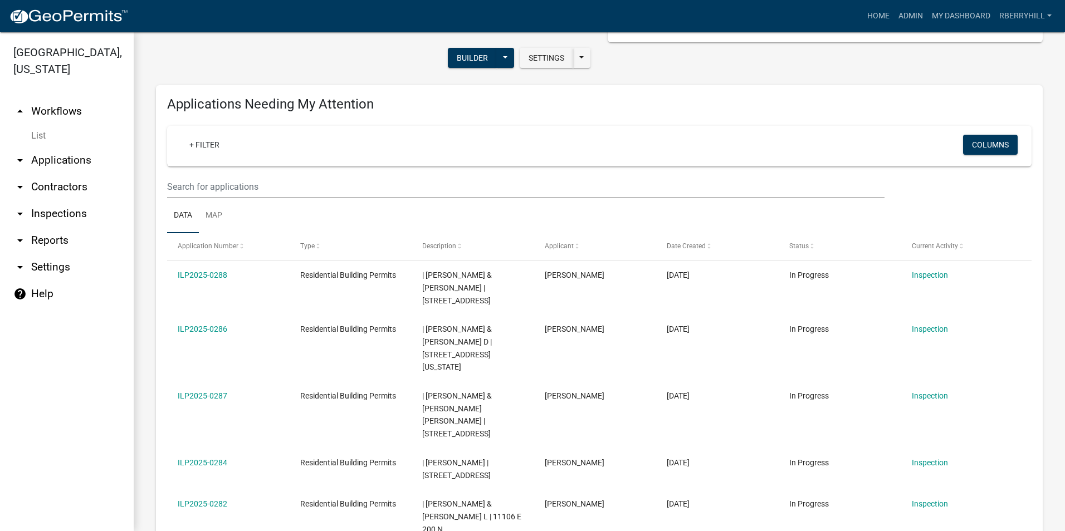
scroll to position [0, 0]
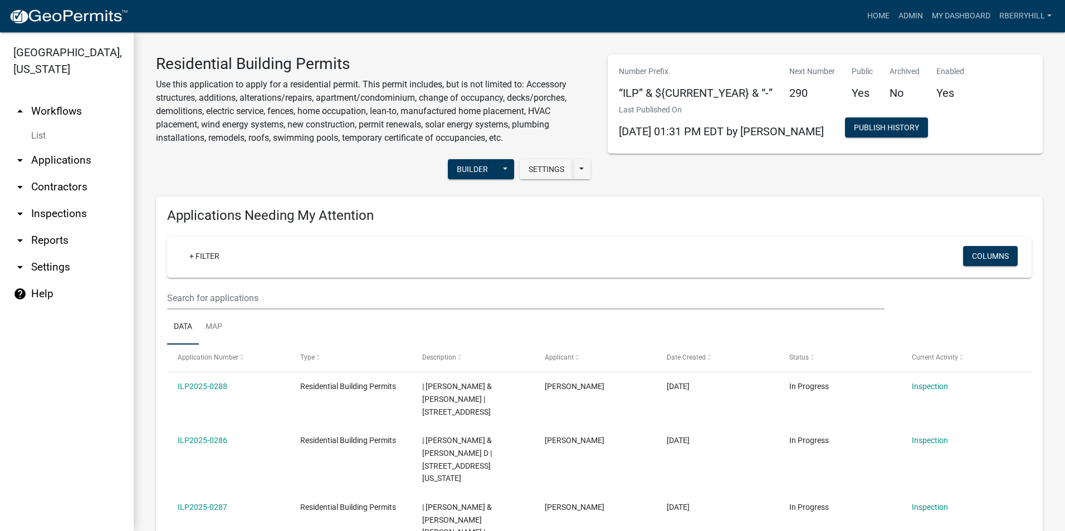
type input "Killmon"
click at [63, 201] on link "arrow_drop_down Inspections" at bounding box center [67, 214] width 134 height 27
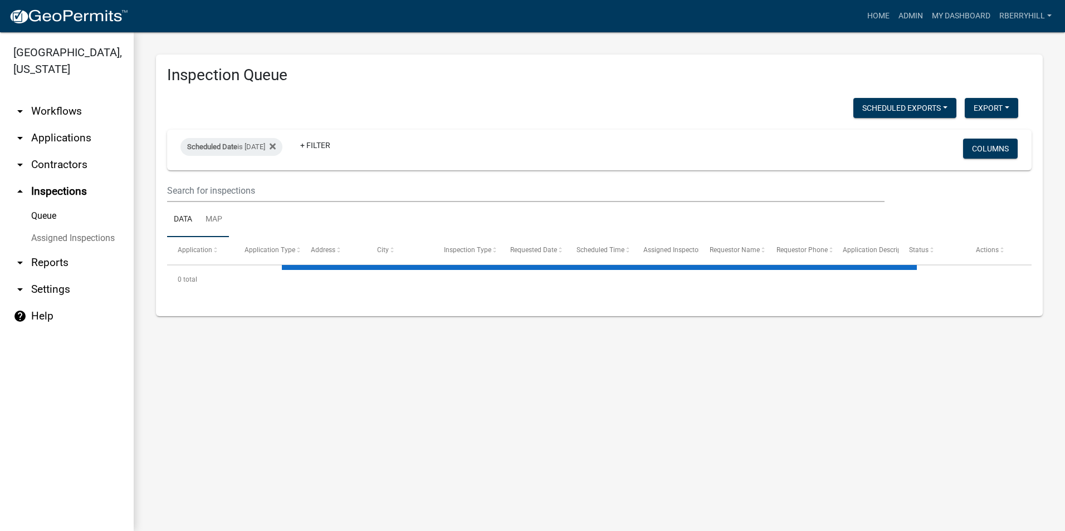
select select "1: 25"
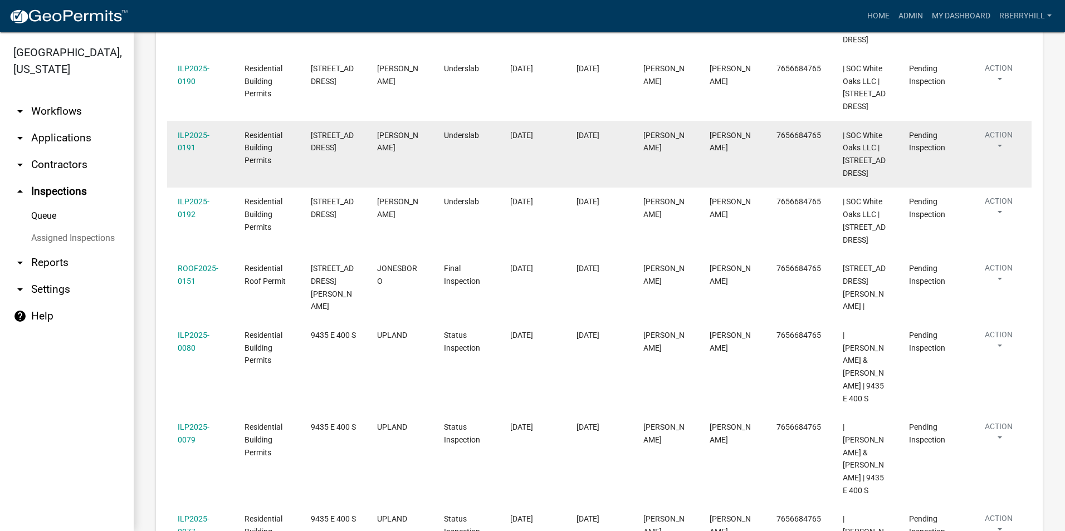
scroll to position [891, 0]
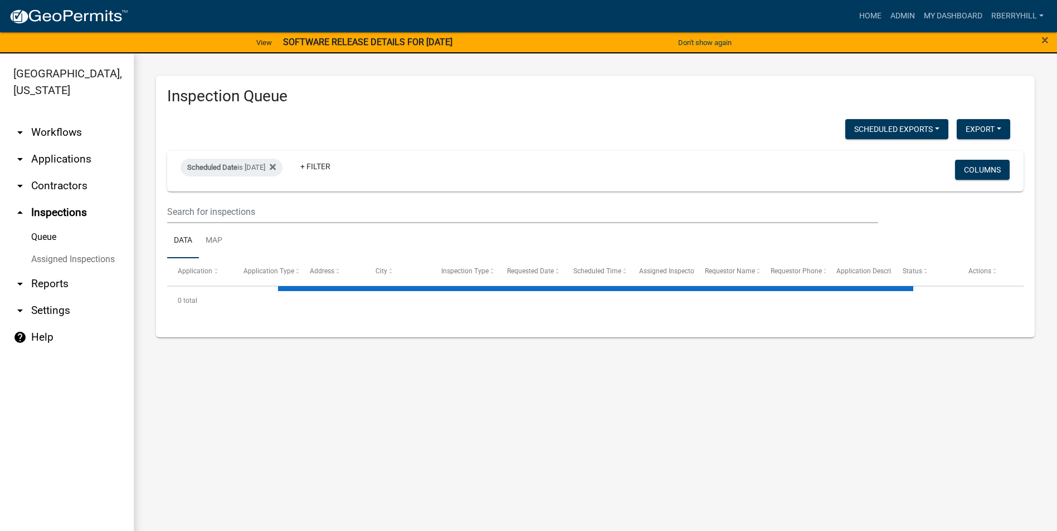
select select "1: 25"
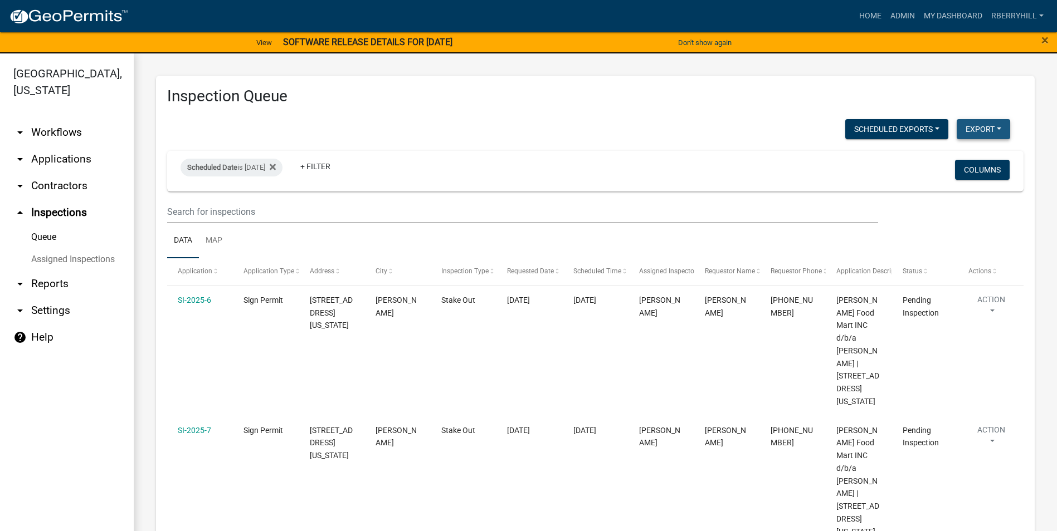
click at [983, 129] on button "Export" at bounding box center [982, 129] width 53 height 20
click at [956, 159] on button "Excel Format (.xlsx)" at bounding box center [958, 158] width 104 height 27
